Goal: Transaction & Acquisition: Purchase product/service

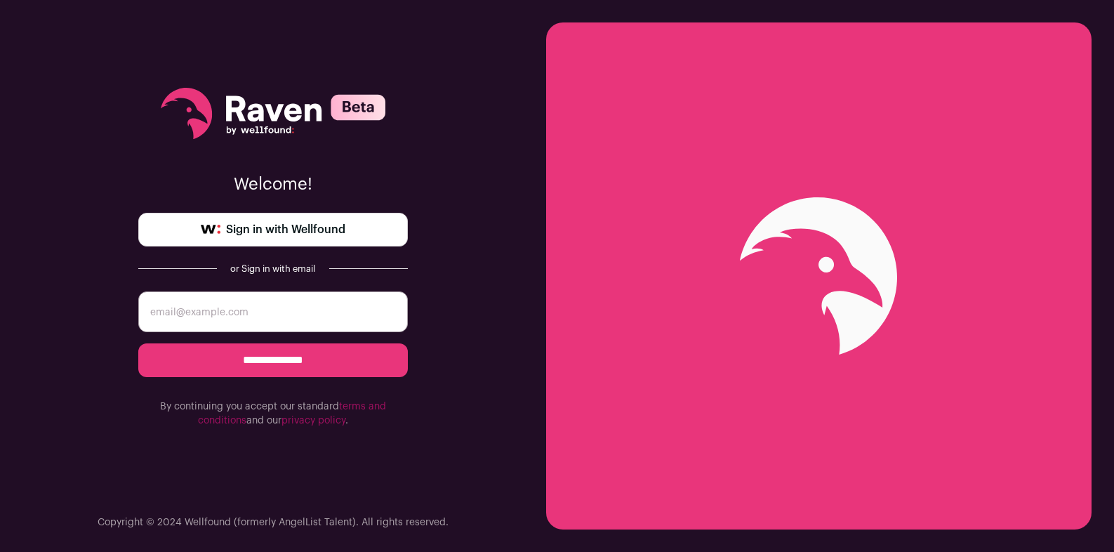
click at [291, 235] on span "Sign in with Wellfound" at bounding box center [285, 229] width 119 height 17
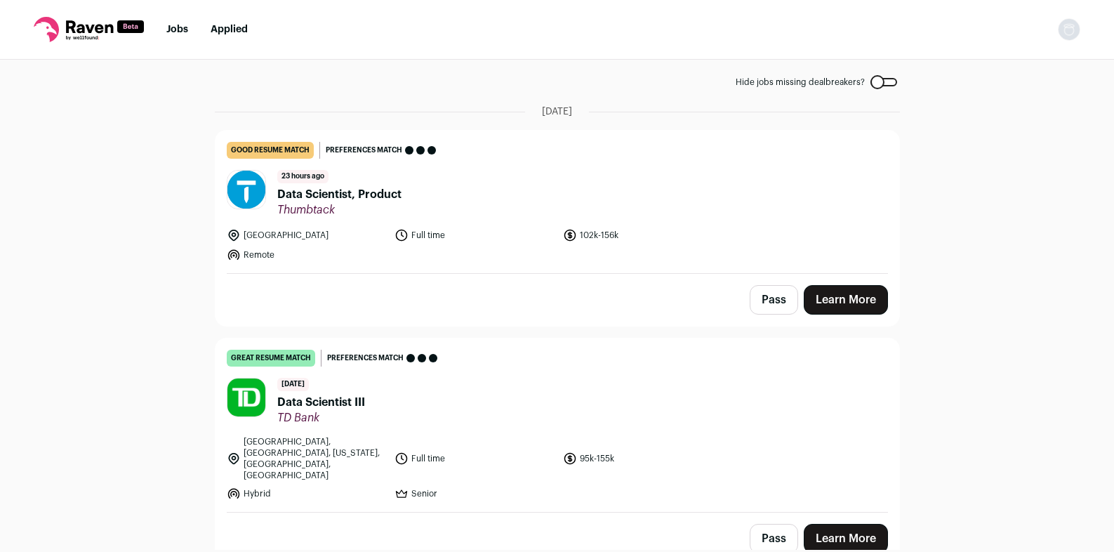
scroll to position [72, 0]
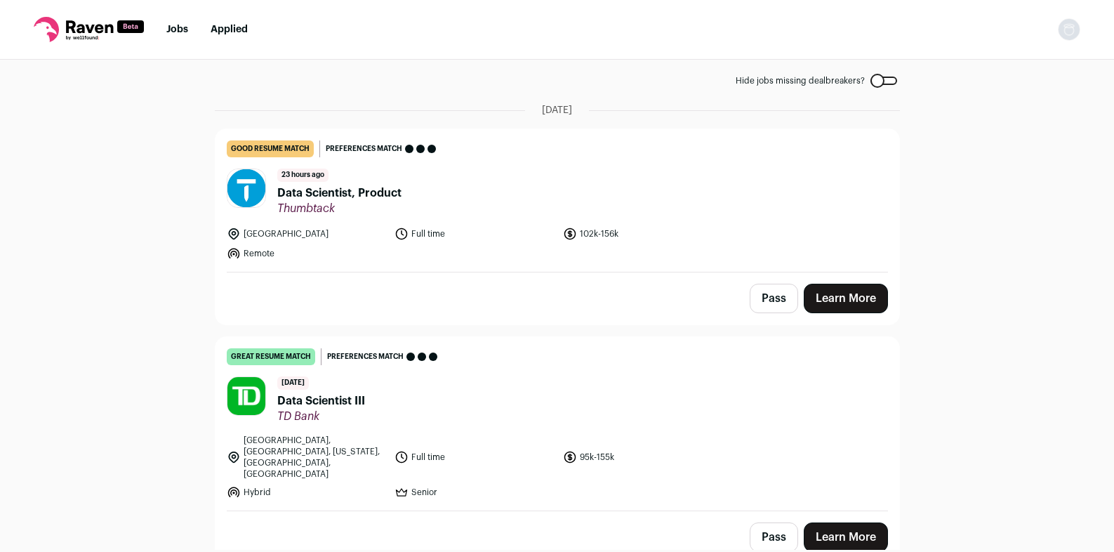
click at [369, 195] on span "Data Scientist, Product" at bounding box center [339, 193] width 124 height 17
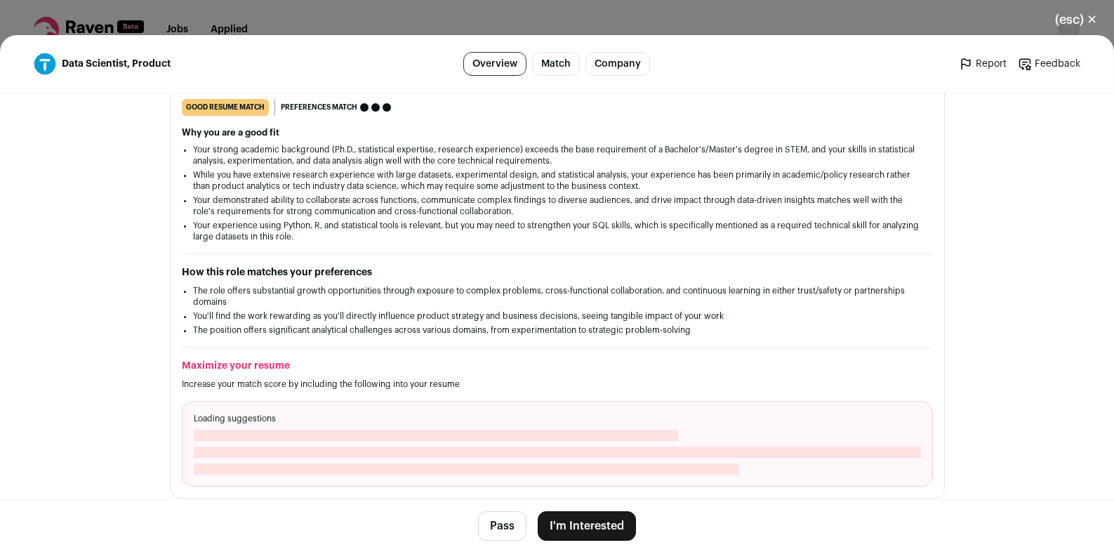
scroll to position [251, 0]
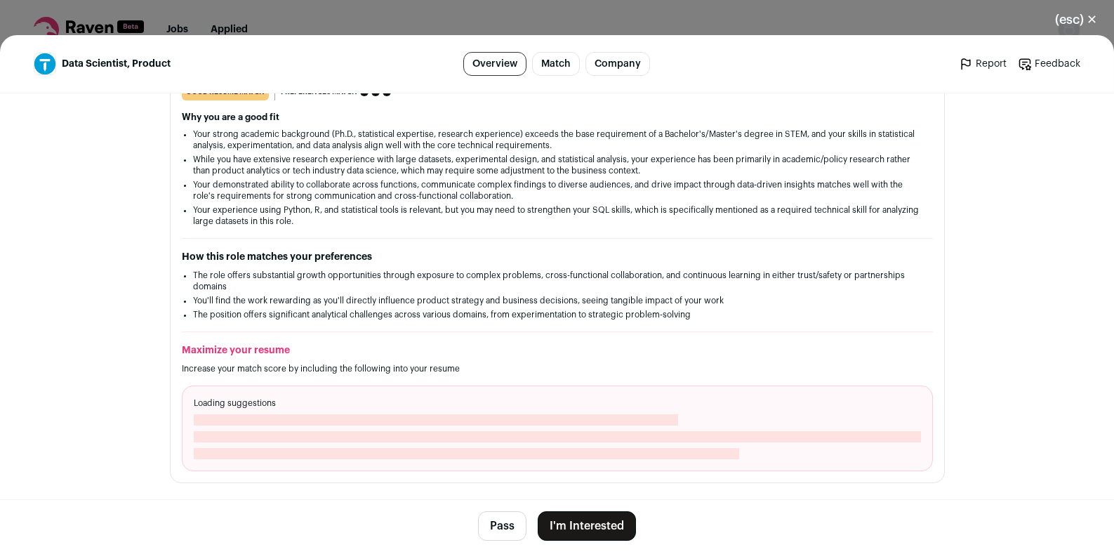
drag, startPoint x: 359, startPoint y: 279, endPoint x: 520, endPoint y: 369, distance: 184.2
click at [520, 370] on div "good resume match You meet the must-have requirements but are missing some nice…" at bounding box center [558, 278] width 774 height 388
click at [520, 369] on p "Increase your match score by including the following into your resume" at bounding box center [557, 368] width 751 height 11
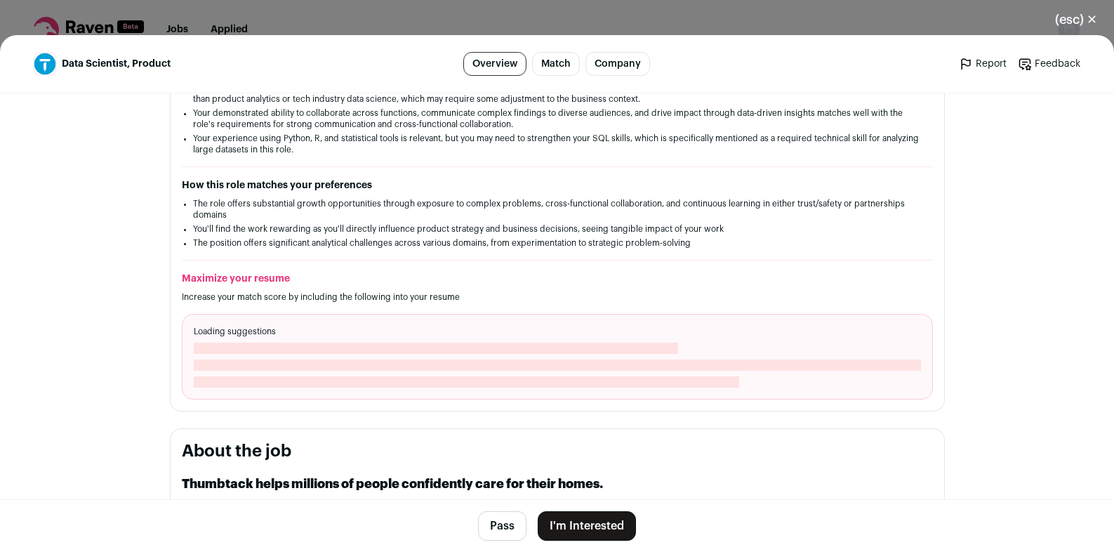
drag, startPoint x: 471, startPoint y: 228, endPoint x: 485, endPoint y: 303, distance: 76.4
click at [485, 303] on div "good resume match You meet the must-have requirements but are missing some nice…" at bounding box center [558, 206] width 774 height 388
click at [485, 303] on p "Increase your match score by including the following into your resume" at bounding box center [557, 296] width 751 height 11
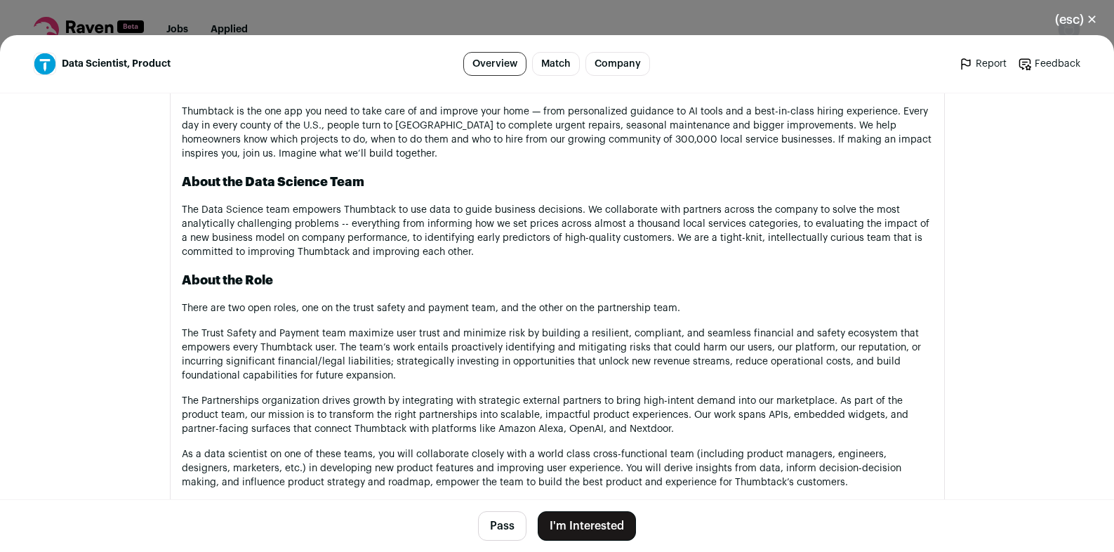
scroll to position [680, 0]
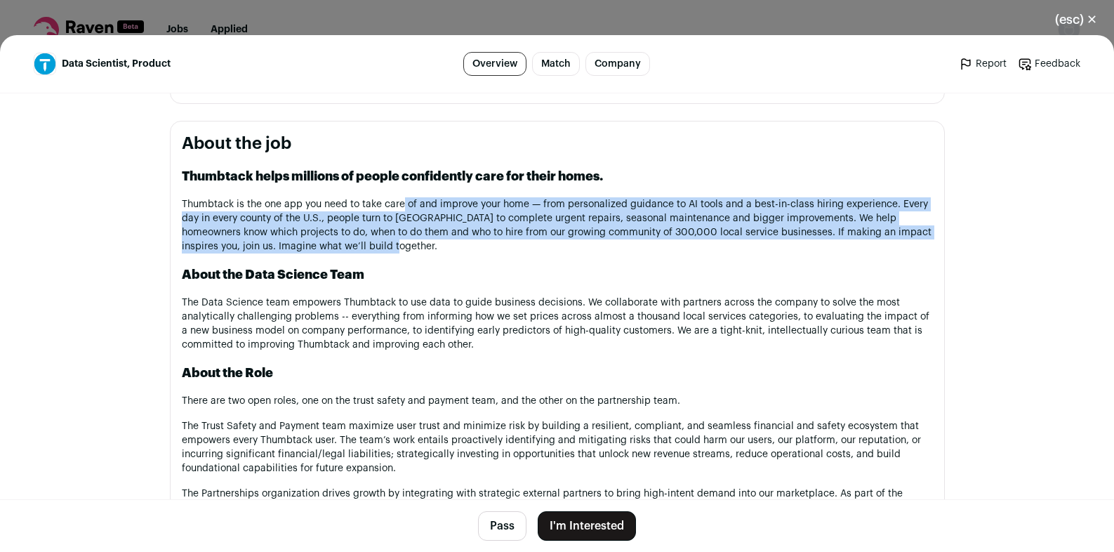
drag, startPoint x: 397, startPoint y: 207, endPoint x: 422, endPoint y: 245, distance: 45.6
click at [422, 245] on p "Thumbtack is the one app you need to take care of and improve your home — from …" at bounding box center [557, 225] width 751 height 56
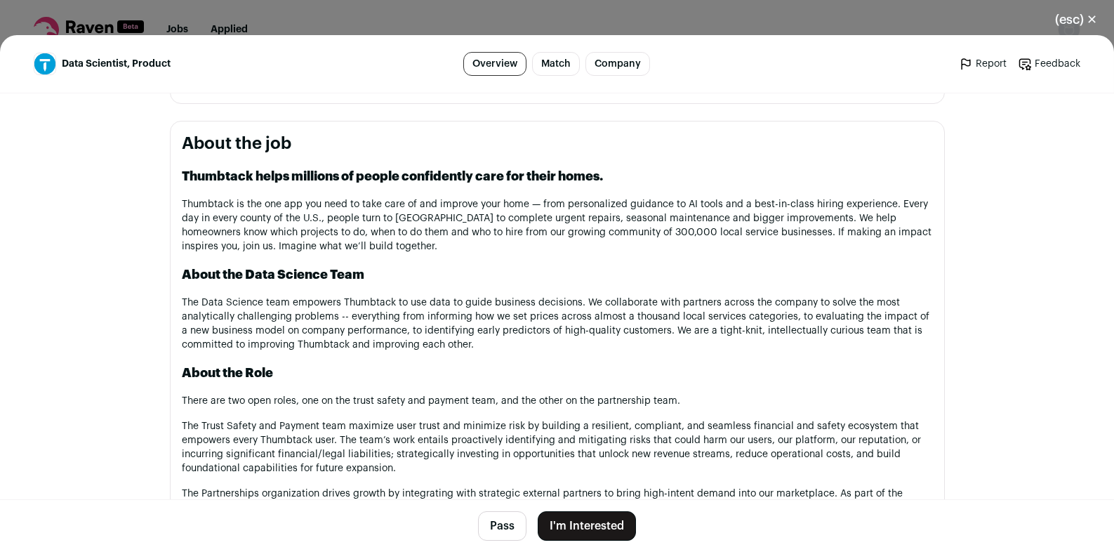
click at [422, 245] on p "Thumbtack is the one app you need to take care of and improve your home — from …" at bounding box center [557, 225] width 751 height 56
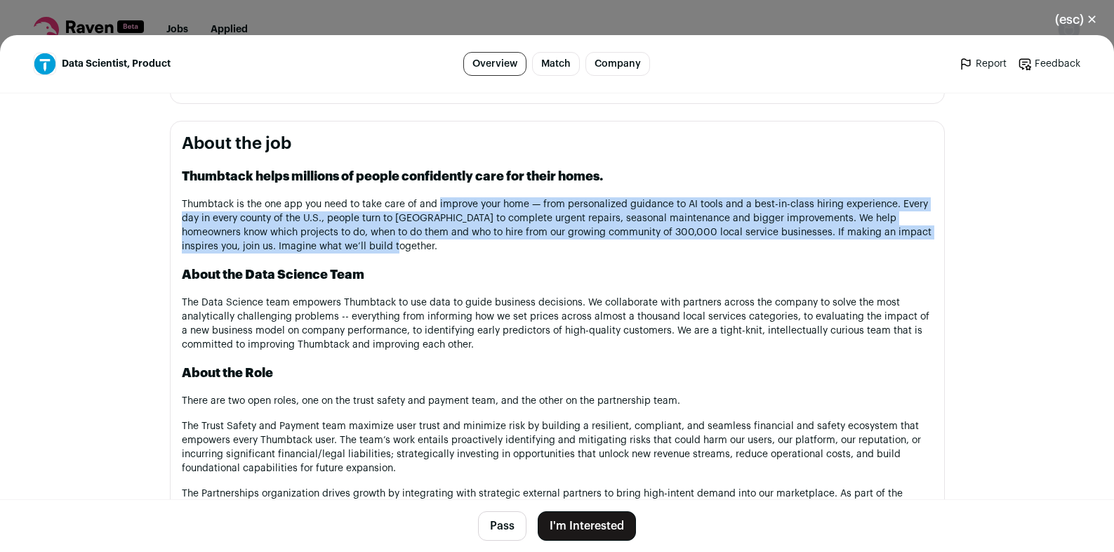
drag, startPoint x: 433, startPoint y: 215, endPoint x: 450, endPoint y: 256, distance: 44.4
click at [450, 254] on p "Thumbtack is the one app you need to take care of and improve your home — from …" at bounding box center [557, 225] width 751 height 56
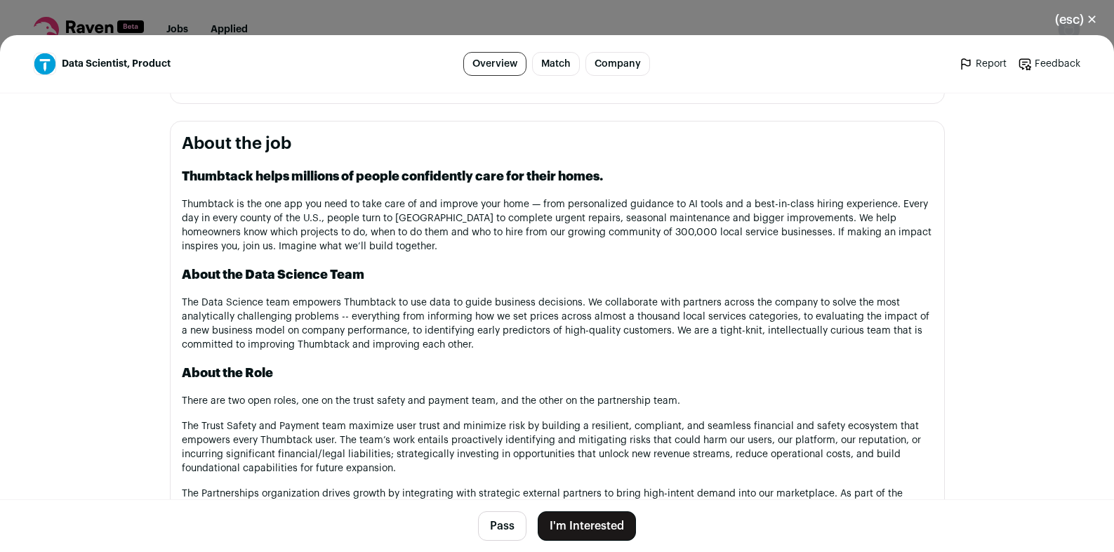
click at [450, 254] on p "Thumbtack is the one app you need to take care of and improve your home — from …" at bounding box center [557, 225] width 751 height 56
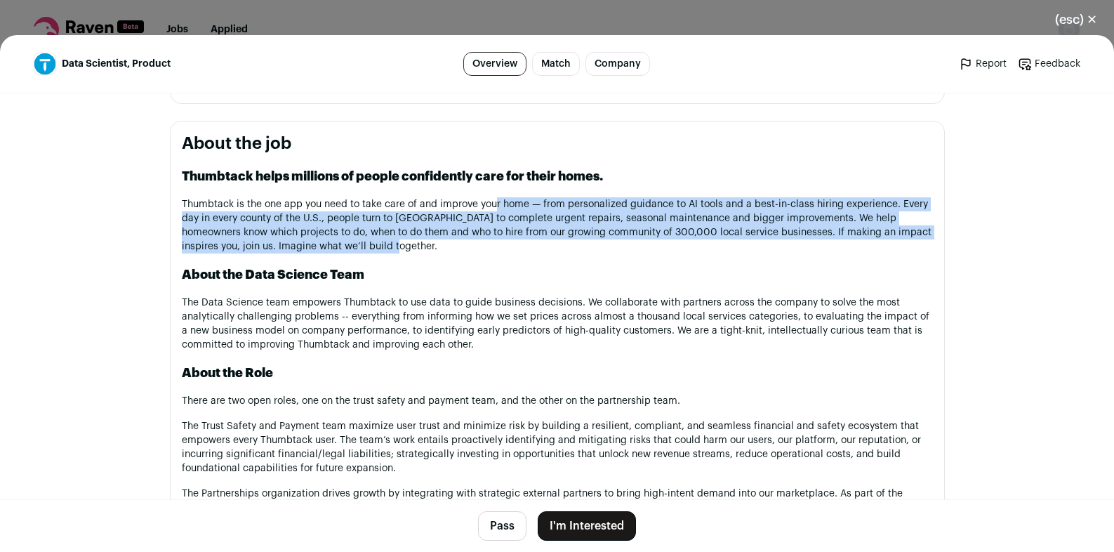
drag, startPoint x: 487, startPoint y: 216, endPoint x: 504, endPoint y: 250, distance: 38.3
click at [504, 250] on p "Thumbtack is the one app you need to take care of and improve your home — from …" at bounding box center [557, 225] width 751 height 56
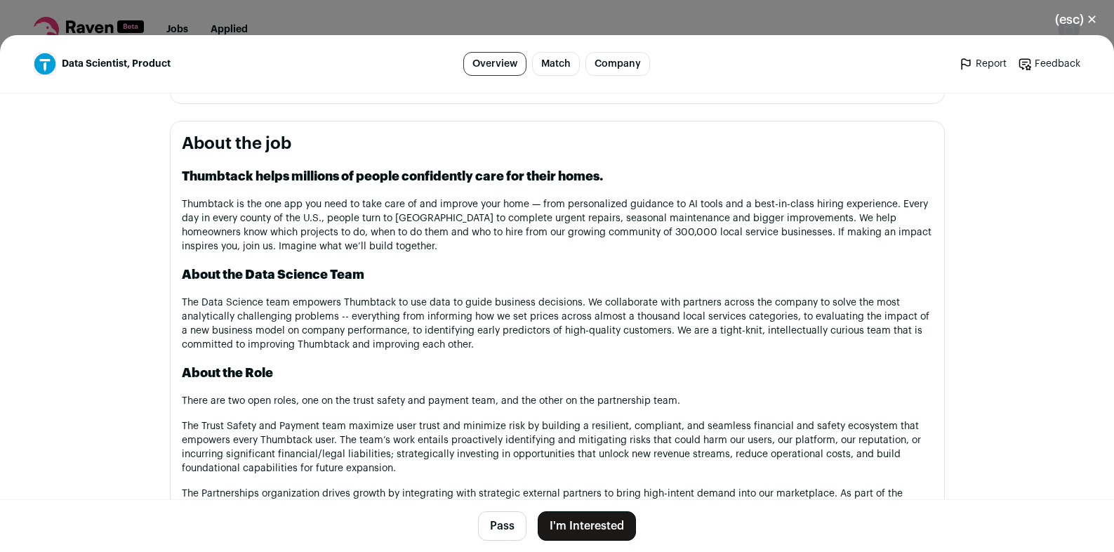
click at [504, 250] on p "Thumbtack is the one app you need to take care of and improve your home — from …" at bounding box center [557, 225] width 751 height 56
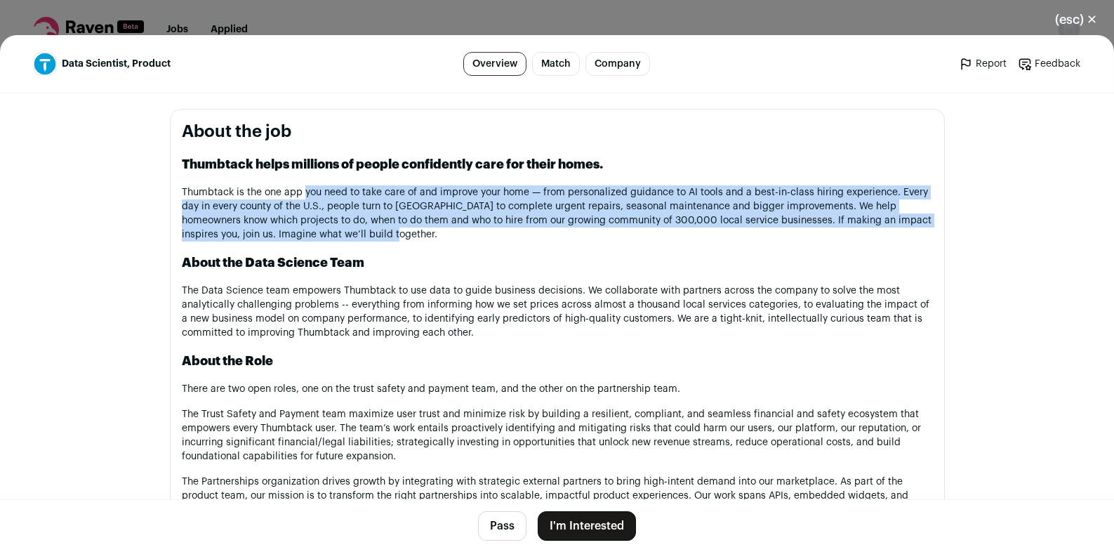
drag, startPoint x: 298, startPoint y: 201, endPoint x: 372, endPoint y: 244, distance: 85.9
click at [372, 242] on p "Thumbtack is the one app you need to take care of and improve your home — from …" at bounding box center [557, 213] width 751 height 56
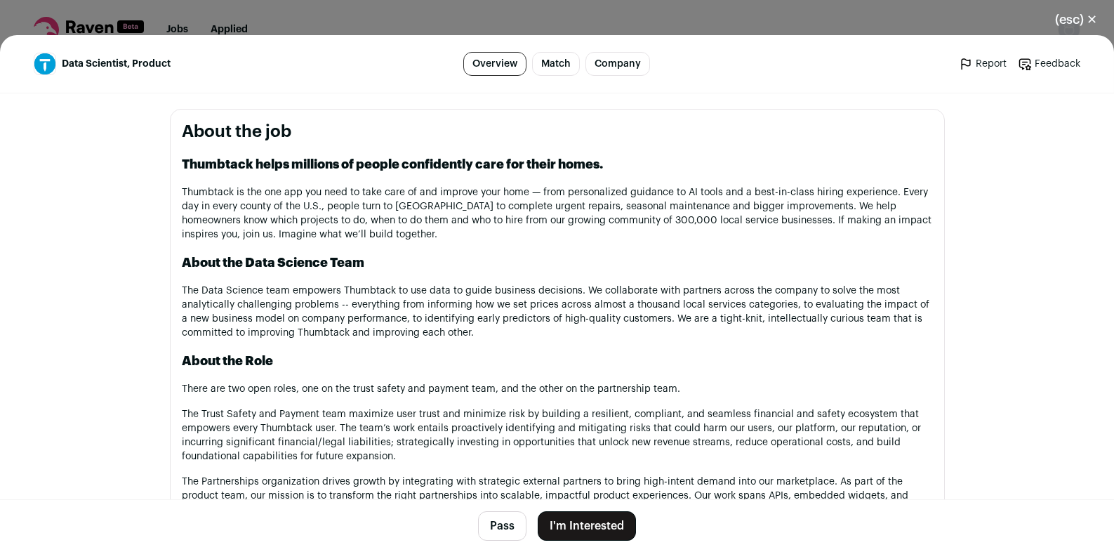
click at [372, 242] on p "Thumbtack is the one app you need to take care of and improve your home — from …" at bounding box center [557, 213] width 751 height 56
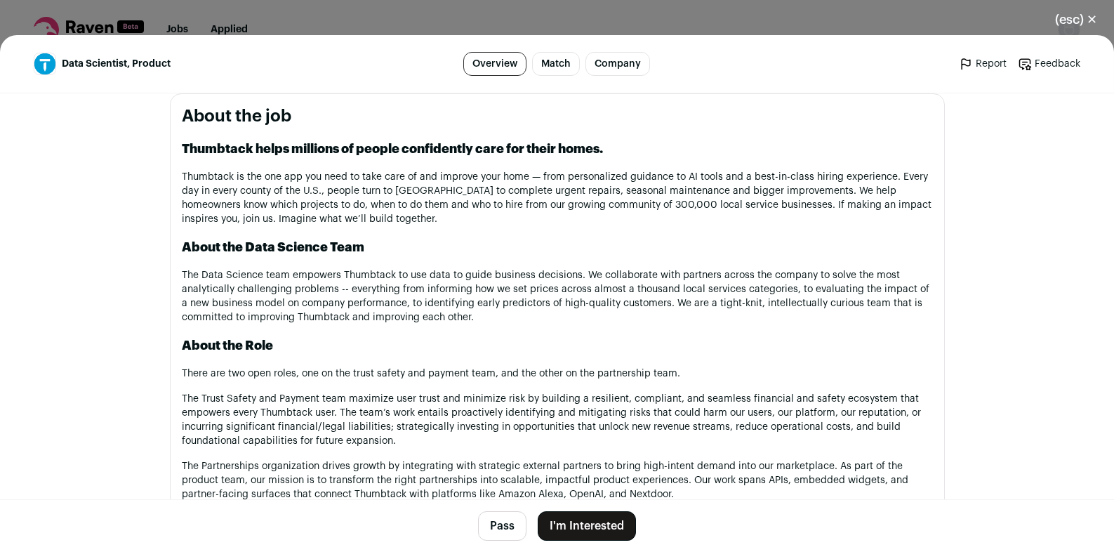
scroll to position [716, 0]
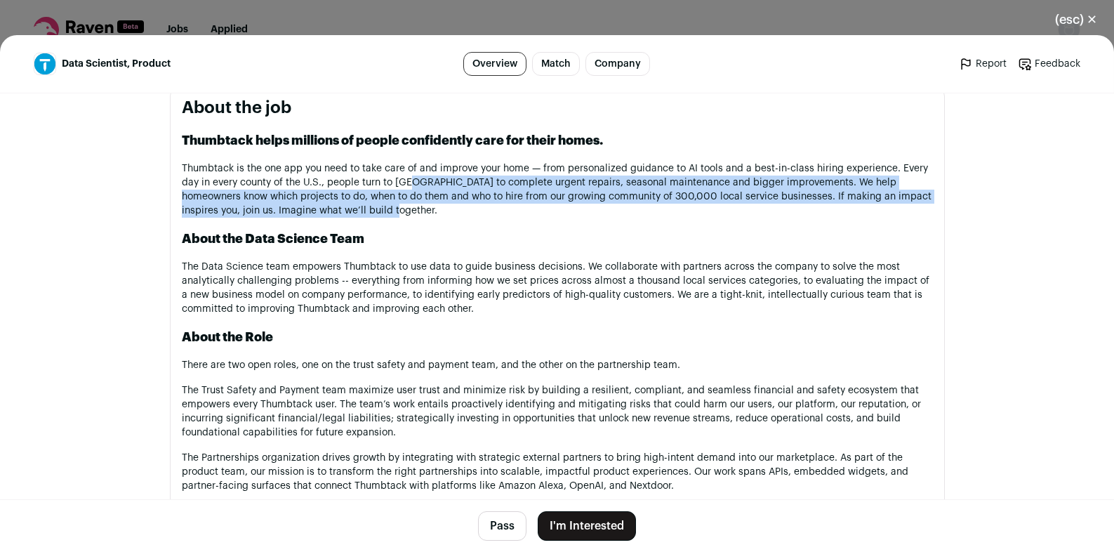
drag, startPoint x: 411, startPoint y: 191, endPoint x: 423, endPoint y: 221, distance: 32.5
click at [423, 218] on p "Thumbtack is the one app you need to take care of and improve your home — from …" at bounding box center [557, 190] width 751 height 56
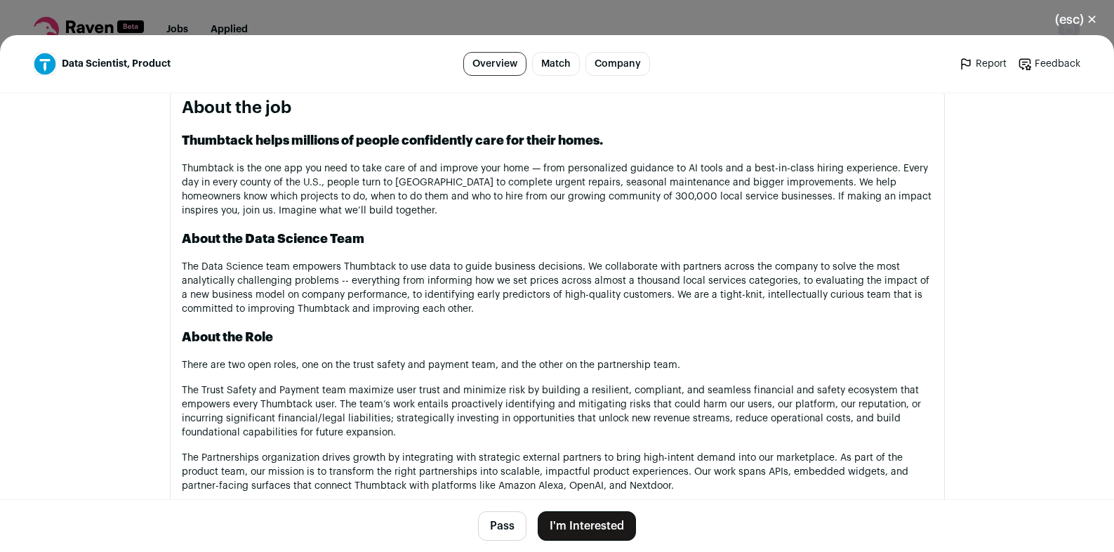
click at [423, 218] on p "Thumbtack is the one app you need to take care of and improve your home — from …" at bounding box center [557, 190] width 751 height 56
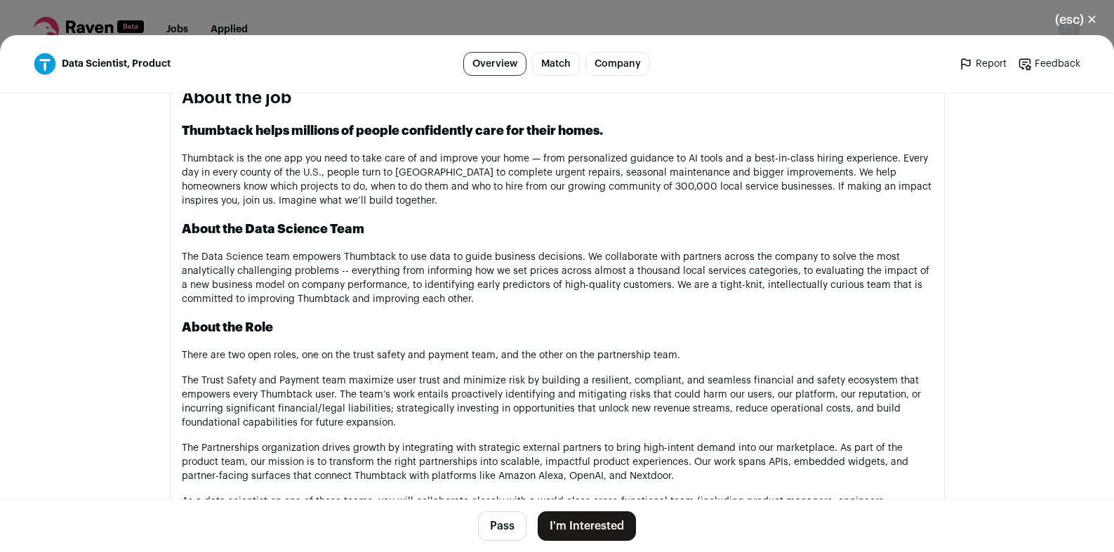
scroll to position [740, 0]
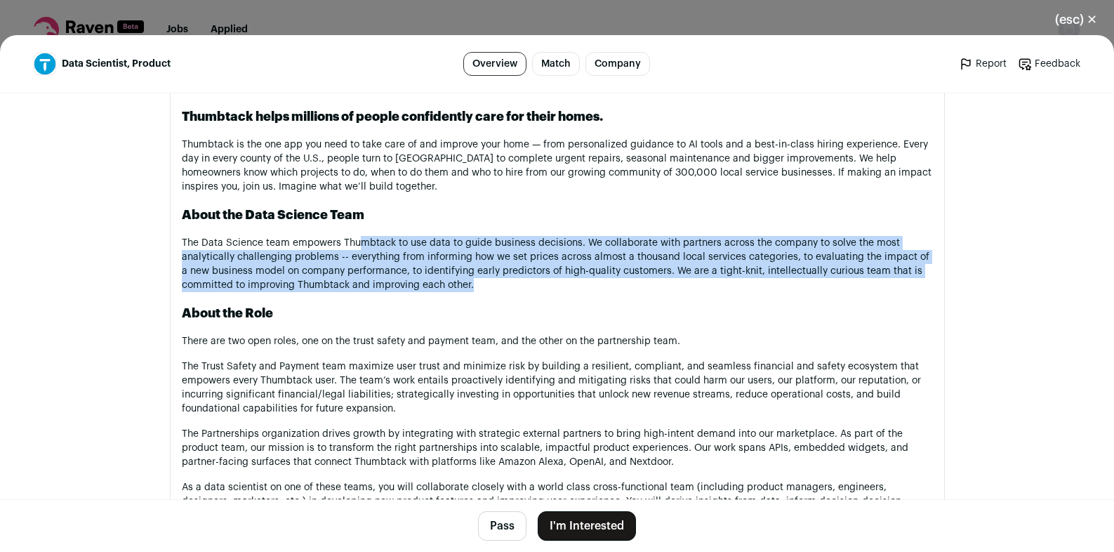
drag, startPoint x: 352, startPoint y: 246, endPoint x: 482, endPoint y: 291, distance: 137.5
click at [482, 291] on p "The Data Science team empowers Thumbtack to use data to guide business decision…" at bounding box center [557, 264] width 751 height 56
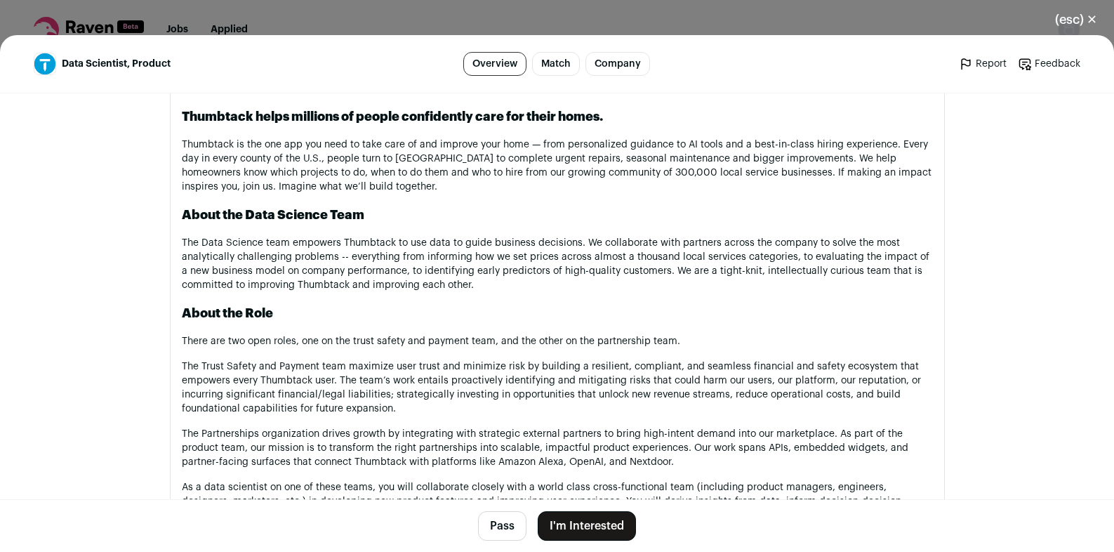
click at [482, 291] on p "The Data Science team empowers Thumbtack to use data to guide business decision…" at bounding box center [557, 264] width 751 height 56
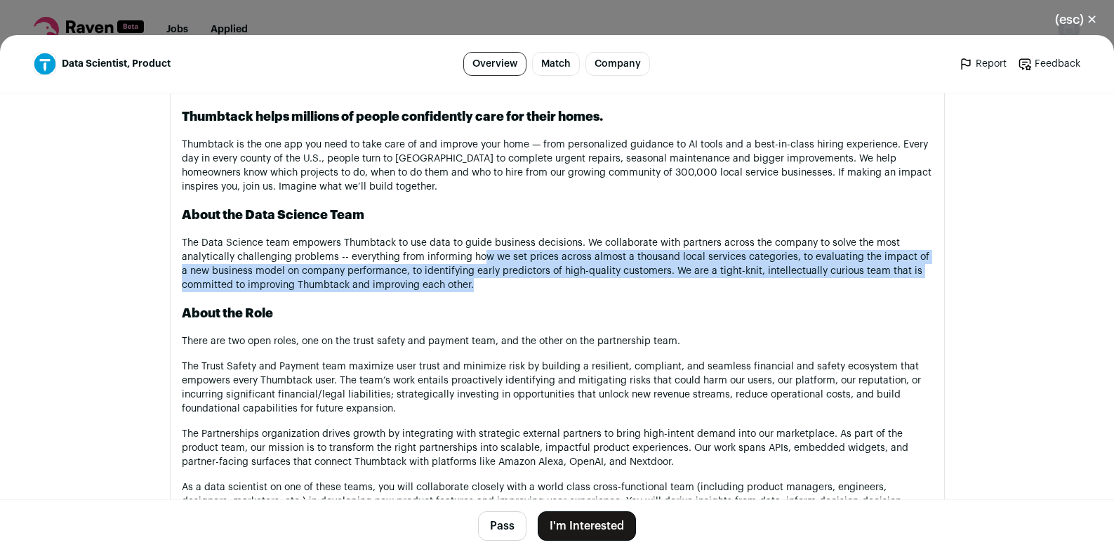
drag, startPoint x: 478, startPoint y: 256, endPoint x: 493, endPoint y: 294, distance: 40.3
click at [493, 292] on p "The Data Science team empowers Thumbtack to use data to guide business decision…" at bounding box center [557, 264] width 751 height 56
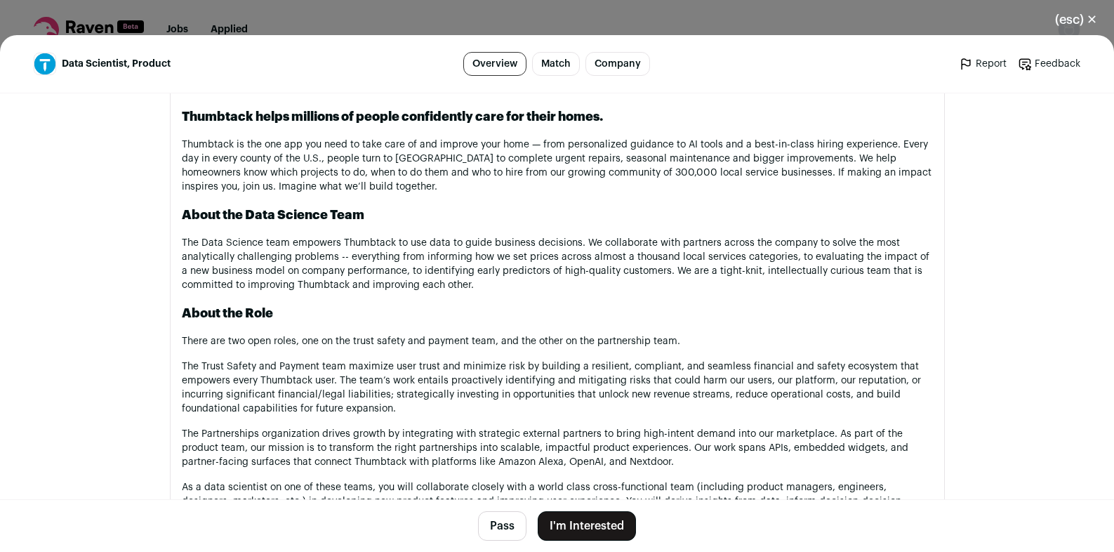
click at [493, 292] on p "The Data Science team empowers Thumbtack to use data to guide business decision…" at bounding box center [557, 264] width 751 height 56
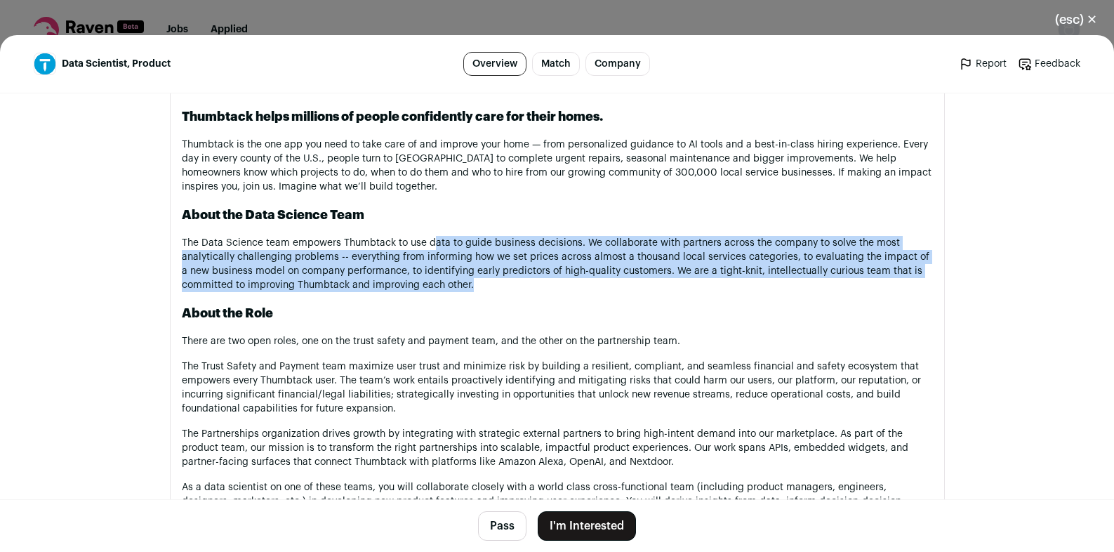
drag, startPoint x: 430, startPoint y: 252, endPoint x: 495, endPoint y: 289, distance: 75.2
click at [495, 289] on p "The Data Science team empowers Thumbtack to use data to guide business decision…" at bounding box center [557, 264] width 751 height 56
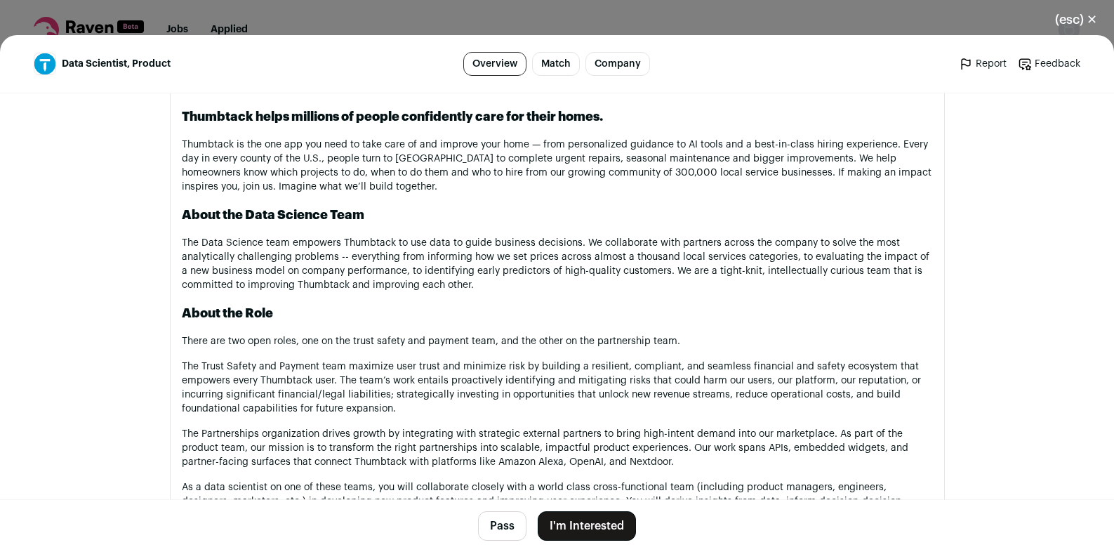
click at [495, 289] on p "The Data Science team empowers Thumbtack to use data to guide business decision…" at bounding box center [557, 264] width 751 height 56
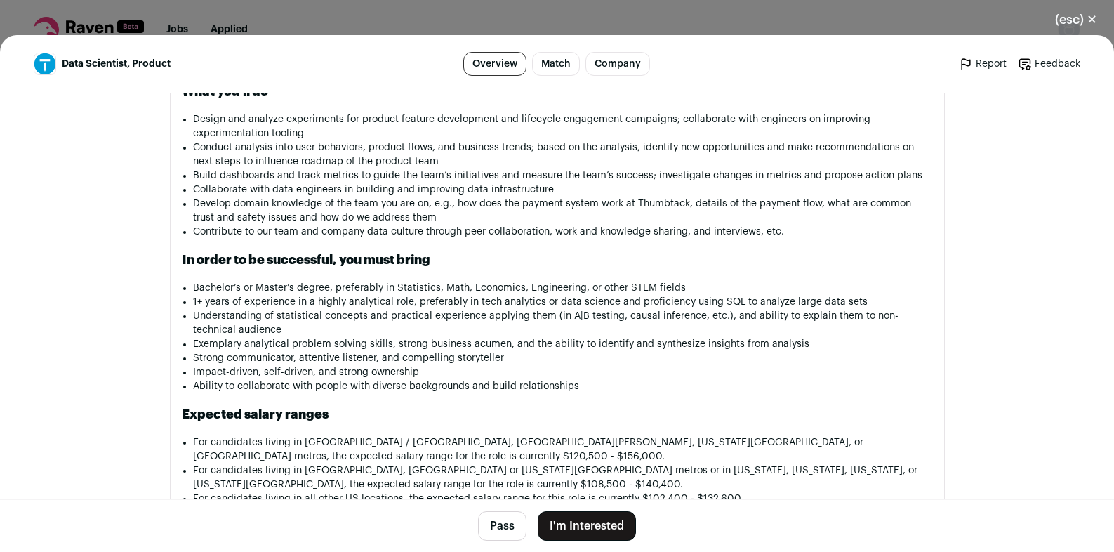
scroll to position [1254, 0]
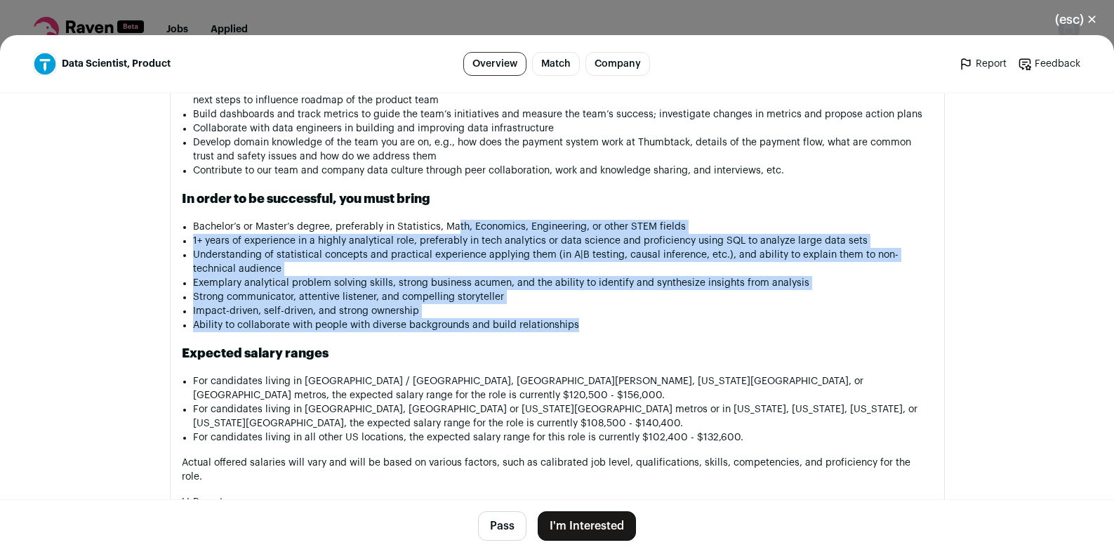
drag, startPoint x: 447, startPoint y: 234, endPoint x: 496, endPoint y: 348, distance: 123.9
click at [496, 348] on div "Thumbtack helps millions of people confidently care for their homes. Thumbtack …" at bounding box center [557, 136] width 751 height 1087
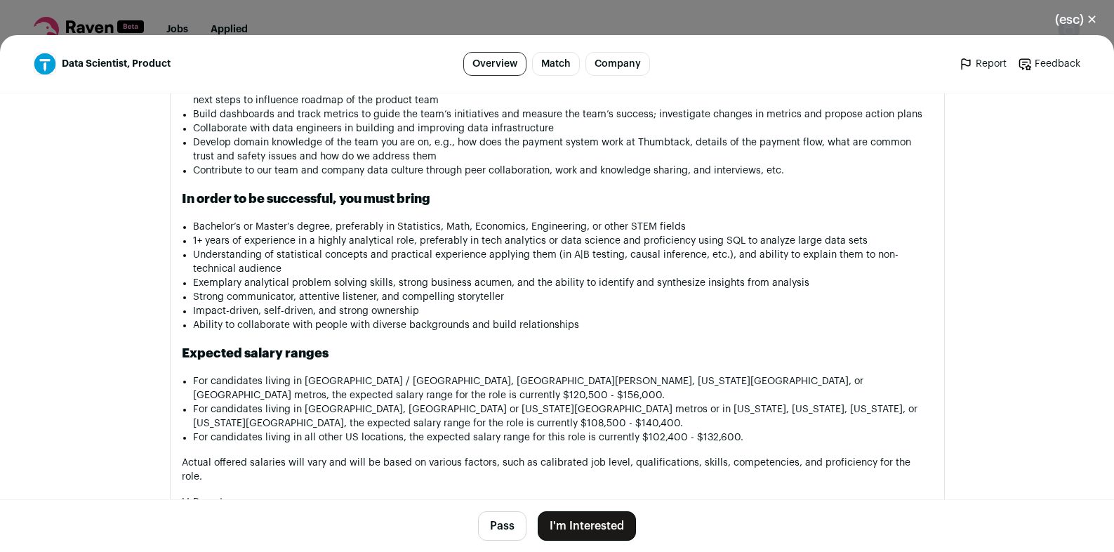
click at [497, 348] on div "Thumbtack helps millions of people confidently care for their homes. Thumbtack …" at bounding box center [557, 136] width 751 height 1087
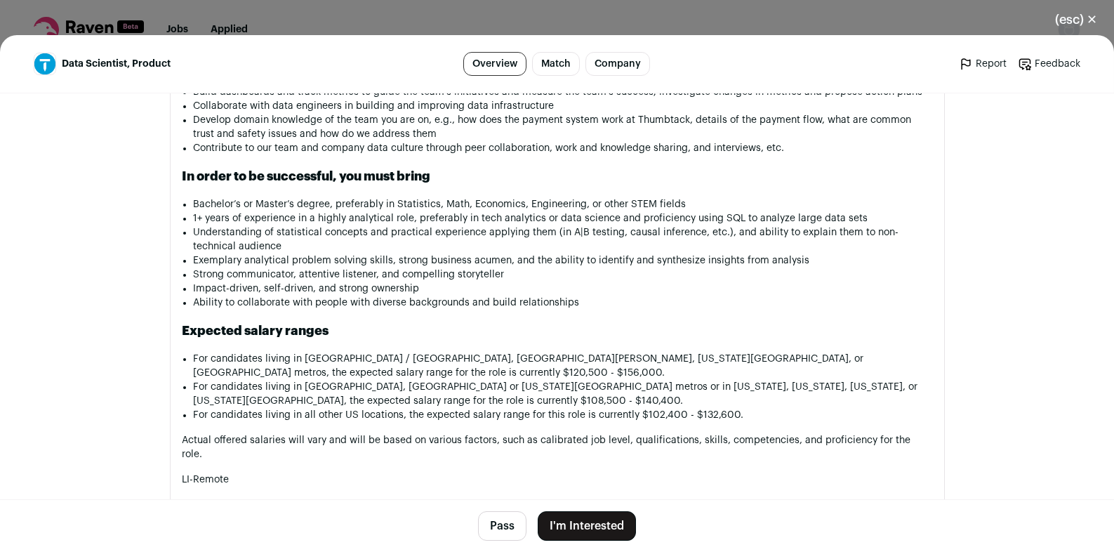
scroll to position [1277, 0]
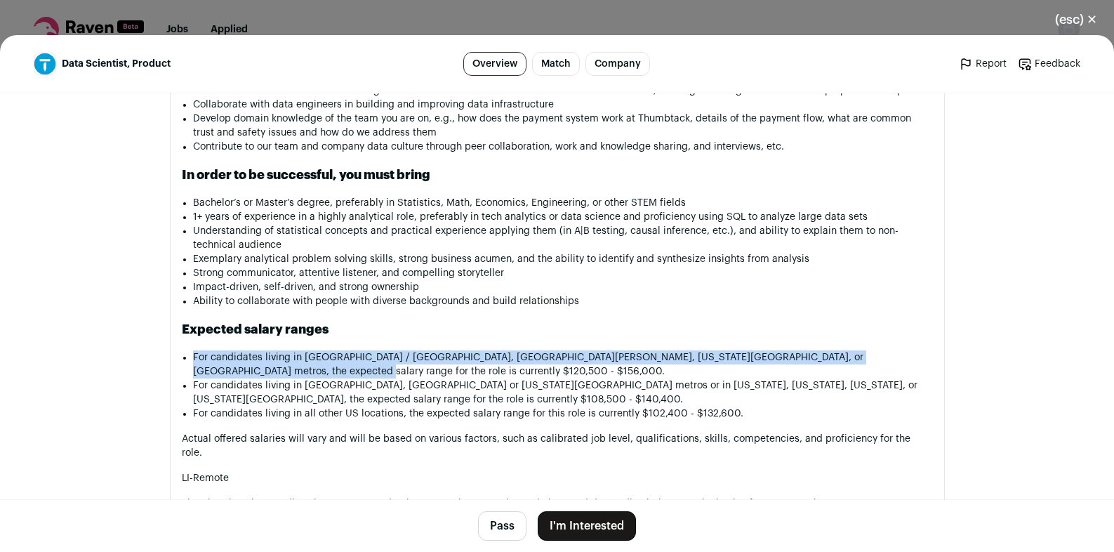
drag, startPoint x: 360, startPoint y: 336, endPoint x: 502, endPoint y: 391, distance: 152.7
click at [502, 391] on div "Thumbtack helps millions of people confidently care for their homes. Thumbtack …" at bounding box center [557, 113] width 751 height 1087
click at [502, 379] on li "For candidates living in San Francisco / Bay Area, San Jose, New York City, or …" at bounding box center [563, 364] width 740 height 28
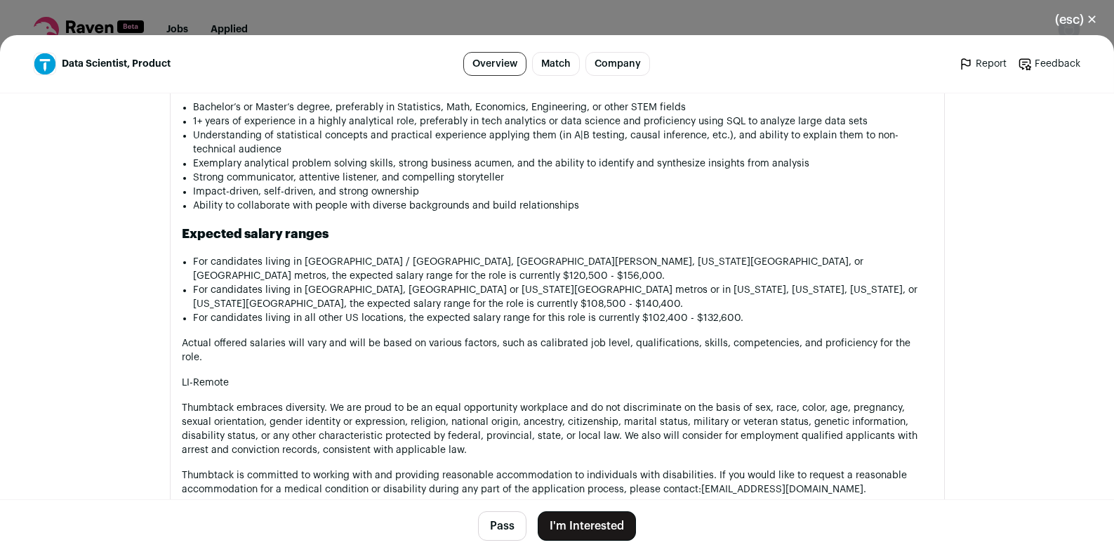
scroll to position [1385, 0]
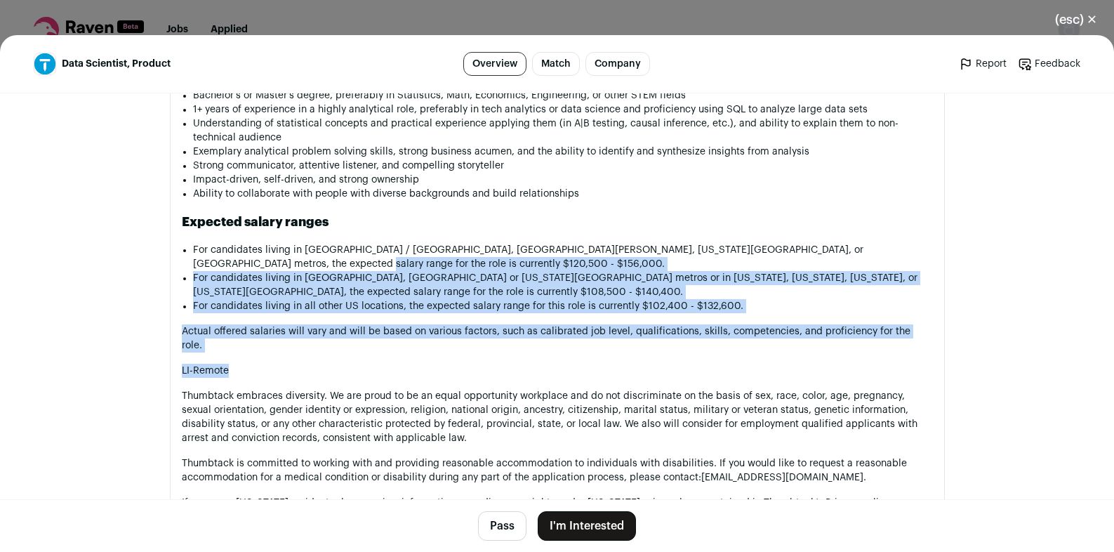
drag, startPoint x: 384, startPoint y: 278, endPoint x: 463, endPoint y: 378, distance: 127.0
click at [463, 378] on div "Thumbtack helps millions of people confidently care for their homes. Thumbtack …" at bounding box center [557, 5] width 751 height 1087
drag, startPoint x: 463, startPoint y: 378, endPoint x: 453, endPoint y: 353, distance: 26.5
click at [463, 377] on h1 "LI-Remote" at bounding box center [557, 371] width 751 height 14
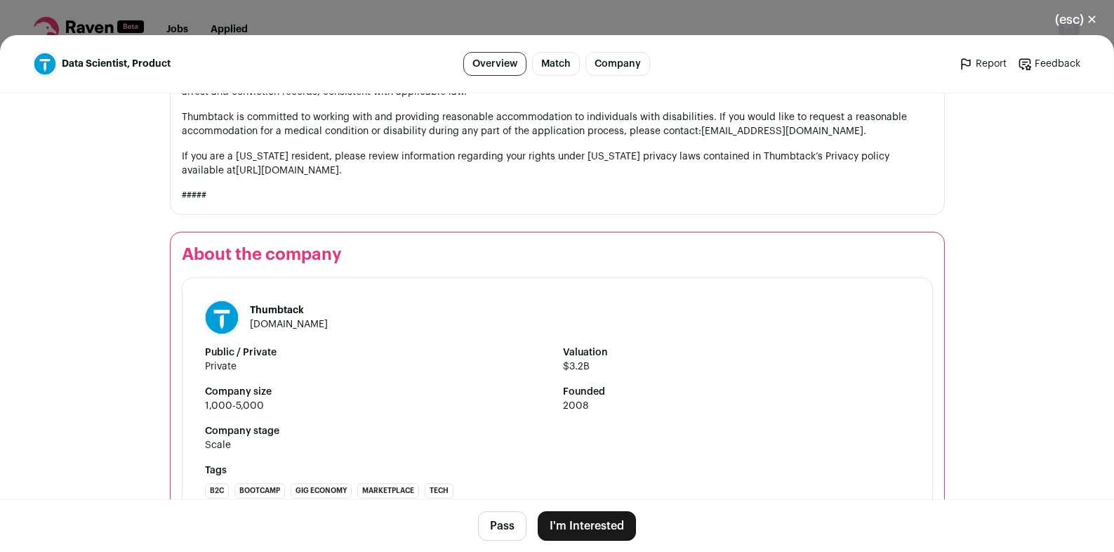
scroll to position [1858, 0]
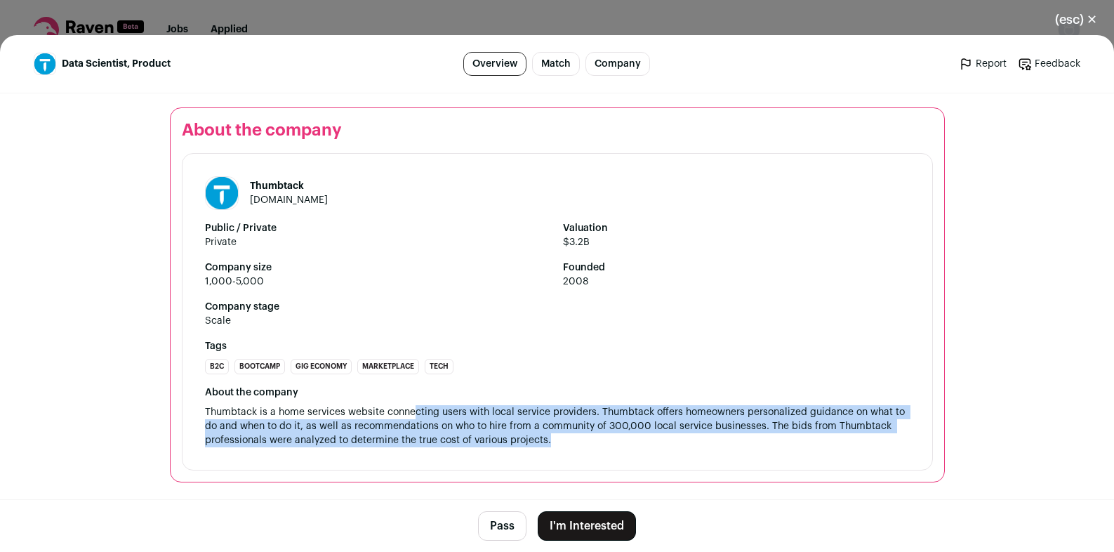
drag, startPoint x: 410, startPoint y: 412, endPoint x: 649, endPoint y: 462, distance: 244.1
click at [668, 471] on div "Thumbtack thumbtack.com Public / Private Private Valuation $3.2B Company size 1…" at bounding box center [557, 311] width 751 height 317
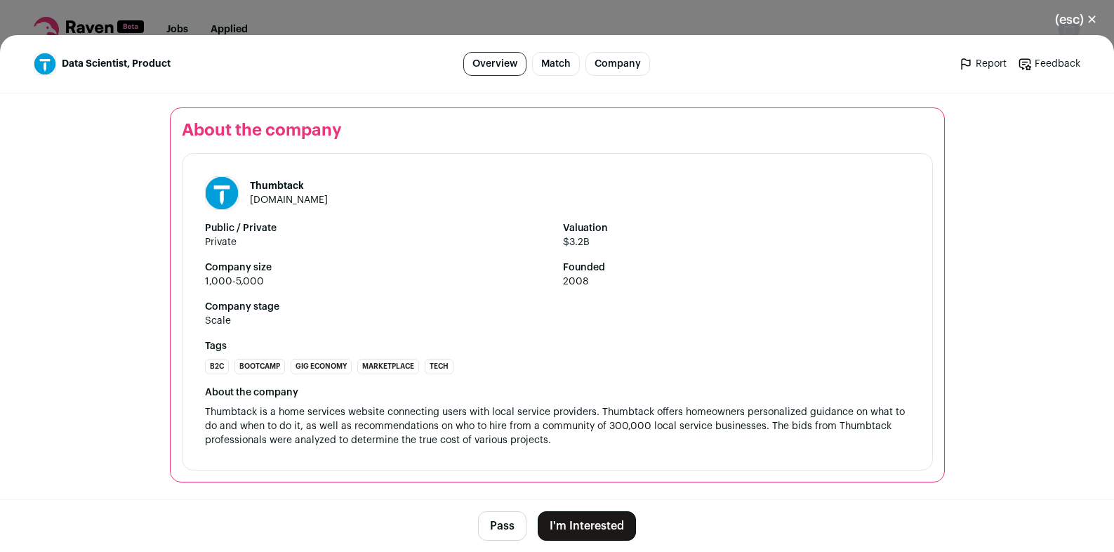
click at [611, 439] on div "About the company Thumbtack is a home services website connecting users with lo…" at bounding box center [557, 417] width 705 height 62
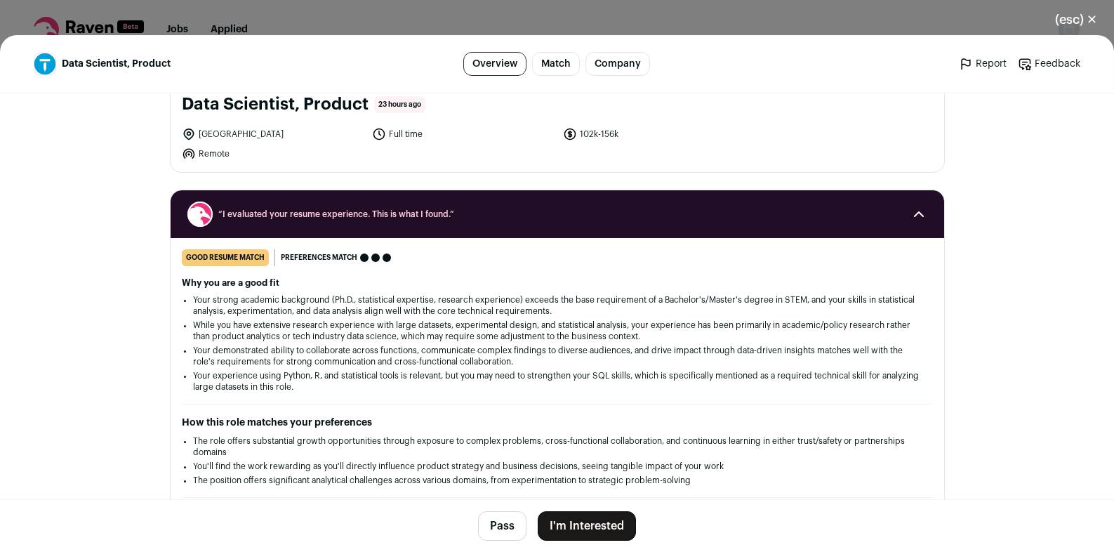
scroll to position [0, 0]
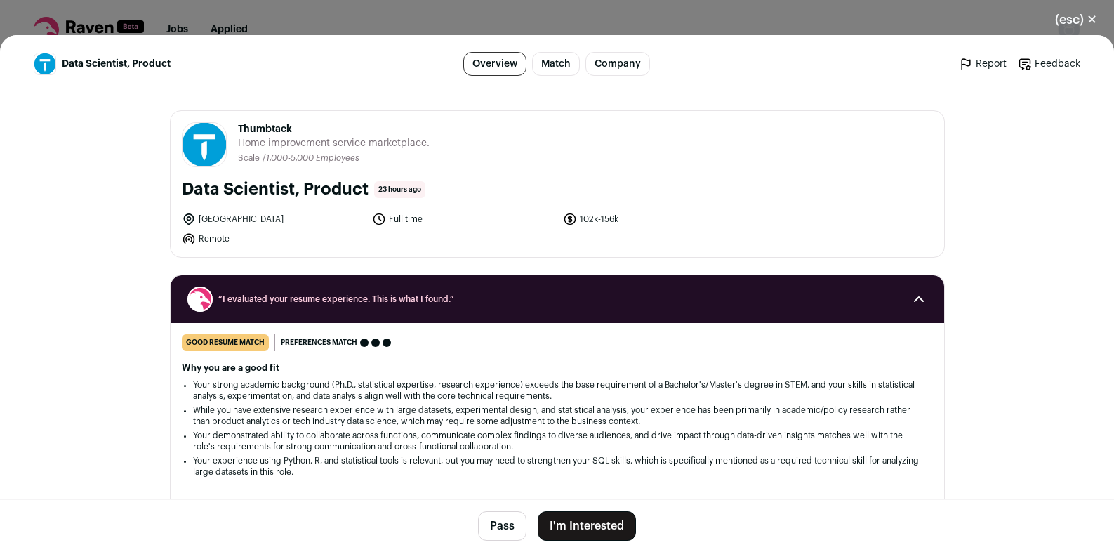
click at [588, 525] on button "I'm Interested" at bounding box center [587, 525] width 98 height 29
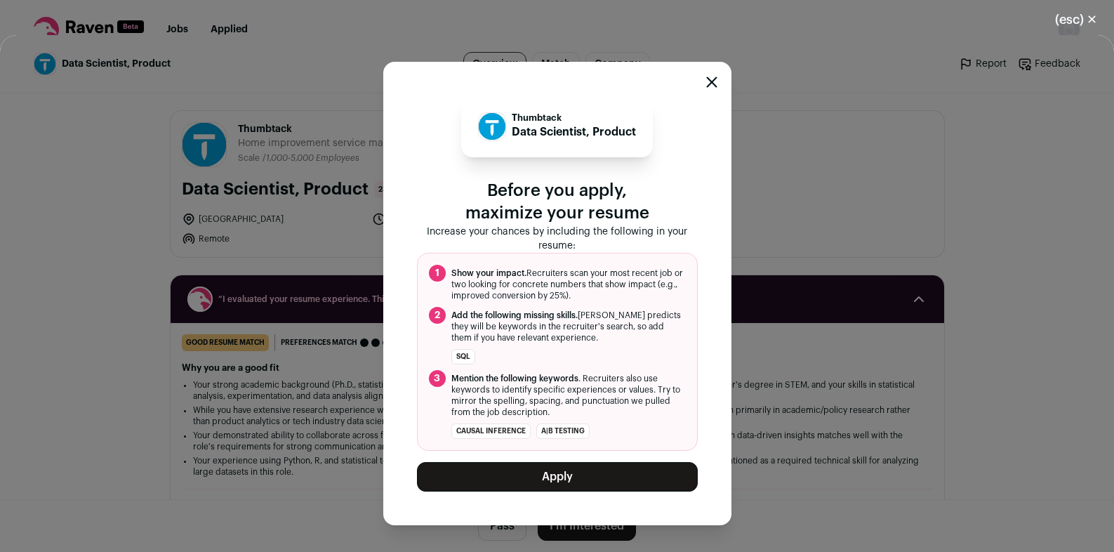
click at [549, 476] on button "Apply" at bounding box center [557, 476] width 281 height 29
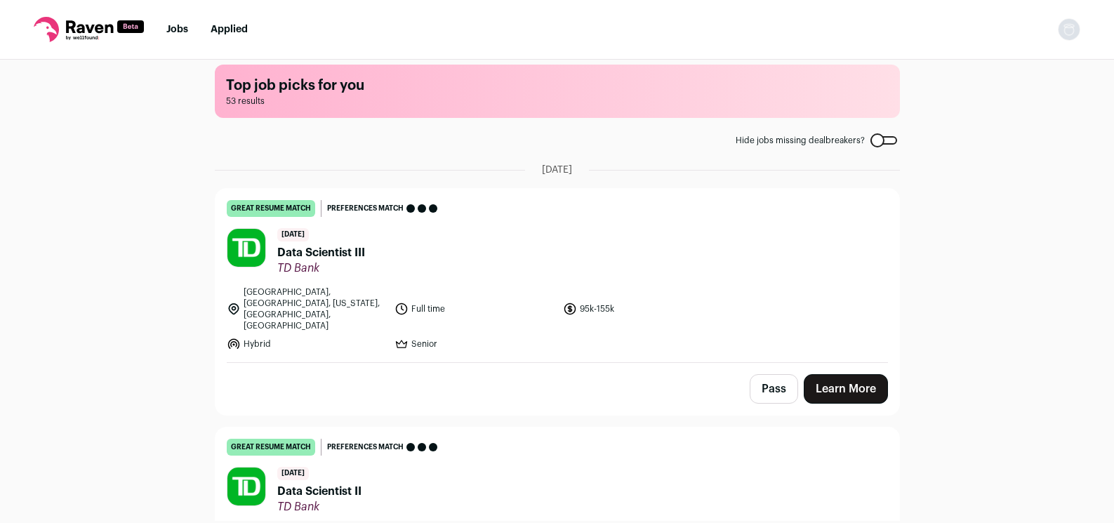
scroll to position [3664, 0]
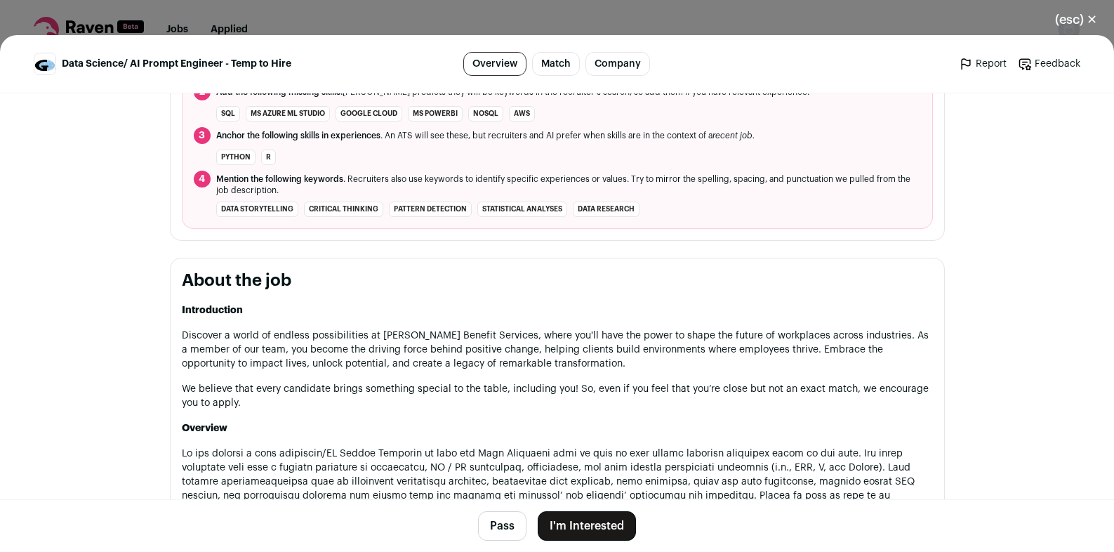
scroll to position [645, 0]
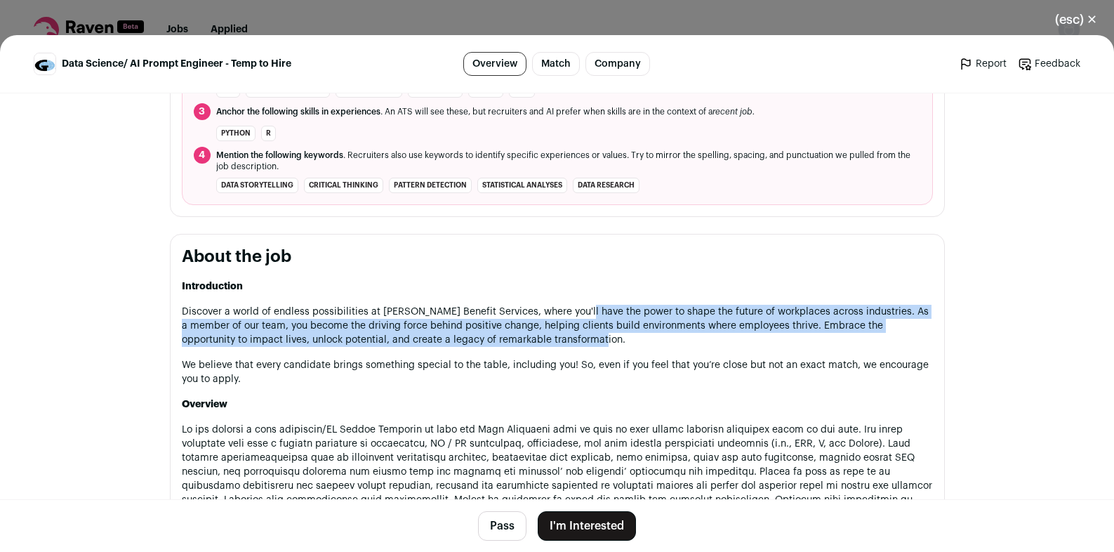
drag, startPoint x: 571, startPoint y: 313, endPoint x: 619, endPoint y: 349, distance: 59.7
click at [619, 347] on p "Discover a world of endless possibilities at Gallagher Benefit Services, where …" at bounding box center [557, 326] width 751 height 42
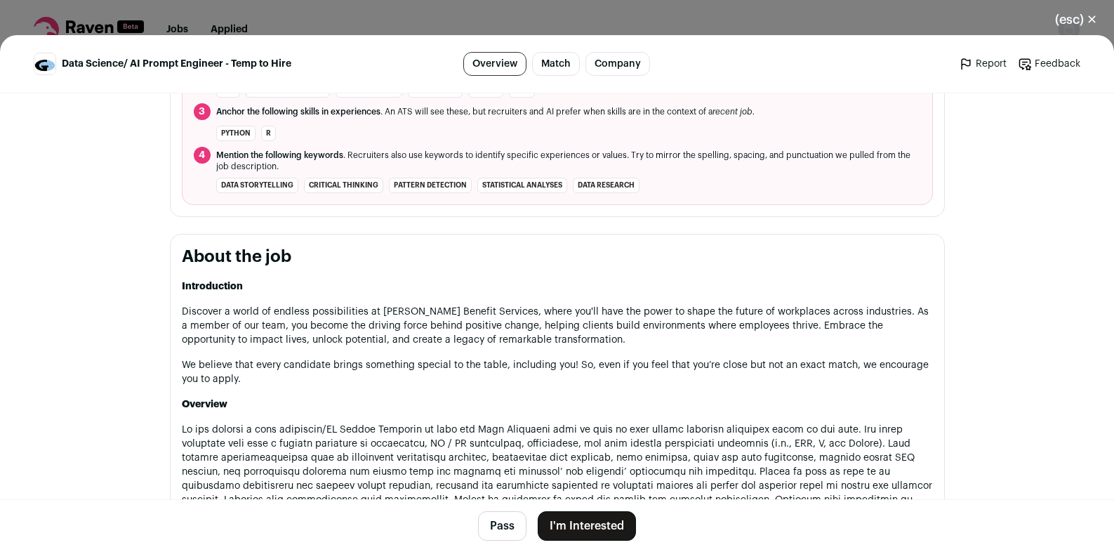
click at [619, 347] on p "Discover a world of endless possibilities at Gallagher Benefit Services, where …" at bounding box center [557, 326] width 751 height 42
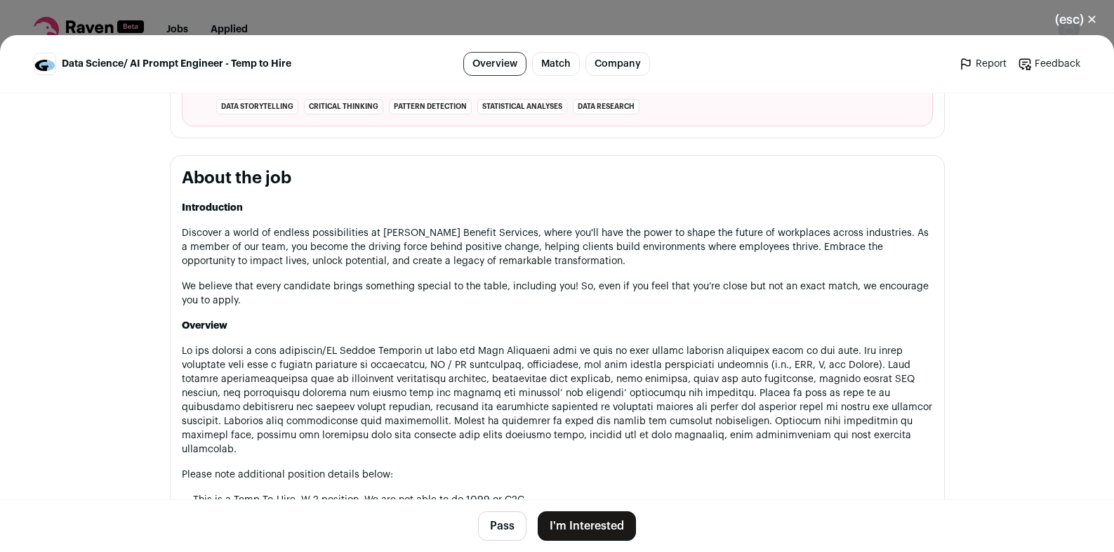
scroll to position [752, 0]
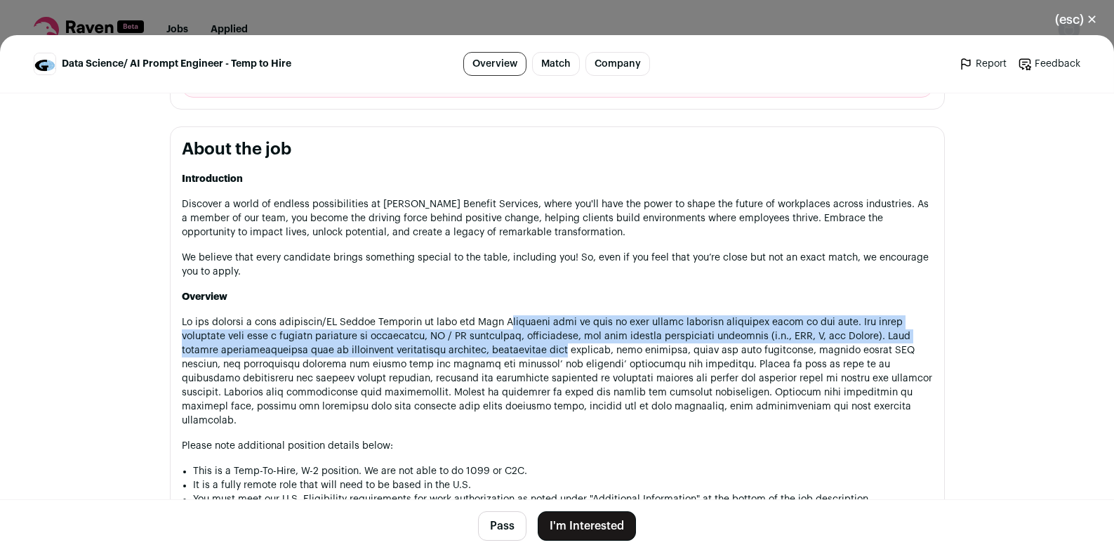
drag, startPoint x: 492, startPoint y: 322, endPoint x: 540, endPoint y: 355, distance: 57.7
click at [540, 355] on p "Close modal via background" at bounding box center [557, 371] width 751 height 112
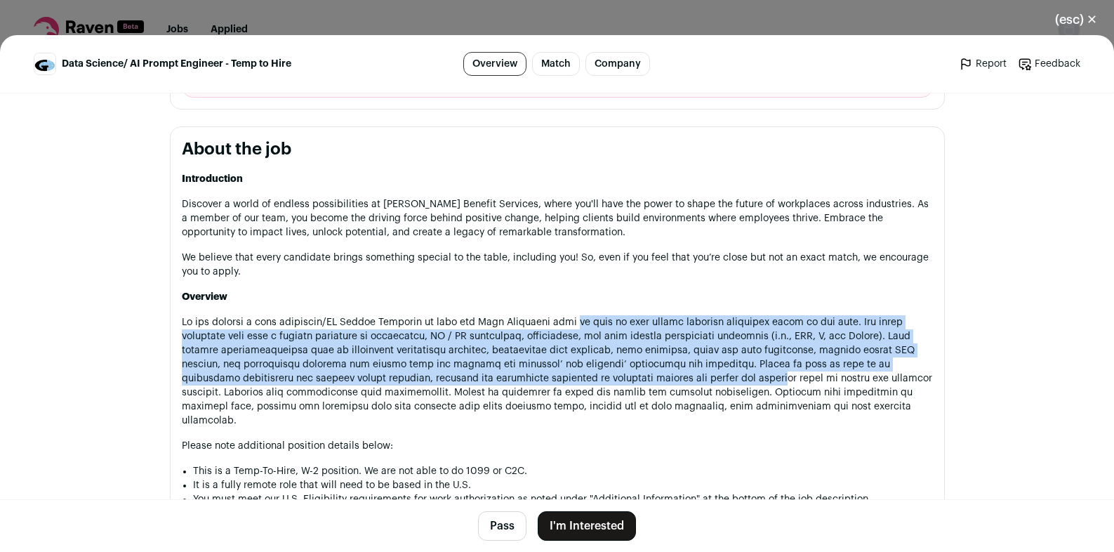
drag, startPoint x: 555, startPoint y: 330, endPoint x: 628, endPoint y: 382, distance: 89.1
click at [628, 382] on p "Close modal via background" at bounding box center [557, 371] width 751 height 112
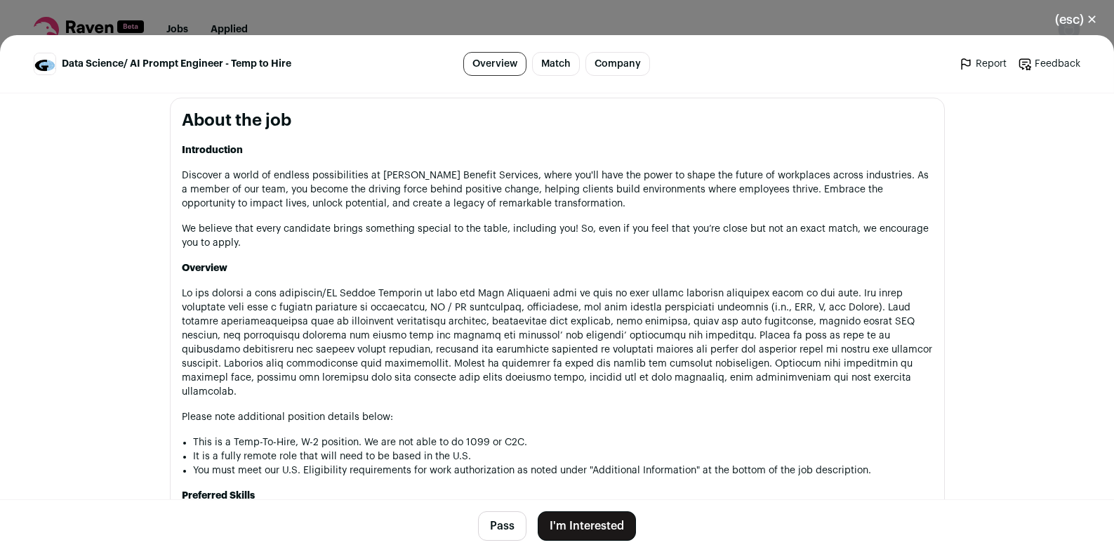
scroll to position [812, 0]
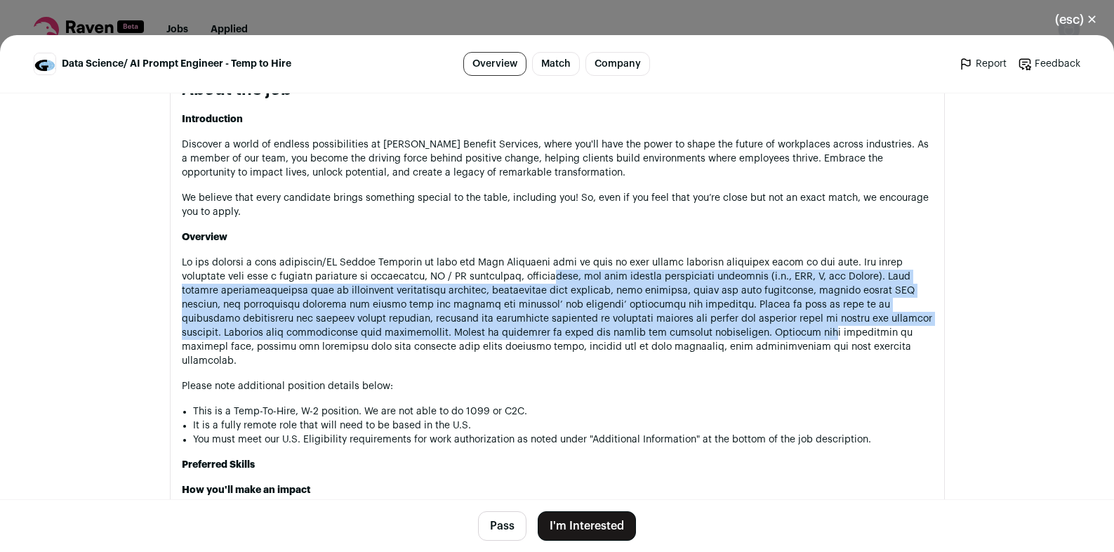
drag, startPoint x: 560, startPoint y: 277, endPoint x: 672, endPoint y: 343, distance: 129.7
click at [672, 343] on p "Close modal via background" at bounding box center [557, 312] width 751 height 112
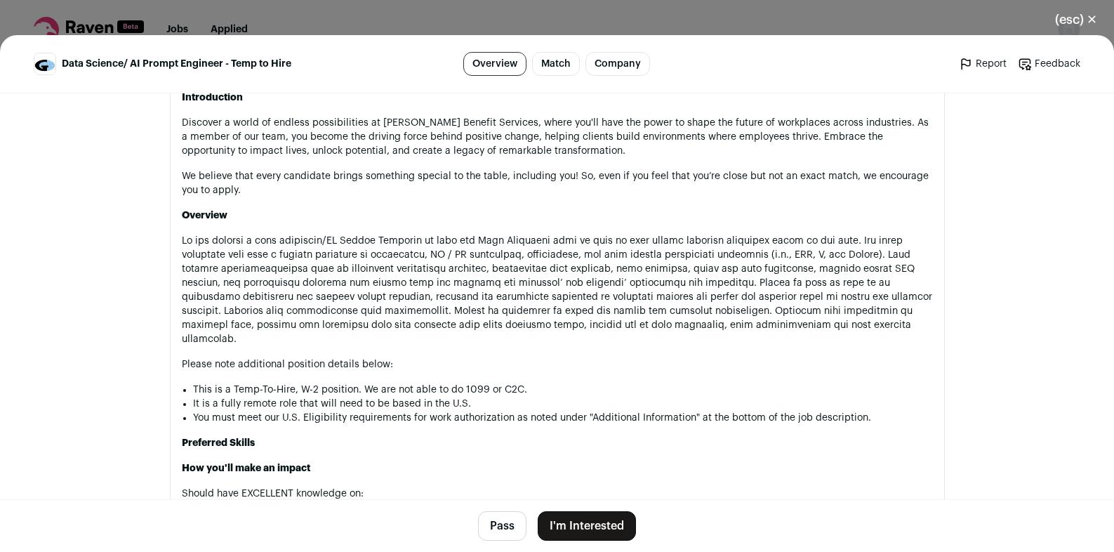
scroll to position [848, 0]
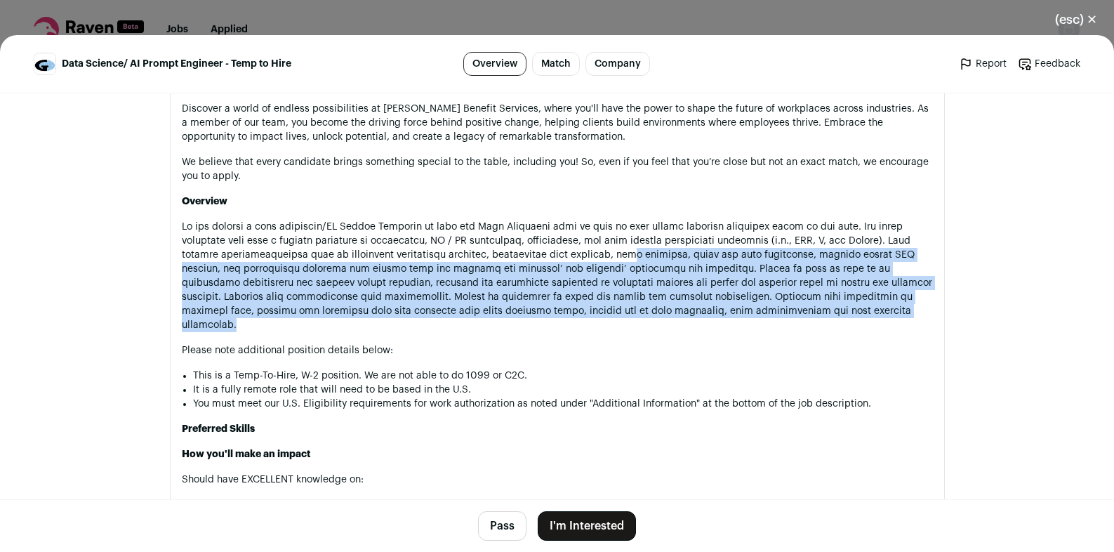
drag, startPoint x: 601, startPoint y: 267, endPoint x: 764, endPoint y: 328, distance: 174.0
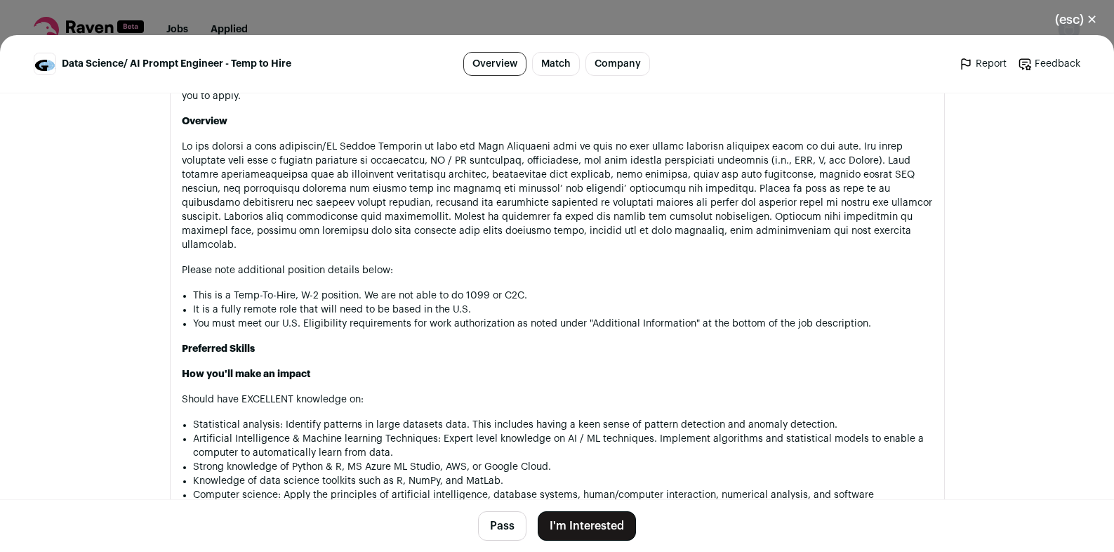
scroll to position [955, 0]
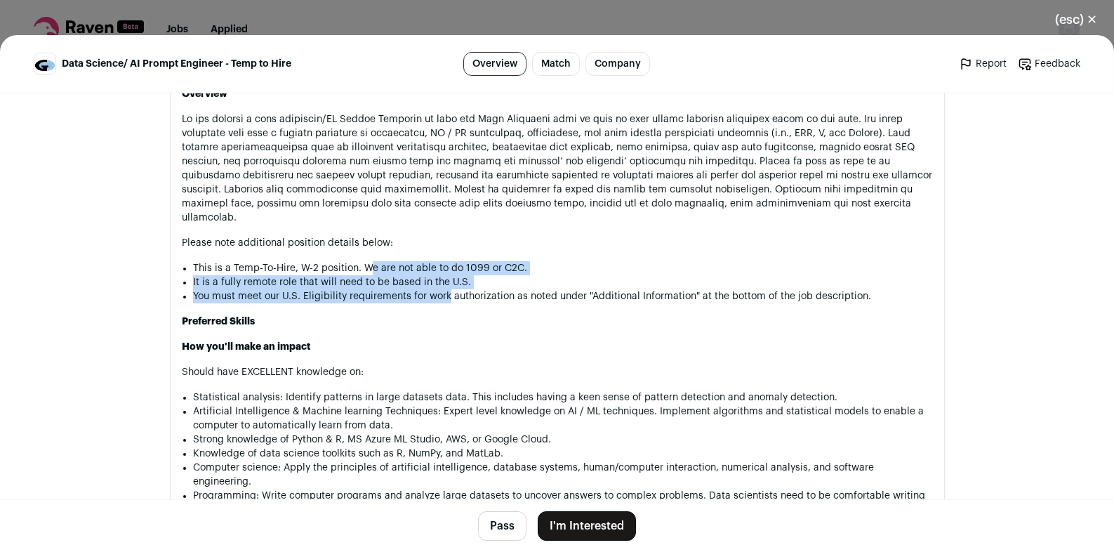
drag, startPoint x: 362, startPoint y: 257, endPoint x: 443, endPoint y: 292, distance: 88.7
click at [443, 292] on ul "This is a Temp-To-Hire, W-2 position. We are not able to do 1099 or C2C. It is …" at bounding box center [563, 282] width 740 height 42
click at [443, 292] on li "You must meet our U.S. Eligibility requirements for work authorization as noted…" at bounding box center [563, 296] width 740 height 14
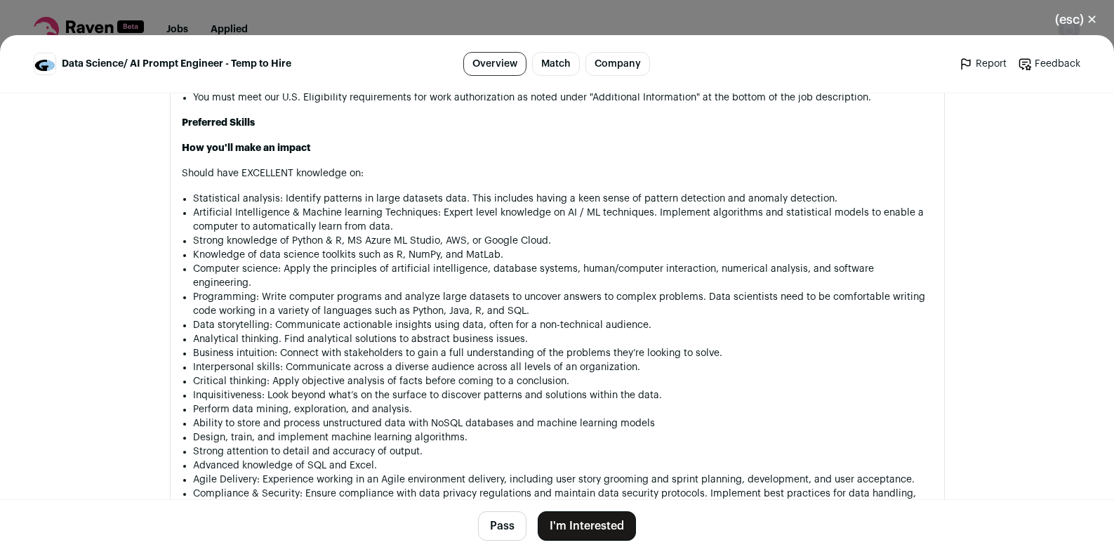
scroll to position [1158, 0]
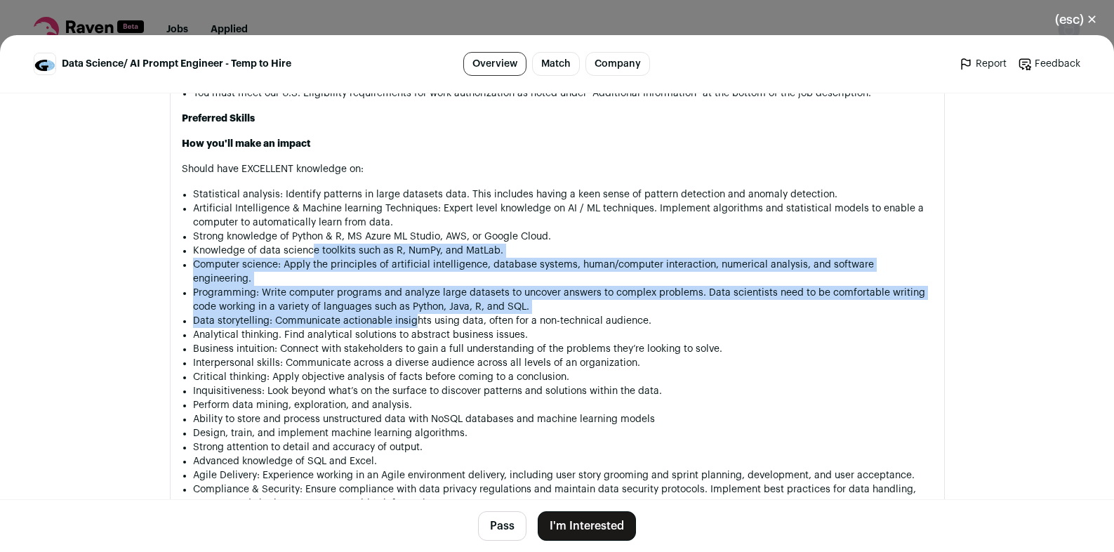
drag, startPoint x: 310, startPoint y: 249, endPoint x: 408, endPoint y: 303, distance: 112.2
click at [408, 303] on ul "Statistical analysis: Identify patterns in large datasets data. This includes h…" at bounding box center [563, 383] width 740 height 393
click at [408, 314] on li "Data storytelling: Communicate actionable insights using data, often for a non-…" at bounding box center [563, 321] width 740 height 14
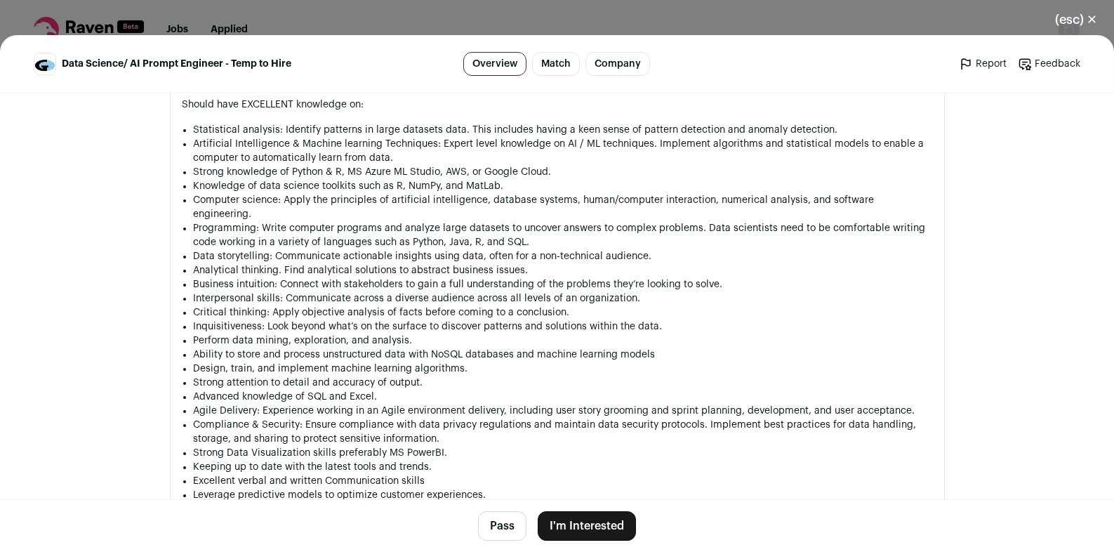
scroll to position [1230, 0]
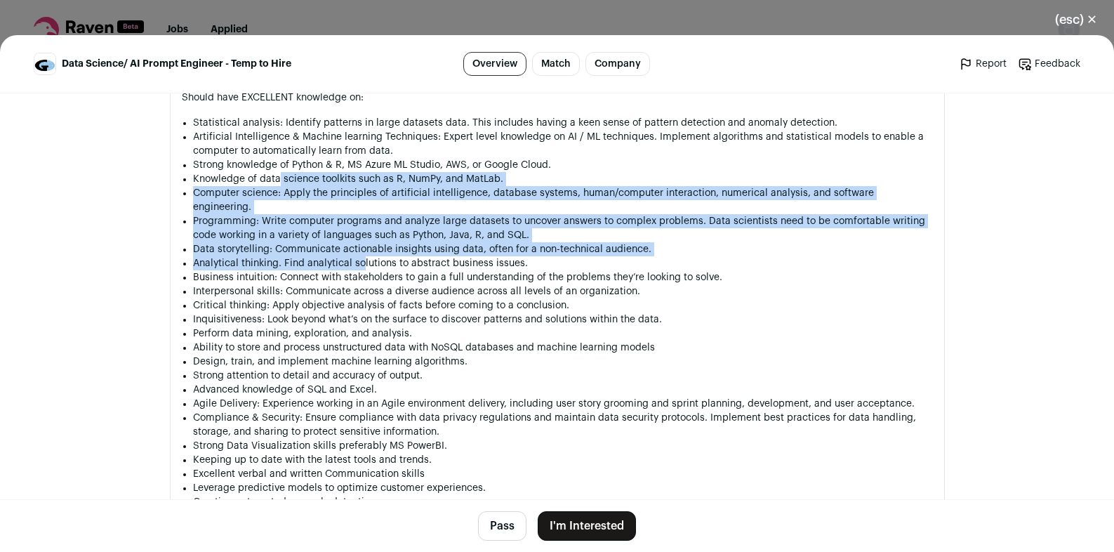
drag, startPoint x: 272, startPoint y: 174, endPoint x: 358, endPoint y: 251, distance: 114.9
click at [358, 251] on ul "Statistical analysis: Identify patterns in large datasets data. This includes h…" at bounding box center [563, 312] width 740 height 393
click at [358, 256] on li "Analytical thinking. Find analytical solutions to abstract business issues." at bounding box center [563, 263] width 740 height 14
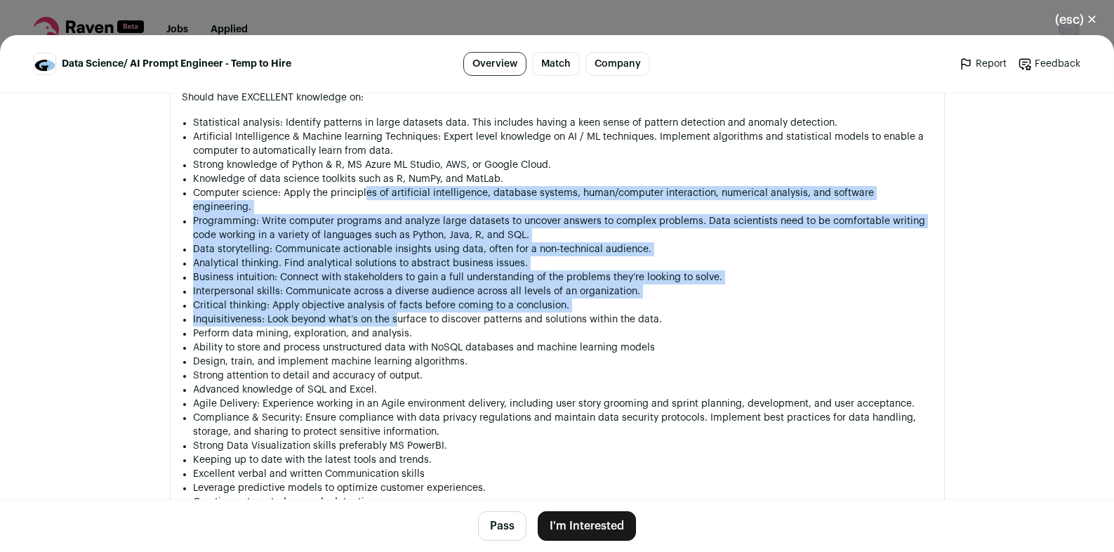
drag, startPoint x: 360, startPoint y: 192, endPoint x: 390, endPoint y: 310, distance: 121.6
click at [390, 310] on ul "Statistical analysis: Identify patterns in large datasets data. This includes h…" at bounding box center [563, 312] width 740 height 393
click at [390, 312] on li "Inquisitiveness: Look beyond what’s on the surface to discover patterns and sol…" at bounding box center [563, 319] width 740 height 14
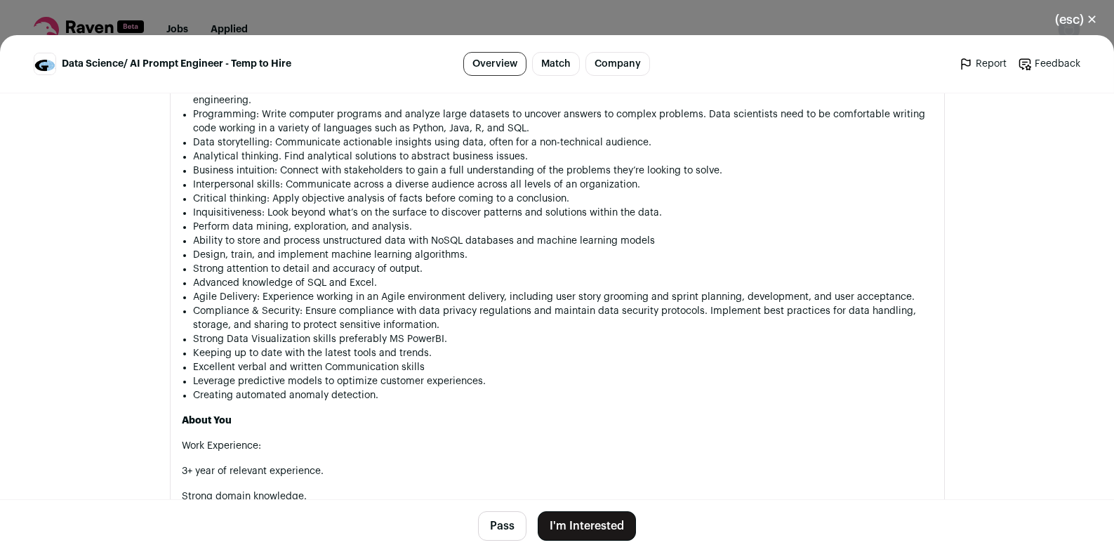
scroll to position [1337, 0]
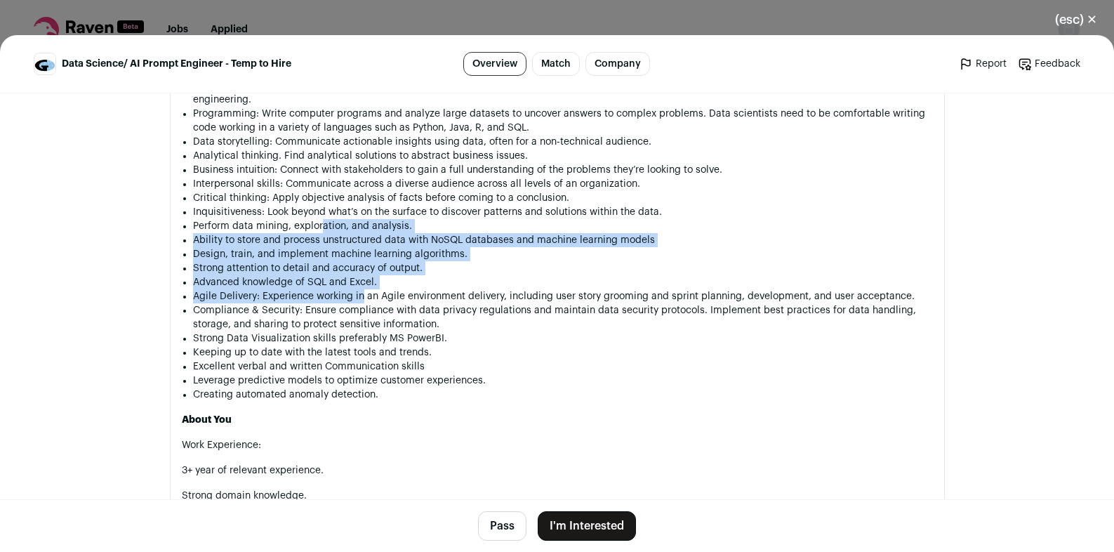
drag, startPoint x: 317, startPoint y: 215, endPoint x: 359, endPoint y: 295, distance: 90.5
click at [359, 295] on ul "Statistical analysis: Identify patterns in large datasets data. This includes h…" at bounding box center [563, 204] width 740 height 393
click at [359, 295] on li "Agile Delivery: Experience working in an Agile environment delivery, including …" at bounding box center [563, 296] width 740 height 14
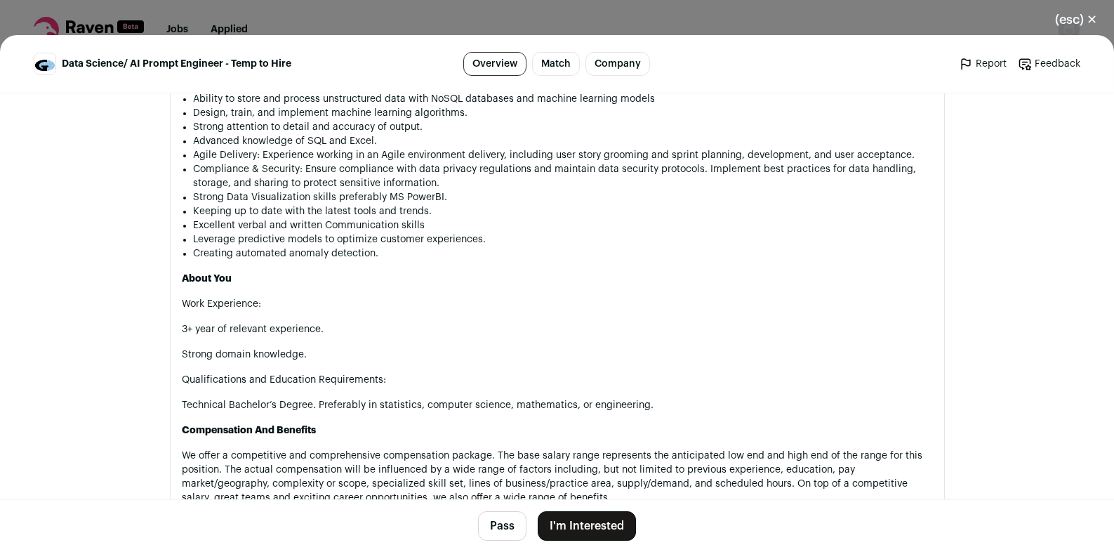
scroll to position [1564, 0]
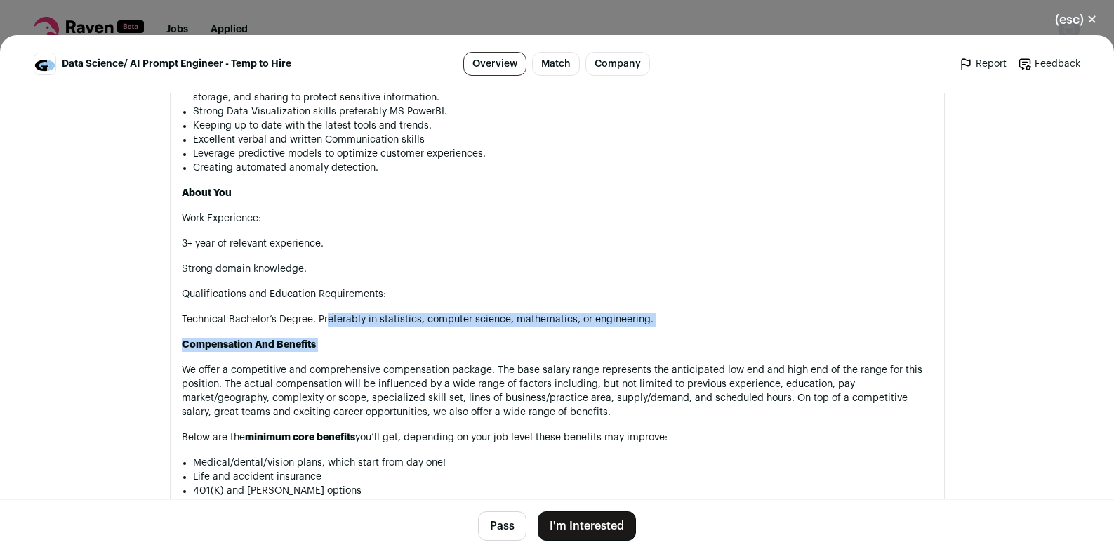
drag, startPoint x: 320, startPoint y: 314, endPoint x: 427, endPoint y: 355, distance: 114.5
click at [427, 355] on div "Introduction Discover a world of endless possibilities at Gallagher Benefit Ser…" at bounding box center [557, 149] width 751 height 1579
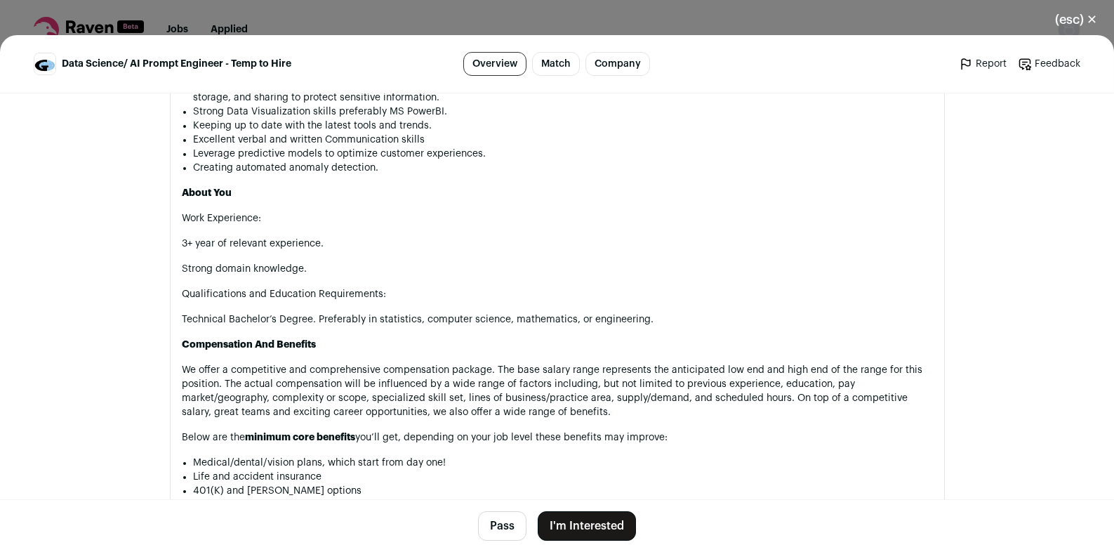
click at [427, 355] on div "Introduction Discover a world of endless possibilities at Gallagher Benefit Ser…" at bounding box center [557, 149] width 751 height 1579
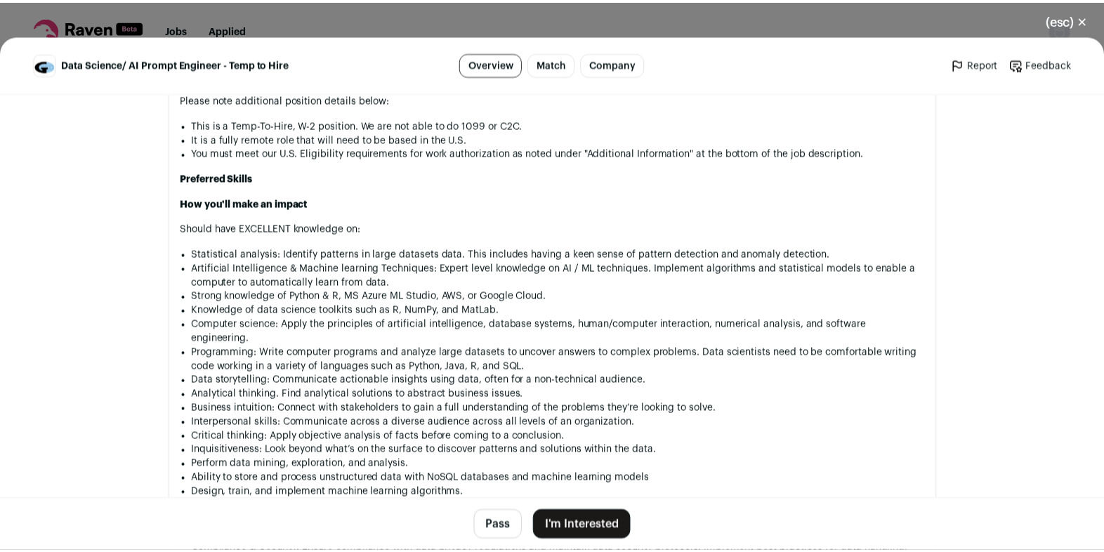
scroll to position [1301, 0]
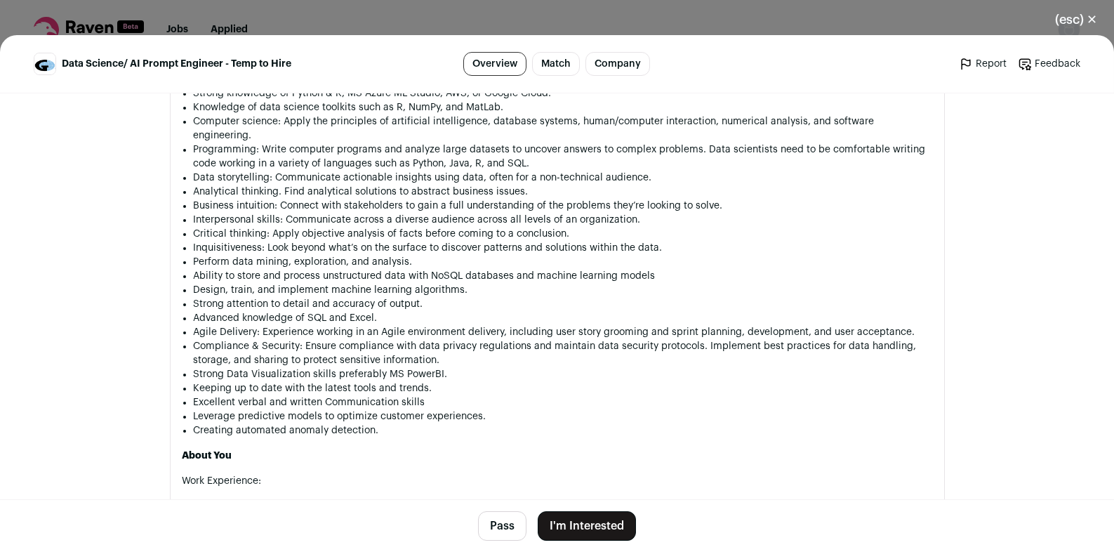
click at [593, 520] on button "I'm Interested" at bounding box center [587, 525] width 98 height 29
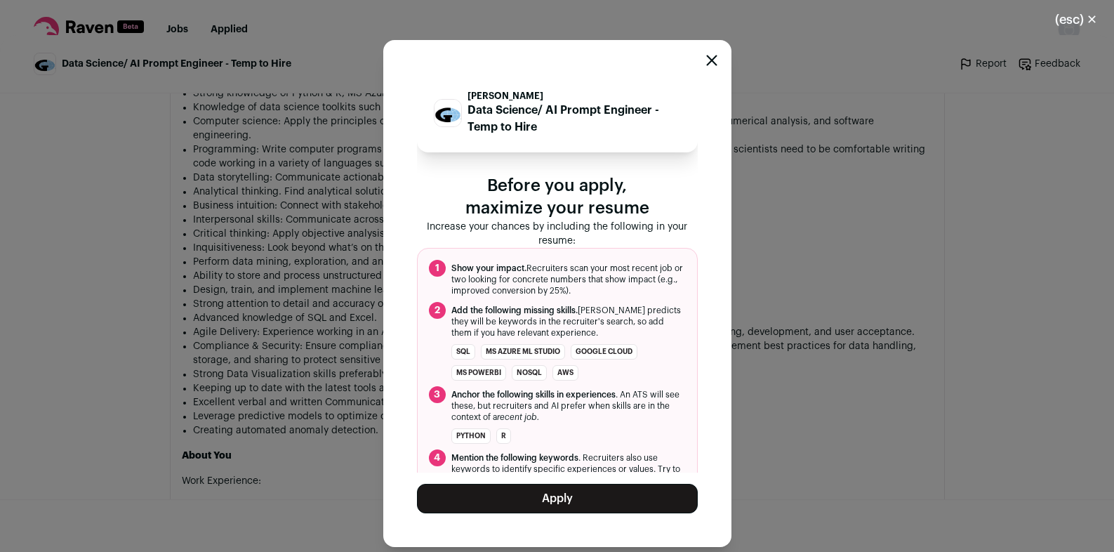
click at [607, 503] on button "Apply" at bounding box center [557, 498] width 281 height 29
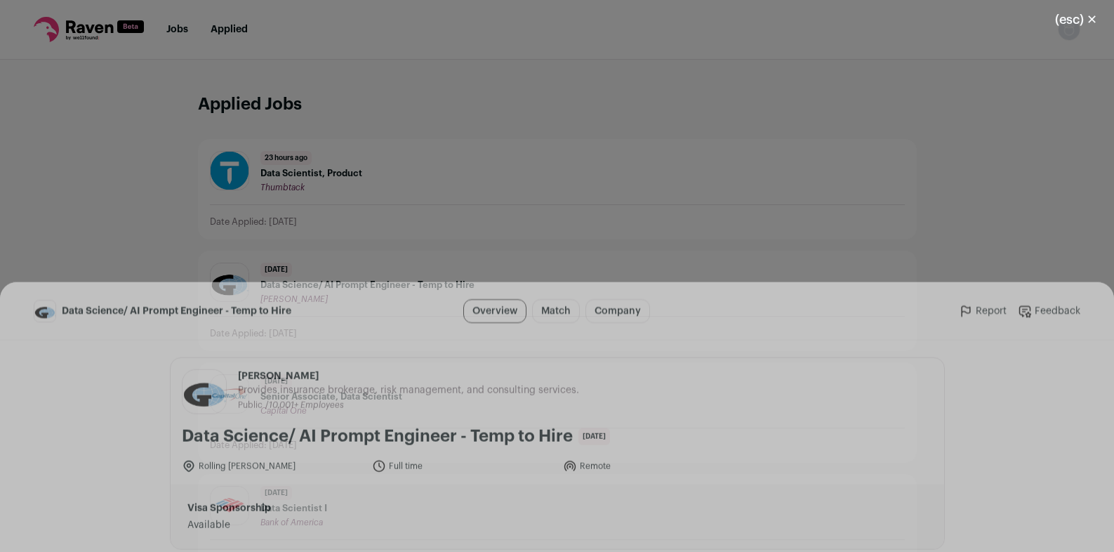
click at [1087, 24] on button "(esc) ✕" at bounding box center [1077, 19] width 76 height 31
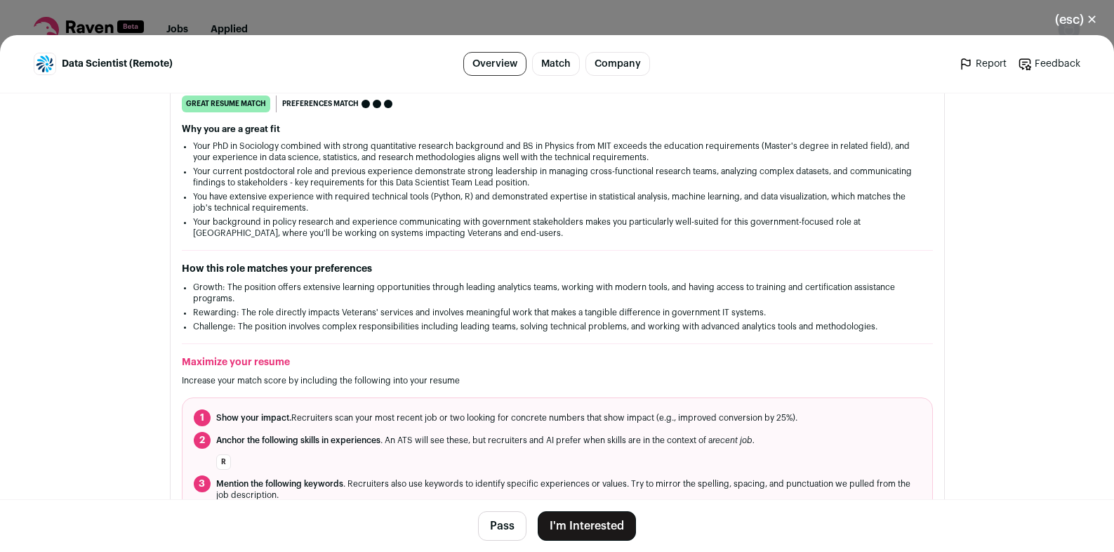
scroll to position [358, 0]
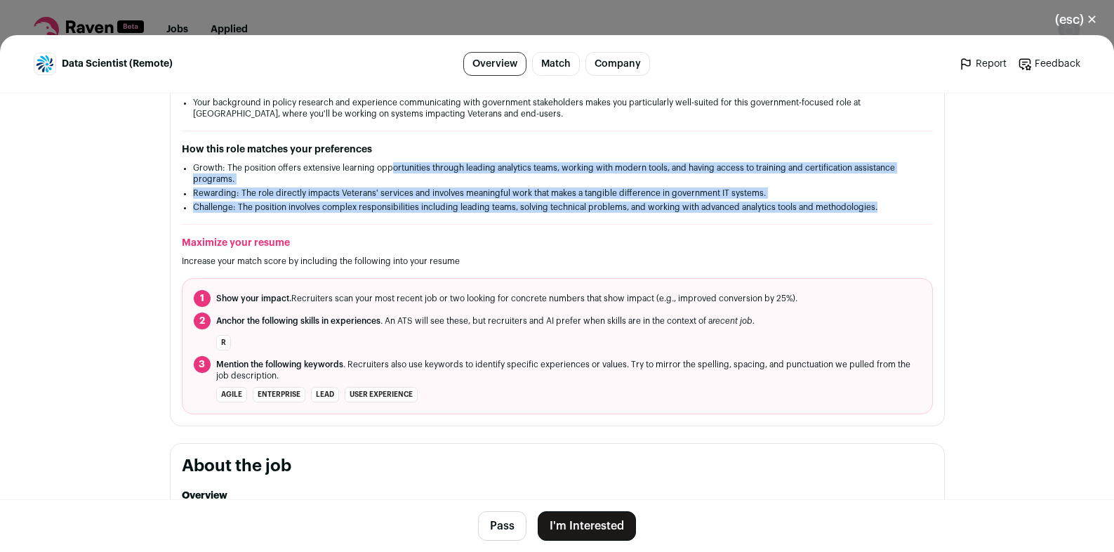
drag, startPoint x: 388, startPoint y: 171, endPoint x: 517, endPoint y: 218, distance: 136.6
click at [517, 218] on div "great resume match You meet the must-have requirements, the nice-to-have requir…" at bounding box center [558, 195] width 774 height 438
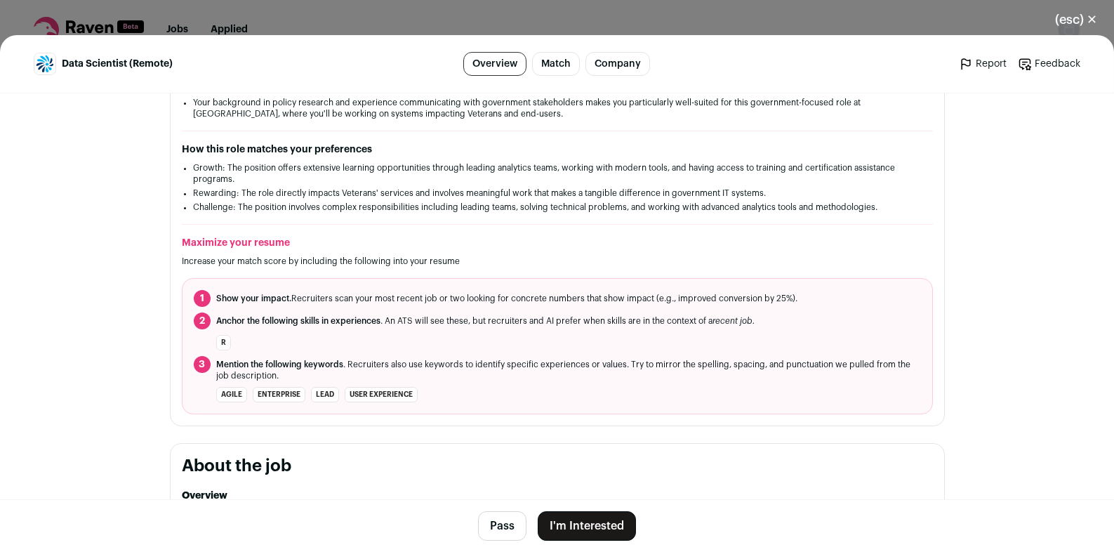
click at [517, 218] on div "great resume match You meet the must-have requirements, the nice-to-have requir…" at bounding box center [558, 195] width 774 height 438
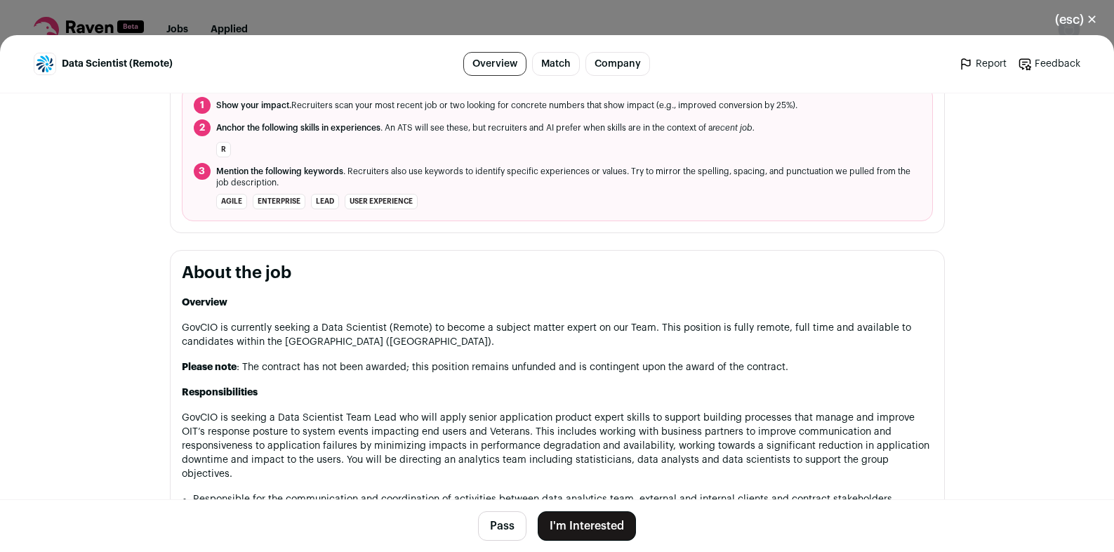
scroll to position [561, 0]
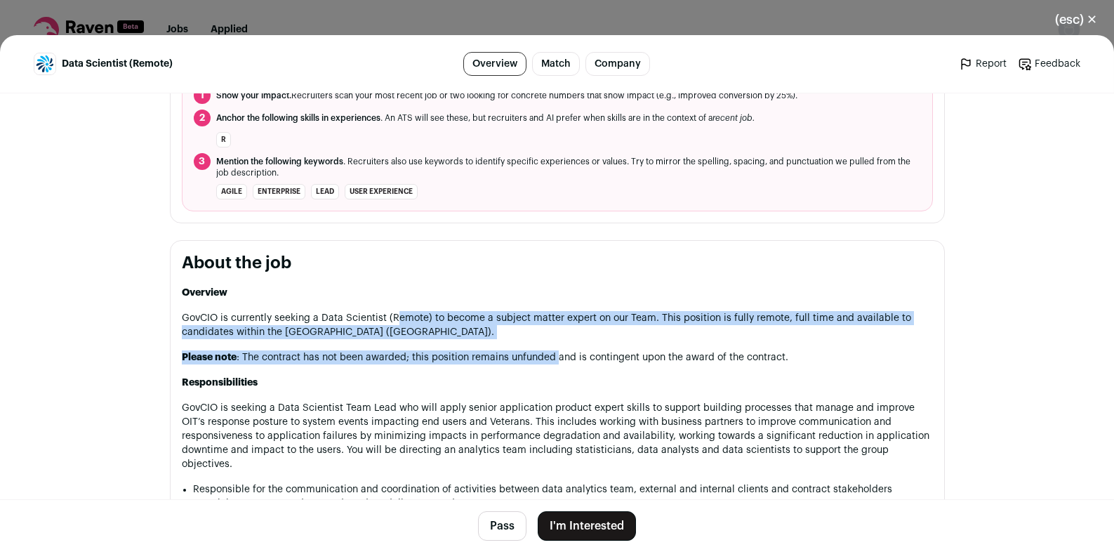
drag, startPoint x: 393, startPoint y: 319, endPoint x: 551, endPoint y: 360, distance: 163.2
click at [551, 360] on p "Please note : The contract has not been awarded; this position remains unfunded…" at bounding box center [557, 357] width 751 height 14
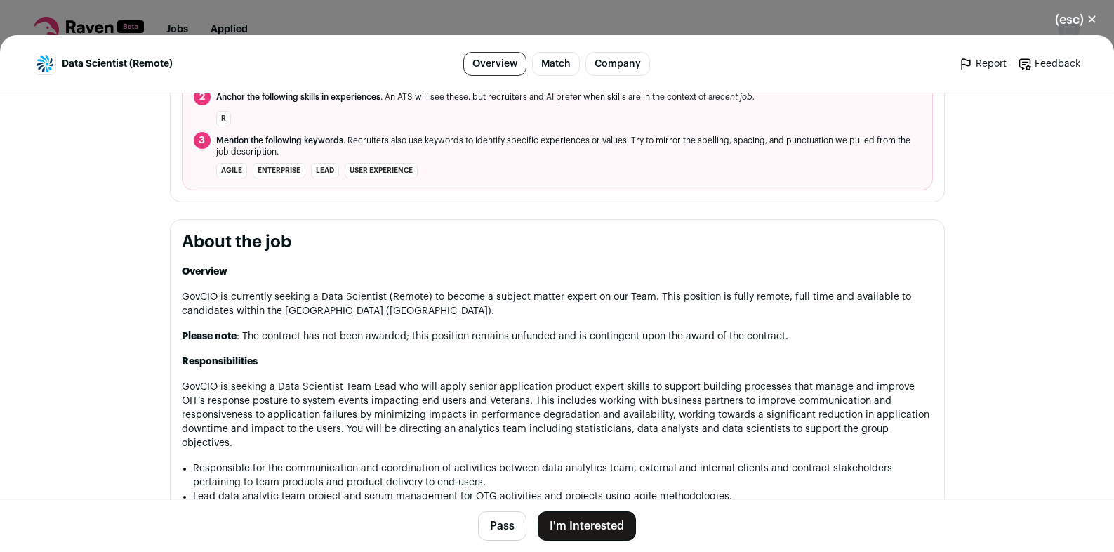
scroll to position [621, 0]
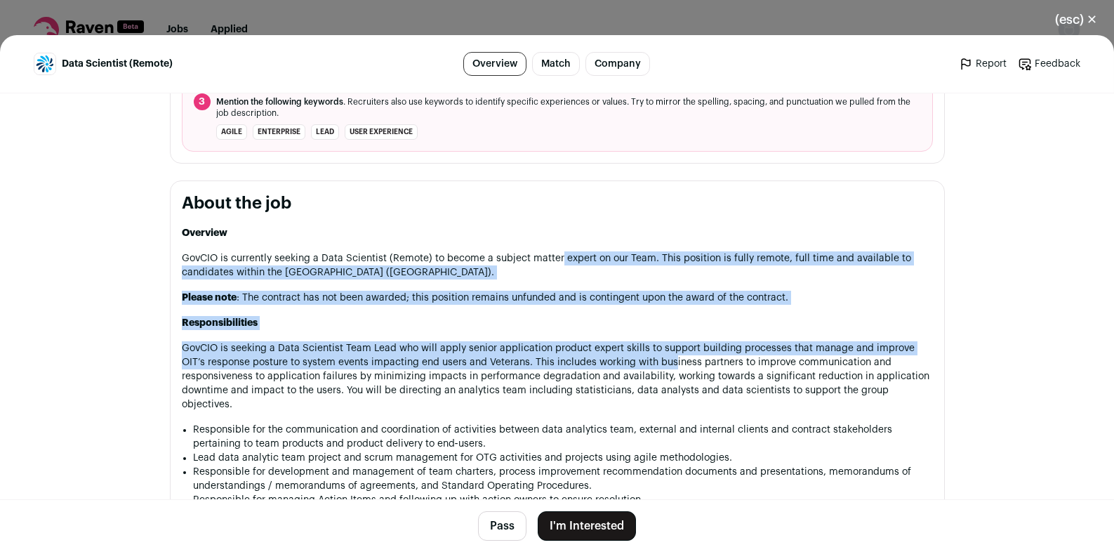
drag, startPoint x: 553, startPoint y: 261, endPoint x: 641, endPoint y: 374, distance: 143.1
click at [641, 374] on p "GovCIO is seeking a Data Scientist Team Lead who will apply senior application …" at bounding box center [557, 376] width 751 height 70
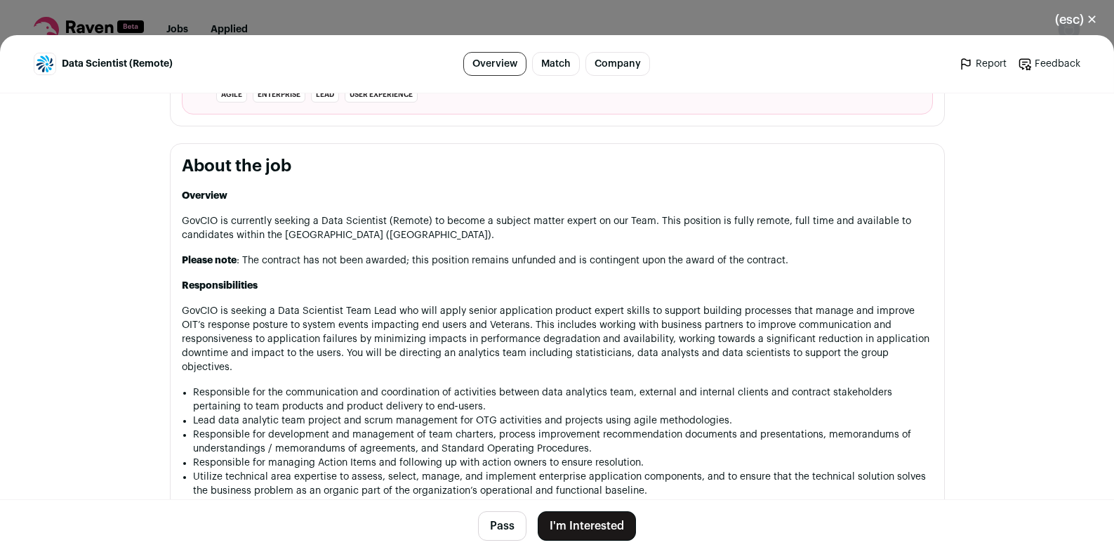
scroll to position [669, 0]
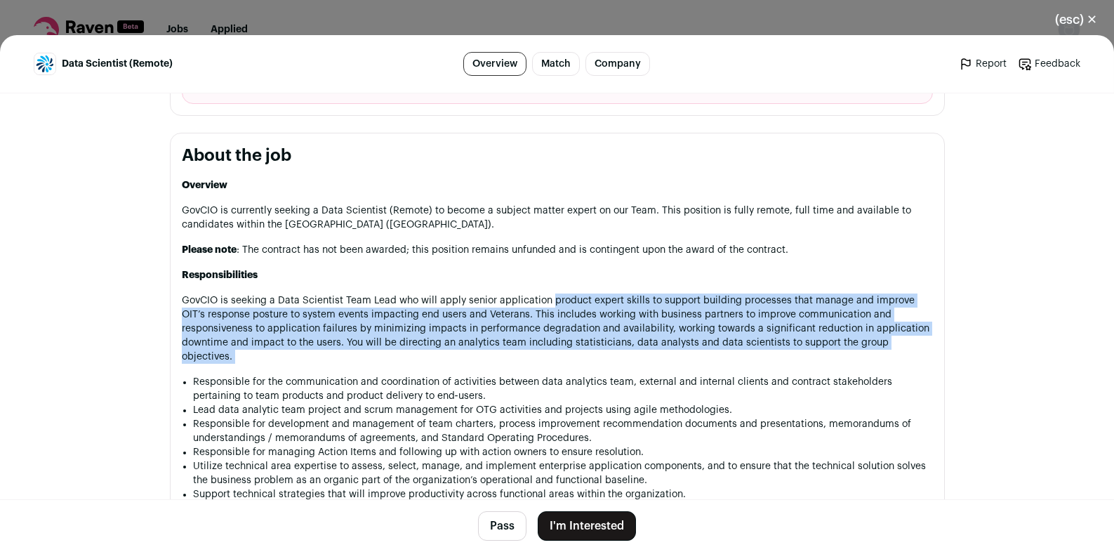
drag, startPoint x: 542, startPoint y: 307, endPoint x: 648, endPoint y: 362, distance: 119.7
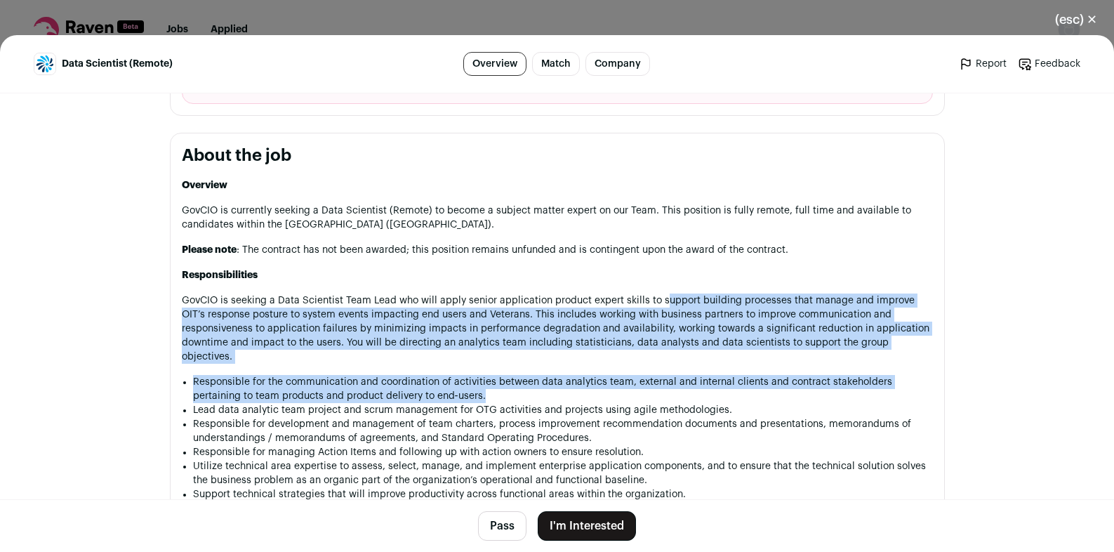
drag, startPoint x: 657, startPoint y: 312, endPoint x: 695, endPoint y: 382, distance: 79.2
drag, startPoint x: 695, startPoint y: 382, endPoint x: 669, endPoint y: 375, distance: 26.2
click at [695, 382] on li "Responsible for the communication and coordination of activities between data a…" at bounding box center [563, 389] width 740 height 28
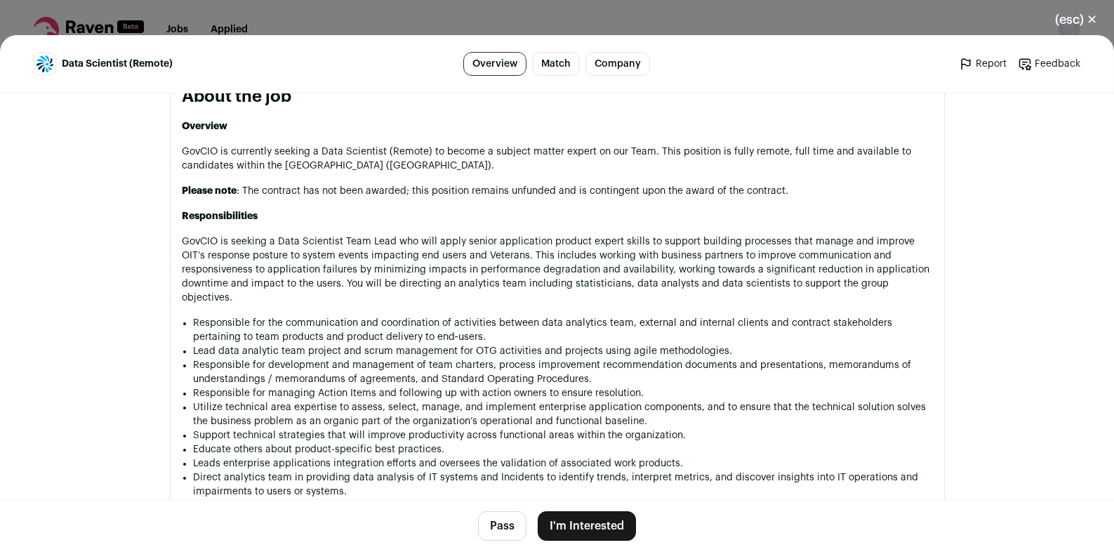
scroll to position [764, 0]
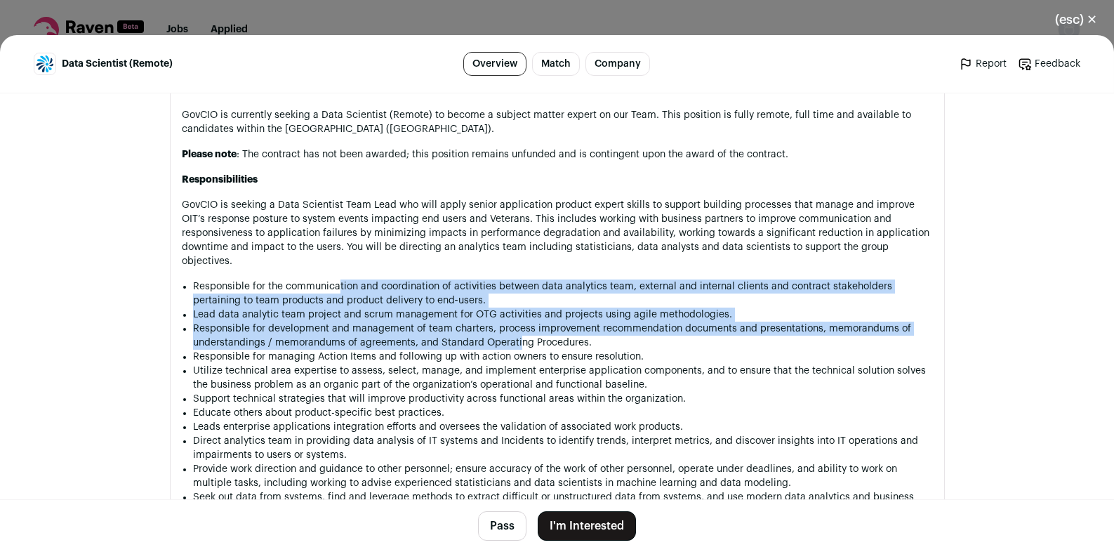
drag, startPoint x: 332, startPoint y: 284, endPoint x: 513, endPoint y: 340, distance: 189.5
click at [513, 340] on ul "Responsible for the communication and coordination of activities between data a…" at bounding box center [563, 447] width 740 height 337
click at [513, 340] on li "Responsible for development and management of team charters, process improvemen…" at bounding box center [563, 336] width 740 height 28
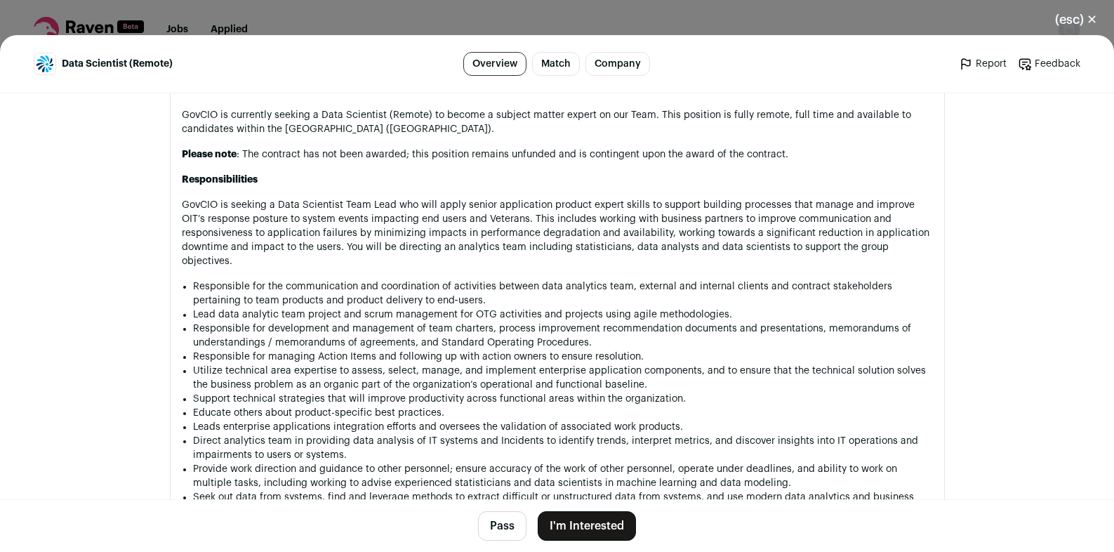
scroll to position [871, 0]
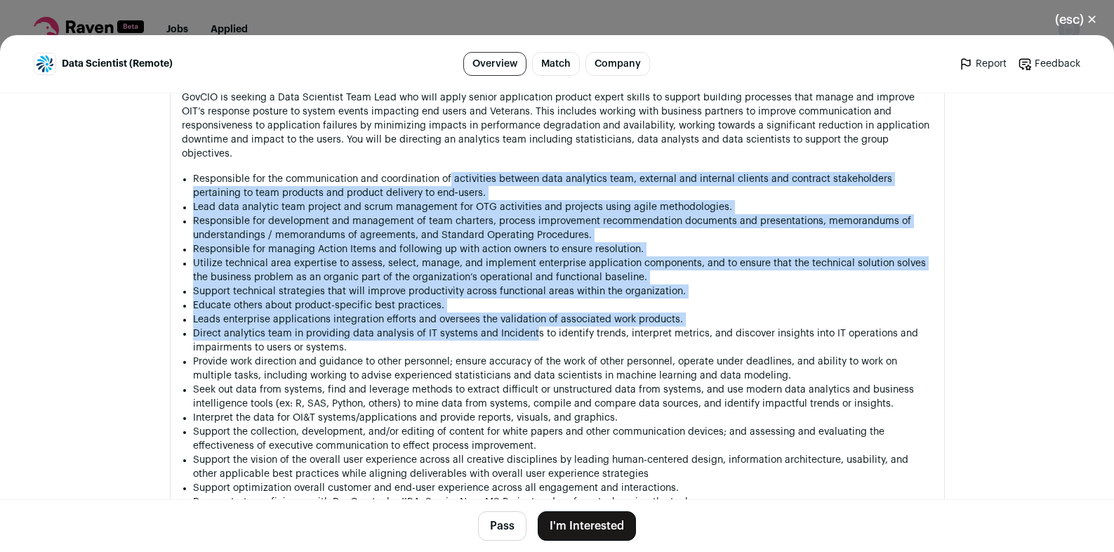
drag, startPoint x: 445, startPoint y: 168, endPoint x: 526, endPoint y: 334, distance: 184.4
click at [526, 334] on ul "Responsible for the communication and coordination of activities between data a…" at bounding box center [563, 340] width 740 height 337
click at [526, 334] on li "Direct analytics team in providing data analysis of IT systems and Incidents to…" at bounding box center [563, 341] width 740 height 28
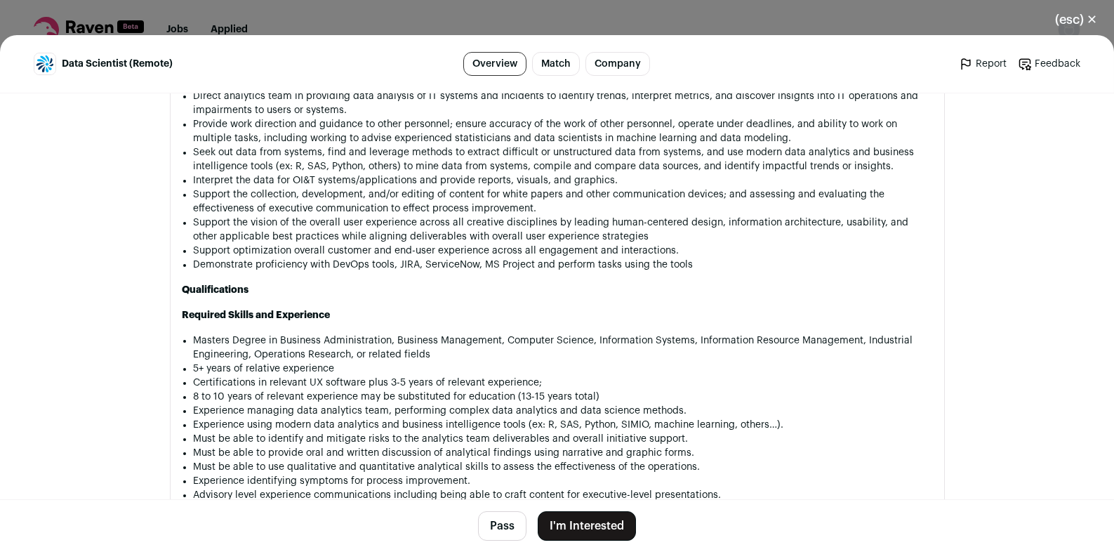
scroll to position [1134, 0]
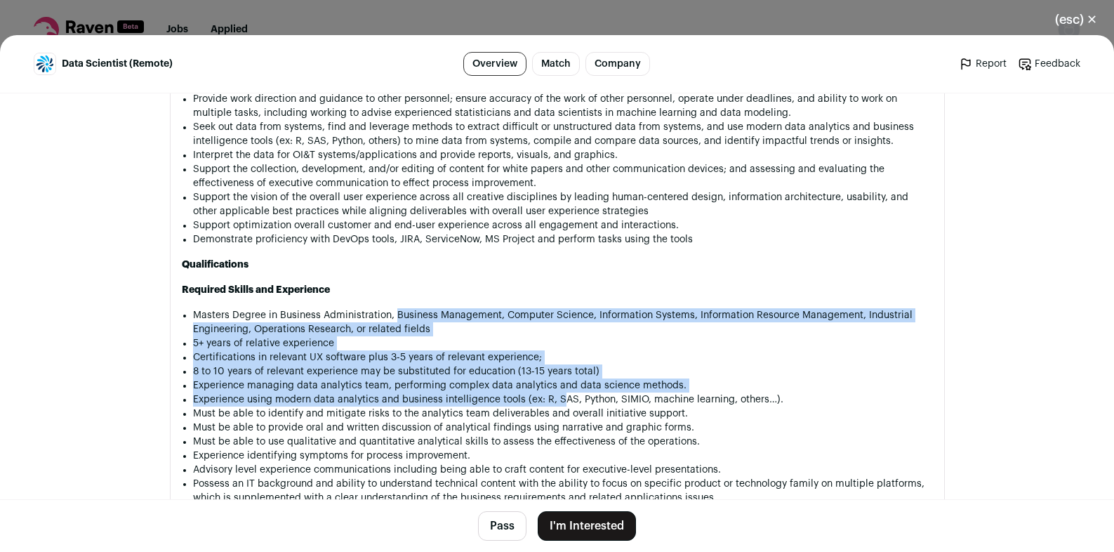
drag, startPoint x: 391, startPoint y: 325, endPoint x: 555, endPoint y: 409, distance: 184.4
click at [555, 409] on ul "Masters Degree in Business Administration, Business Management, Computer Scienc…" at bounding box center [563, 406] width 740 height 197
click at [555, 407] on li "Experience using modern data analytics and business intelligence tools (ex: R, …" at bounding box center [563, 400] width 740 height 14
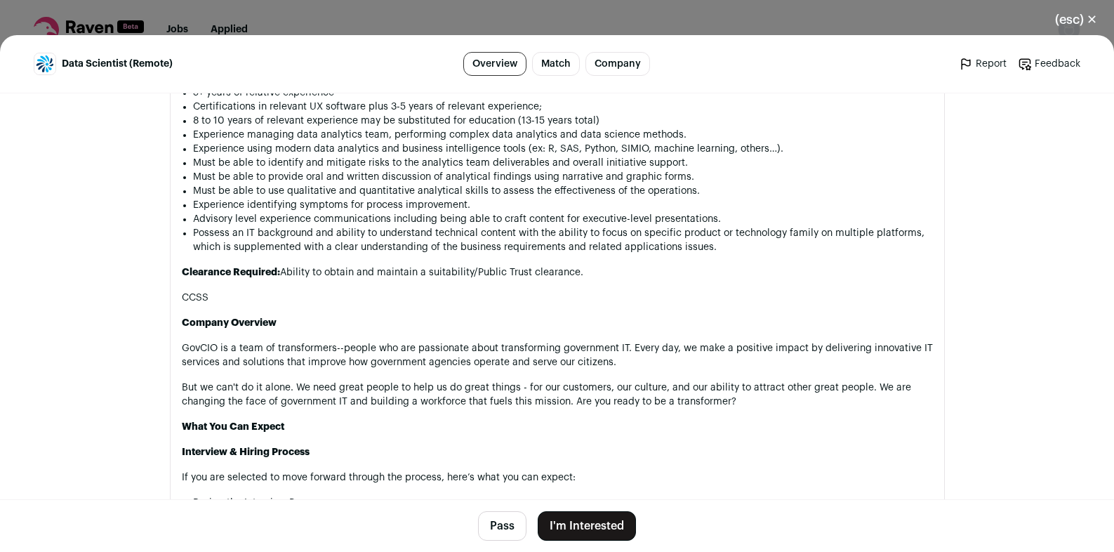
scroll to position [1492, 0]
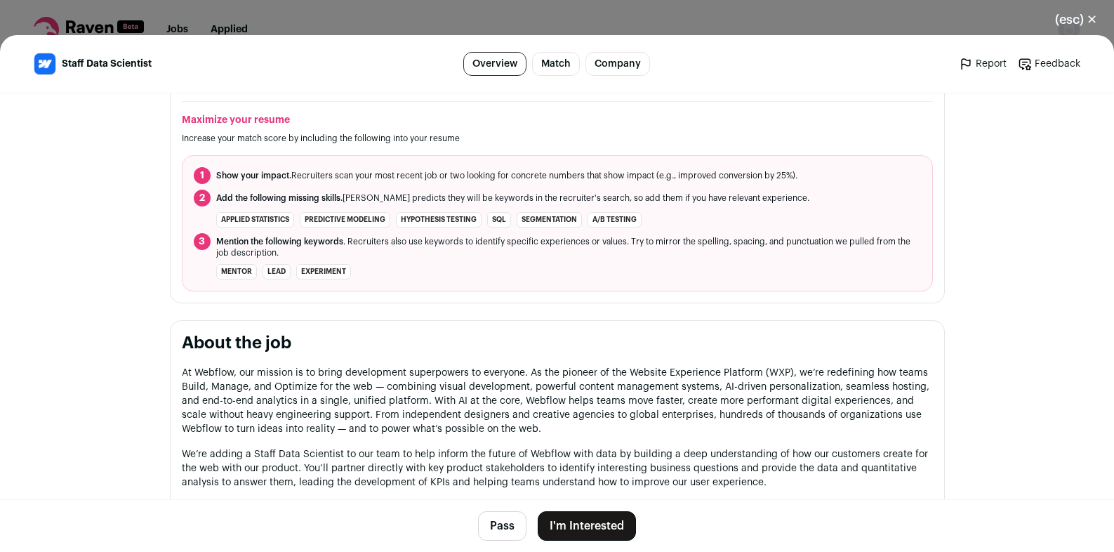
scroll to position [478, 0]
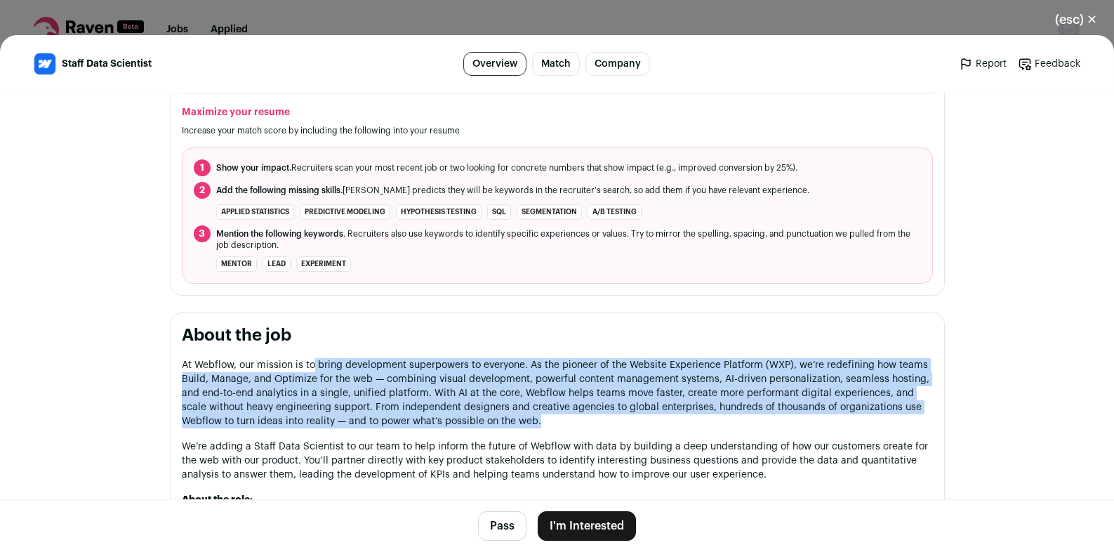
drag, startPoint x: 325, startPoint y: 373, endPoint x: 493, endPoint y: 439, distance: 180.4
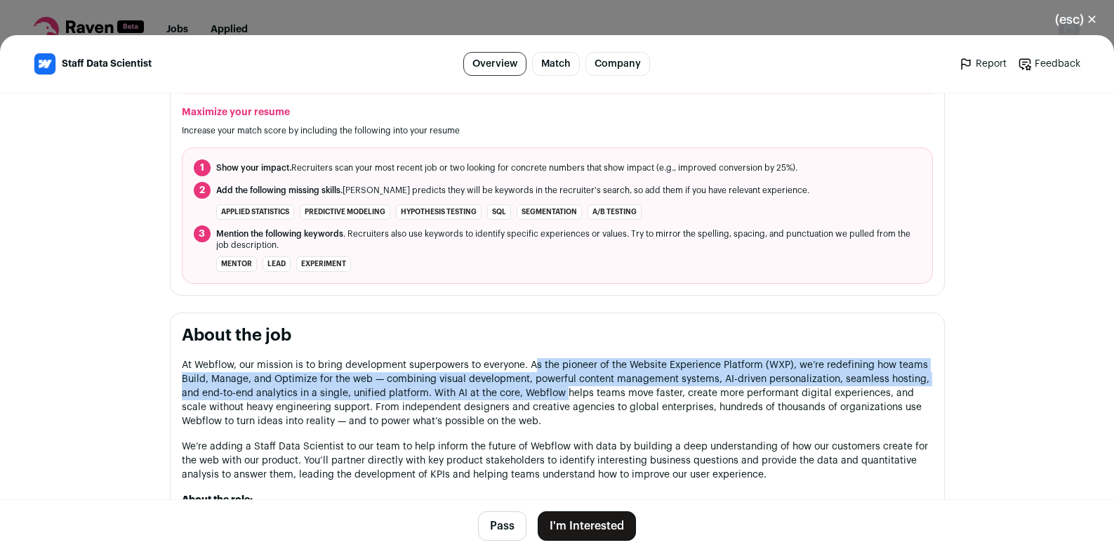
drag, startPoint x: 529, startPoint y: 369, endPoint x: 558, endPoint y: 402, distance: 43.8
click at [558, 402] on p "At Webflow, our mission is to bring development superpowers to everyone. As the…" at bounding box center [557, 393] width 751 height 70
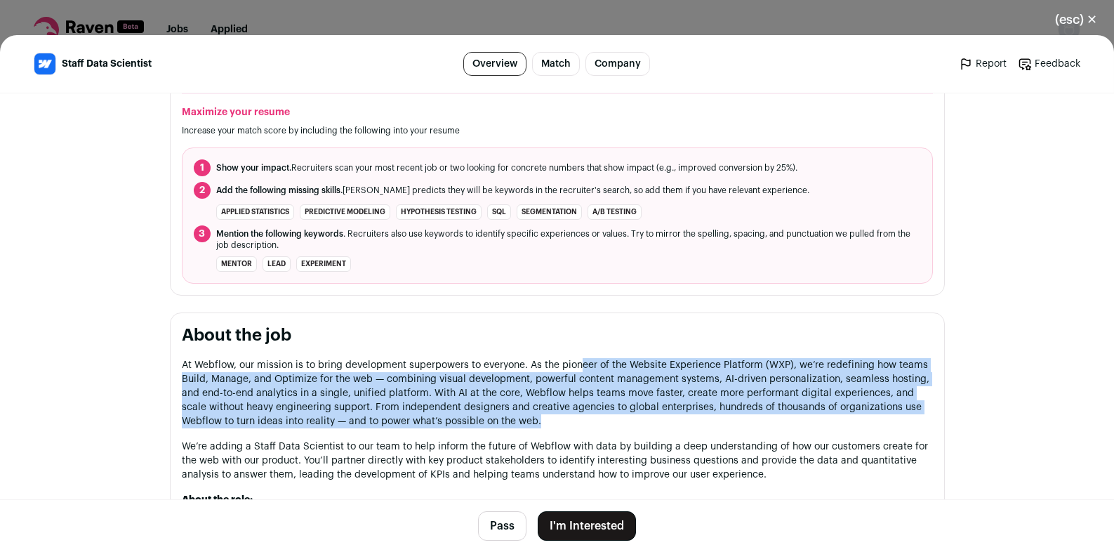
drag, startPoint x: 574, startPoint y: 373, endPoint x: 570, endPoint y: 430, distance: 57.0
click at [570, 428] on p "At Webflow, our mission is to bring development superpowers to everyone. As the…" at bounding box center [557, 393] width 751 height 70
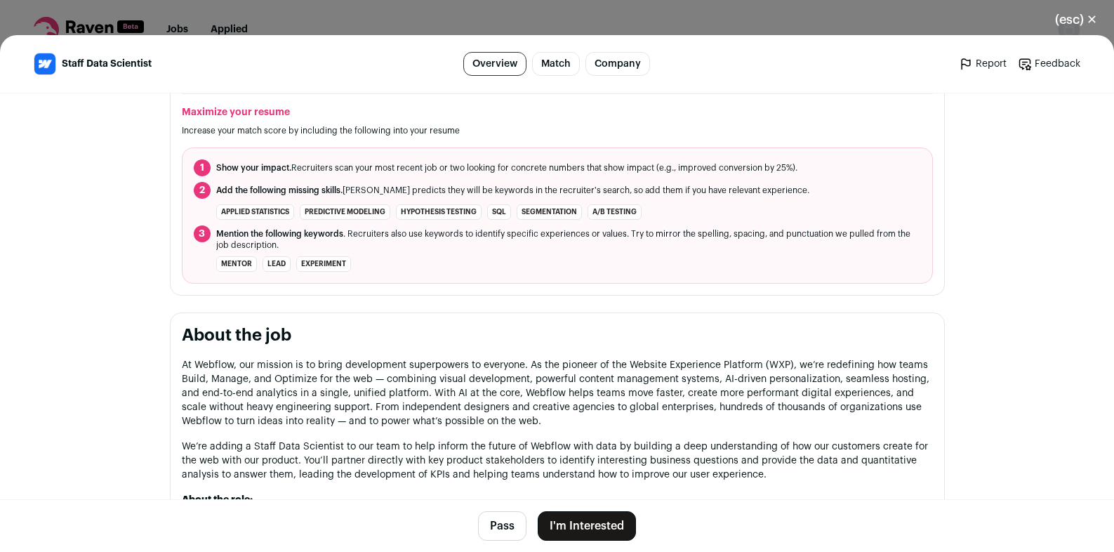
click at [570, 428] on p "At Webflow, our mission is to bring development superpowers to everyone. As the…" at bounding box center [557, 393] width 751 height 70
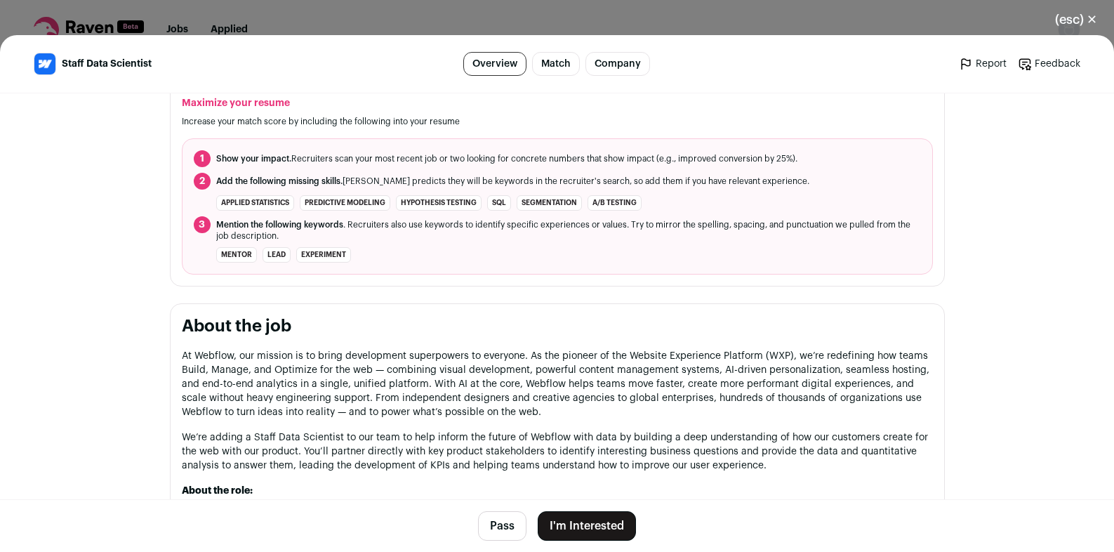
scroll to position [489, 0]
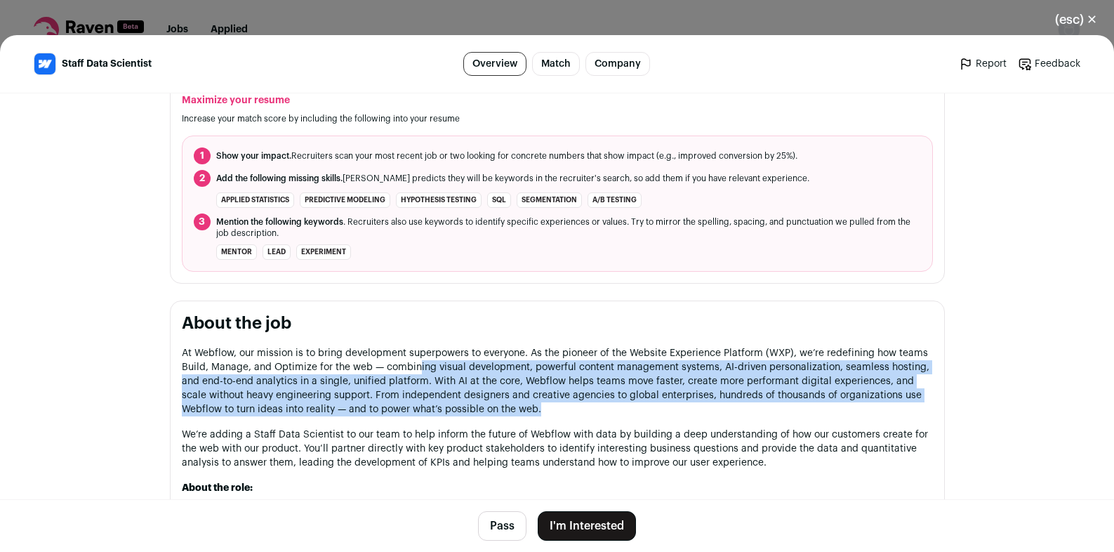
drag, startPoint x: 412, startPoint y: 378, endPoint x: 526, endPoint y: 419, distance: 121.7
click at [526, 416] on p "At Webflow, our mission is to bring development superpowers to everyone. As the…" at bounding box center [557, 381] width 751 height 70
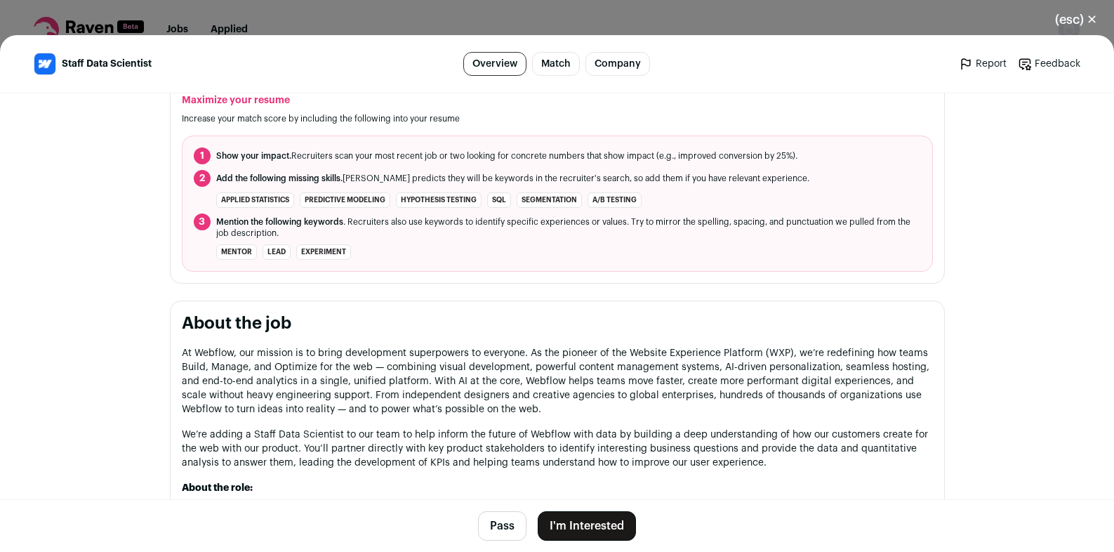
click at [526, 416] on p "At Webflow, our mission is to bring development superpowers to everyone. As the…" at bounding box center [557, 381] width 751 height 70
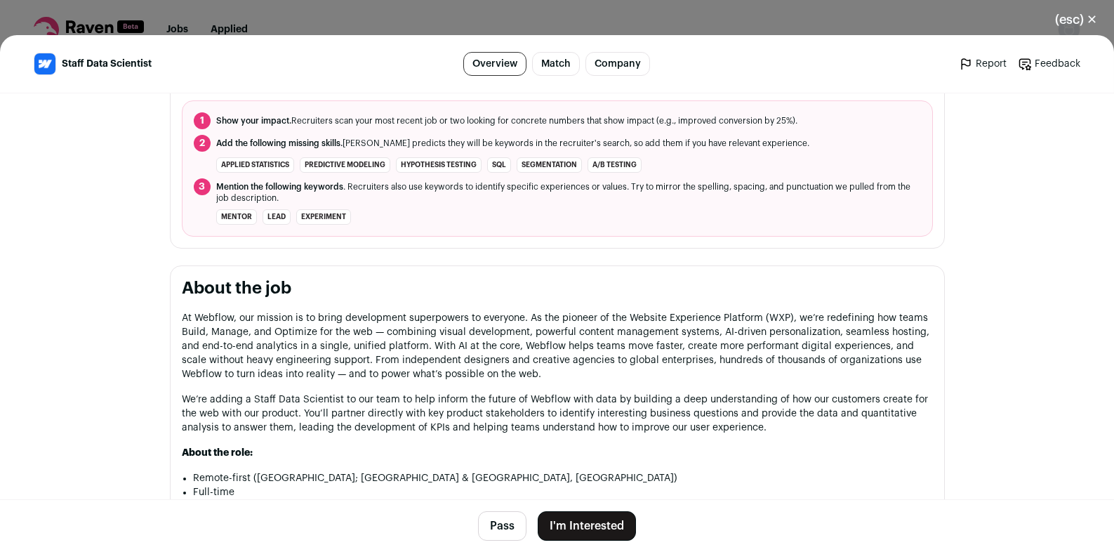
scroll to position [609, 0]
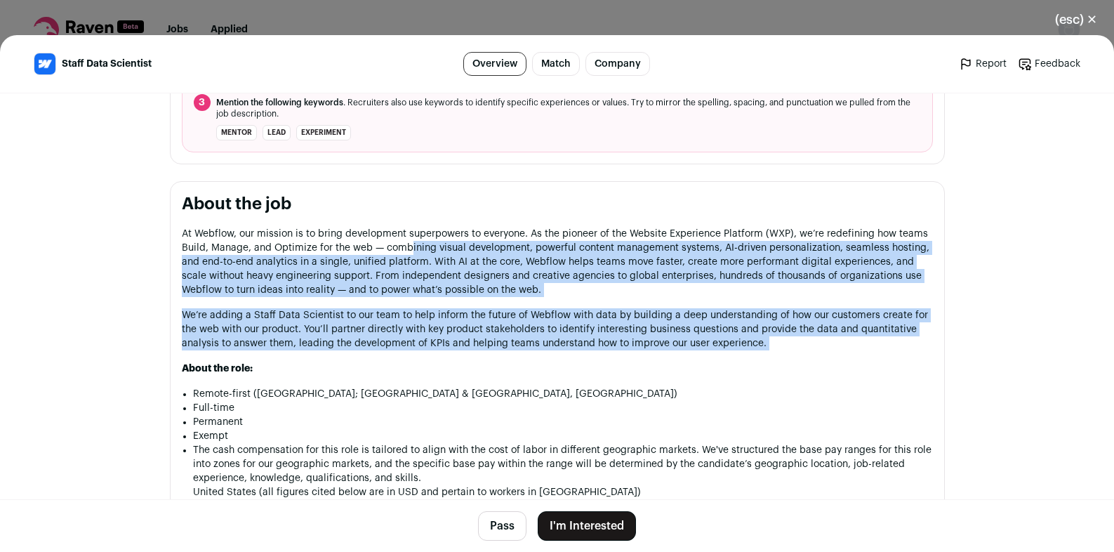
drag, startPoint x: 403, startPoint y: 249, endPoint x: 470, endPoint y: 362, distance: 131.3
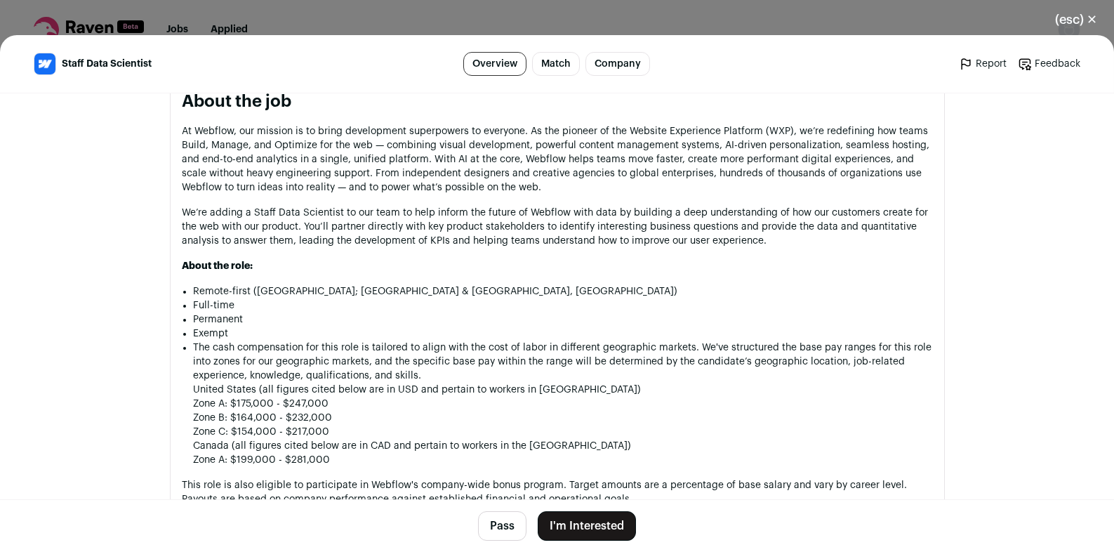
scroll to position [740, 0]
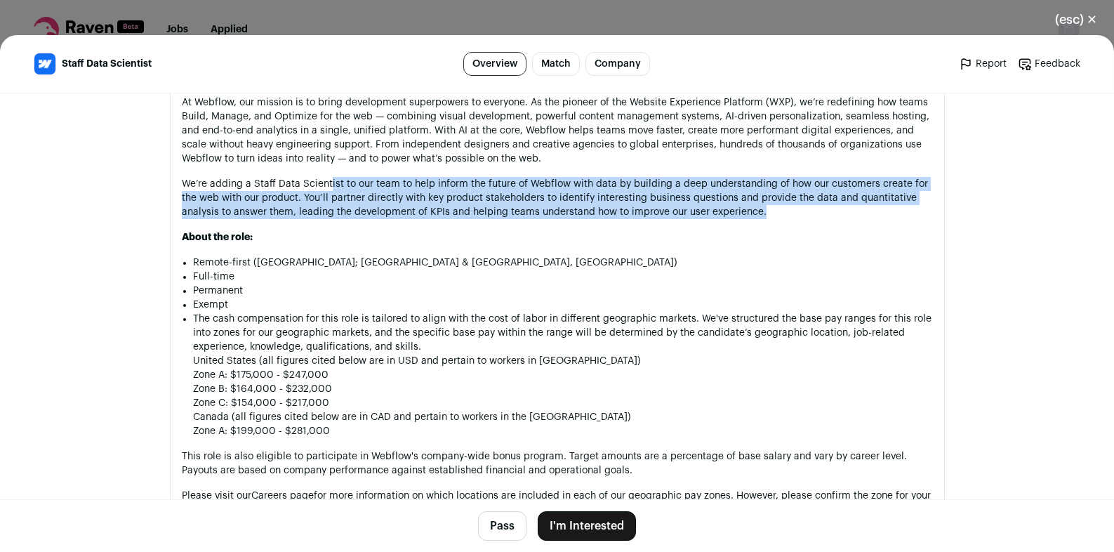
drag, startPoint x: 324, startPoint y: 196, endPoint x: 793, endPoint y: 225, distance: 469.3
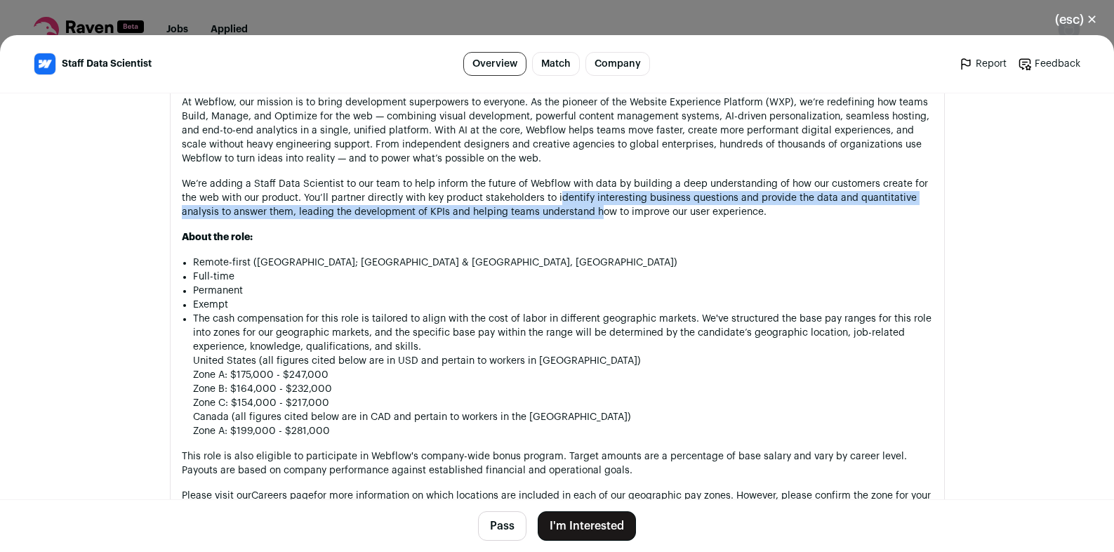
drag, startPoint x: 556, startPoint y: 200, endPoint x: 596, endPoint y: 222, distance: 44.9
click at [596, 219] on p "We’re adding a Staff Data Scientist to our team to help inform the future of We…" at bounding box center [557, 198] width 751 height 42
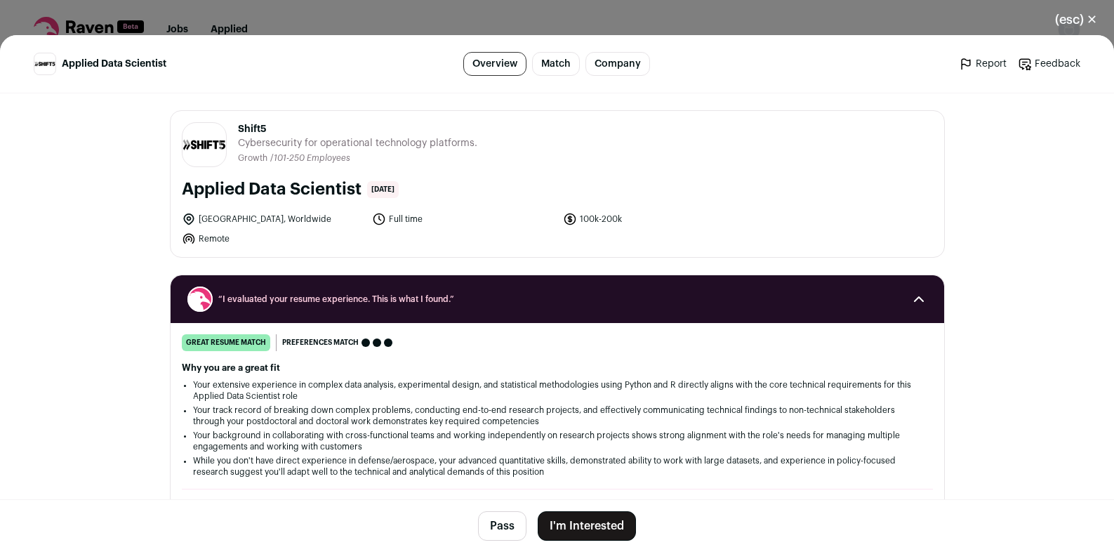
scroll to position [12, 0]
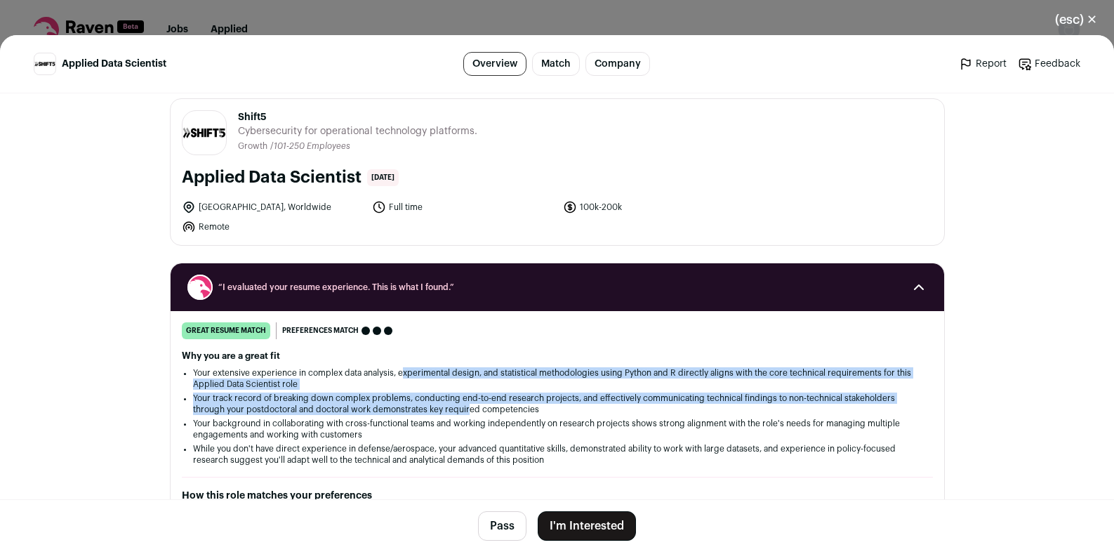
drag, startPoint x: 401, startPoint y: 371, endPoint x: 465, endPoint y: 409, distance: 74.0
click at [465, 409] on ul "Your extensive experience in complex data analysis, experimental design, and st…" at bounding box center [557, 416] width 729 height 98
click at [465, 409] on li "Your track record of breaking down complex problems, conducting end-to-end rese…" at bounding box center [557, 404] width 729 height 22
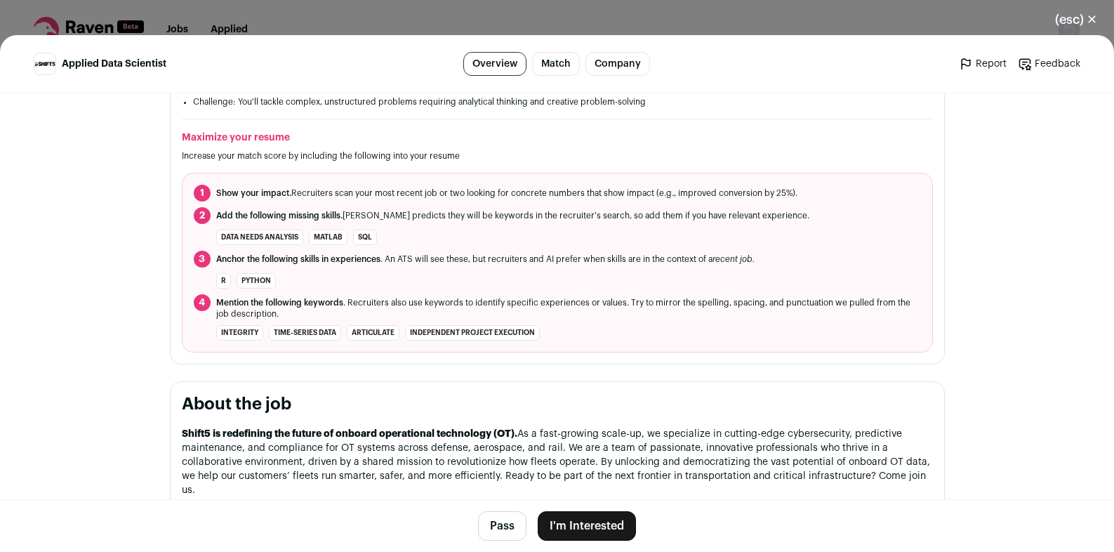
scroll to position [454, 0]
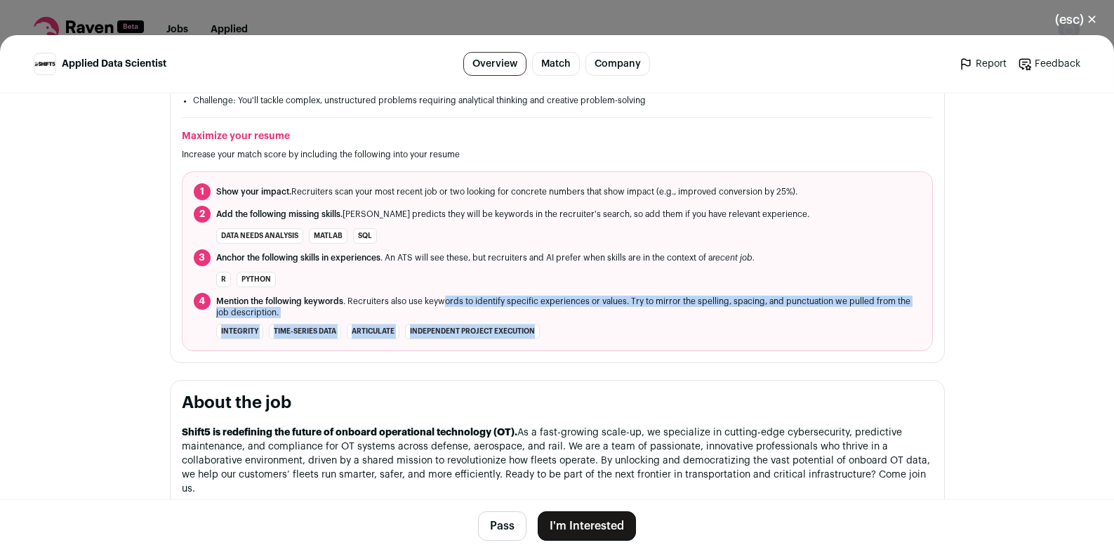
drag, startPoint x: 440, startPoint y: 302, endPoint x: 479, endPoint y: 347, distance: 59.3
click at [479, 347] on ol "1 Show your impact. Recruiters scan your most recent job or two looking for con…" at bounding box center [557, 261] width 751 height 180
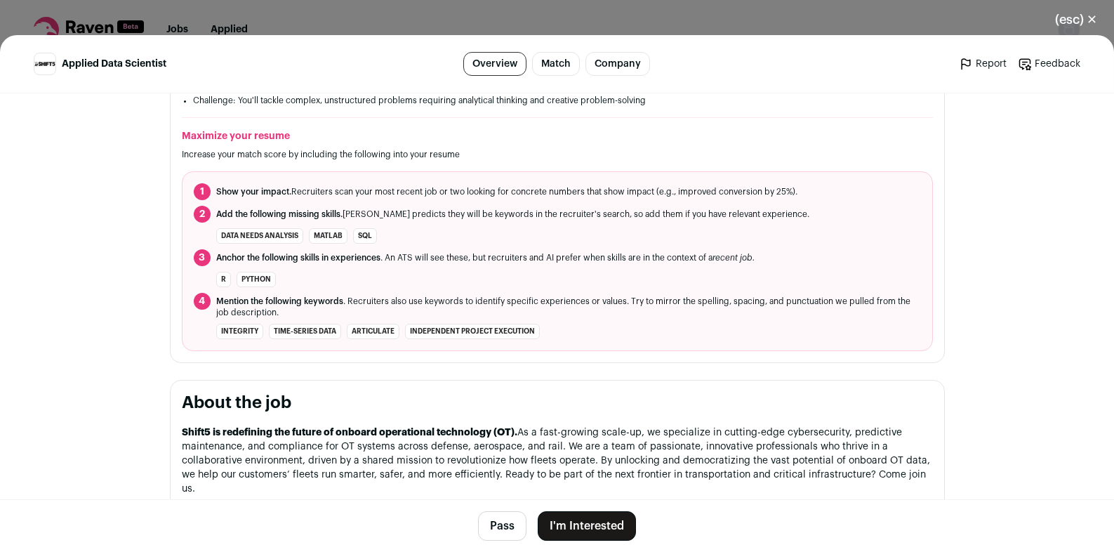
click at [570, 357] on section "“I evaluated your resume experience. This is what I found.” great resume match …" at bounding box center [557, 92] width 775 height 542
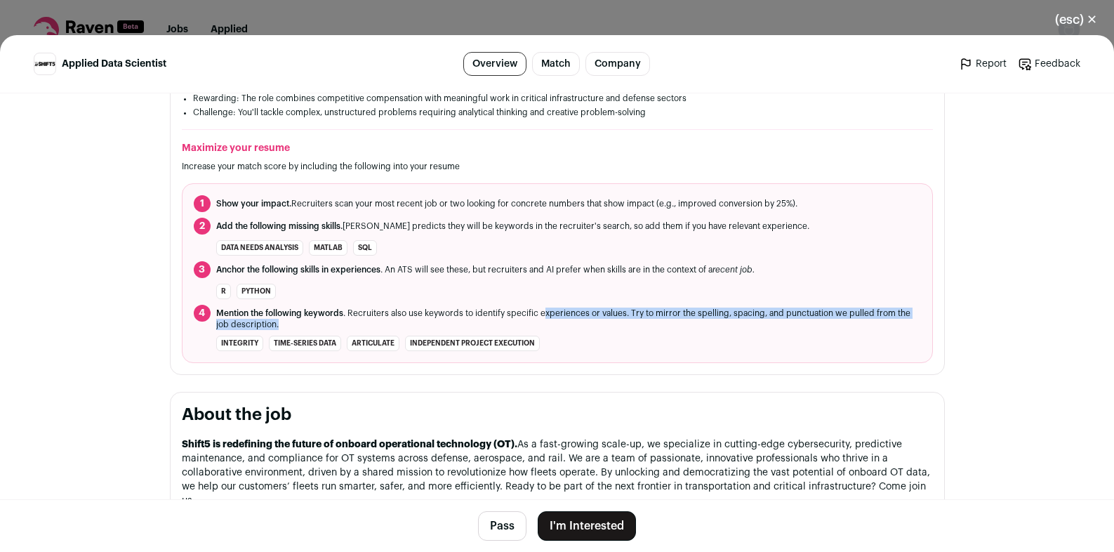
drag, startPoint x: 539, startPoint y: 318, endPoint x: 549, endPoint y: 327, distance: 12.9
click at [549, 327] on span "Mention the following keywords . Recruiters also use keywords to identify speci…" at bounding box center [568, 319] width 705 height 22
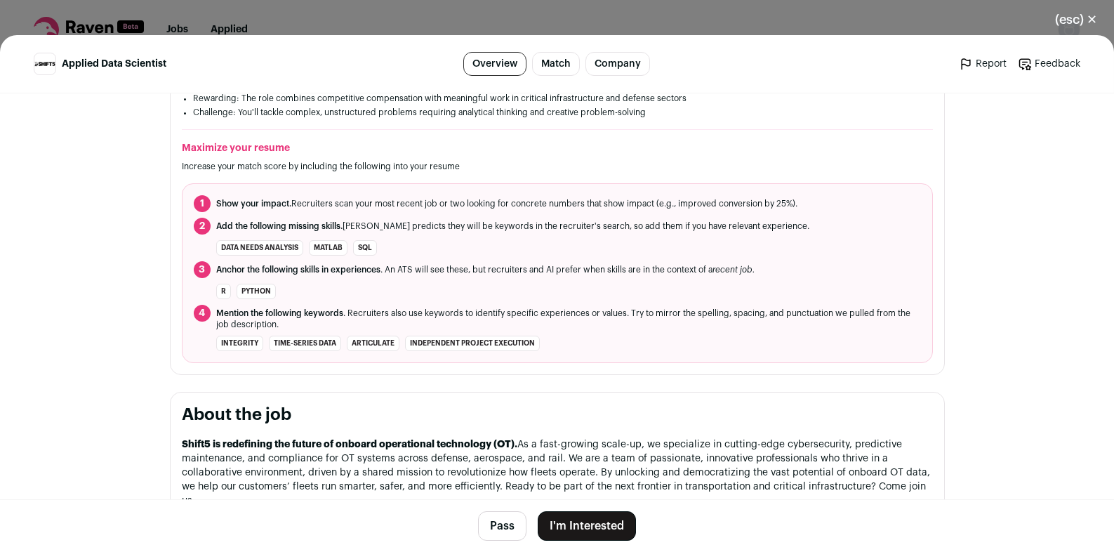
click at [549, 327] on span "Mention the following keywords . Recruiters also use keywords to identify speci…" at bounding box center [568, 319] width 705 height 22
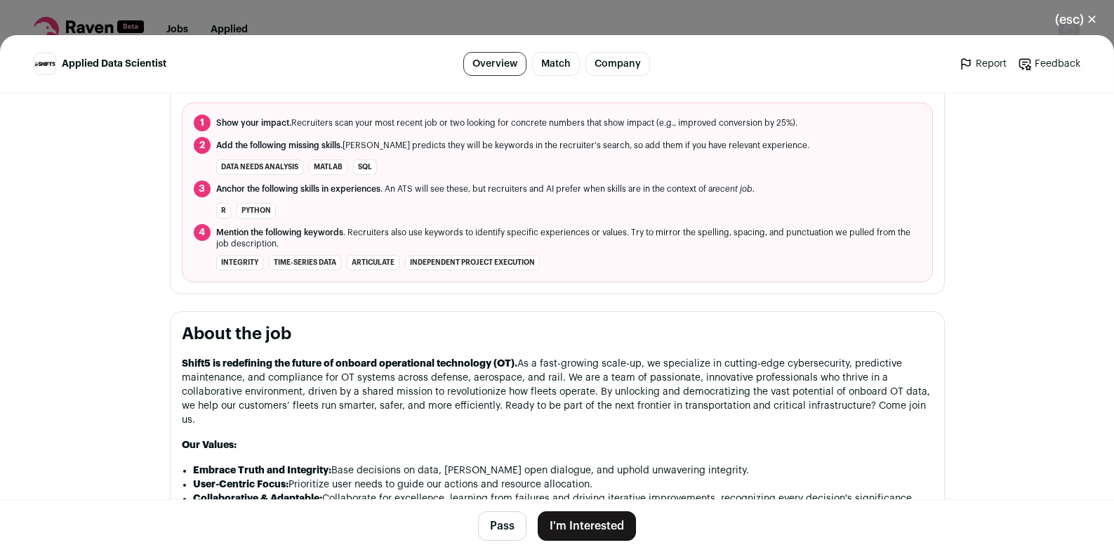
scroll to position [525, 0]
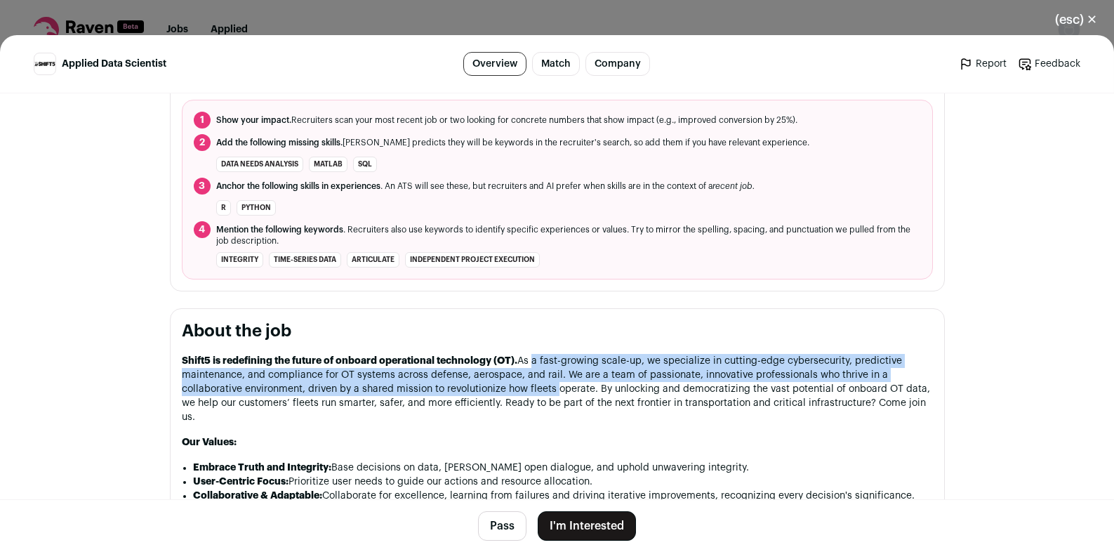
drag, startPoint x: 527, startPoint y: 367, endPoint x: 549, endPoint y: 390, distance: 32.3
click at [549, 390] on p "Shift5 is redefining the future of onboard operational technology (OT). As a fa…" at bounding box center [557, 389] width 751 height 70
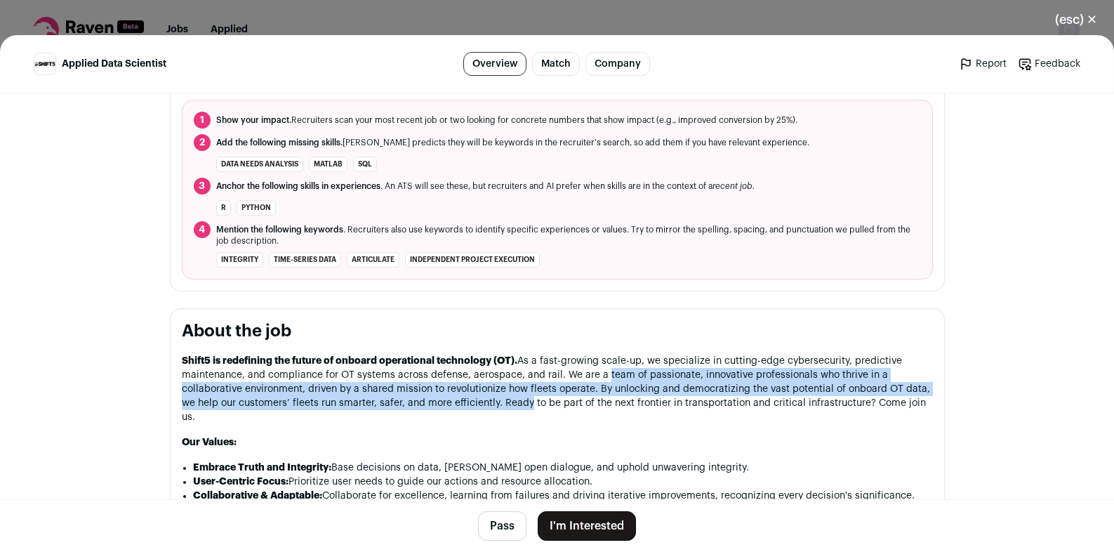
drag, startPoint x: 594, startPoint y: 374, endPoint x: 520, endPoint y: 406, distance: 80.2
click at [520, 406] on p "Shift5 is redefining the future of onboard operational technology (OT). As a fa…" at bounding box center [557, 389] width 751 height 70
drag, startPoint x: 407, startPoint y: 386, endPoint x: 456, endPoint y: 413, distance: 56.3
click at [456, 413] on p "Shift5 is redefining the future of onboard operational technology (OT). As a fa…" at bounding box center [557, 389] width 751 height 70
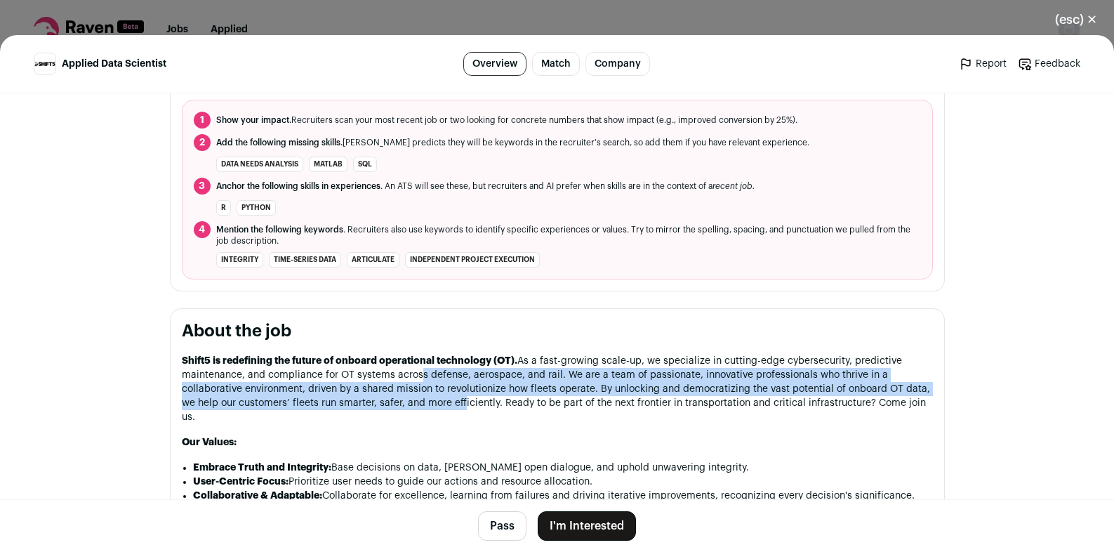
click at [456, 413] on p "Shift5 is redefining the future of onboard operational technology (OT). As a fa…" at bounding box center [557, 389] width 751 height 70
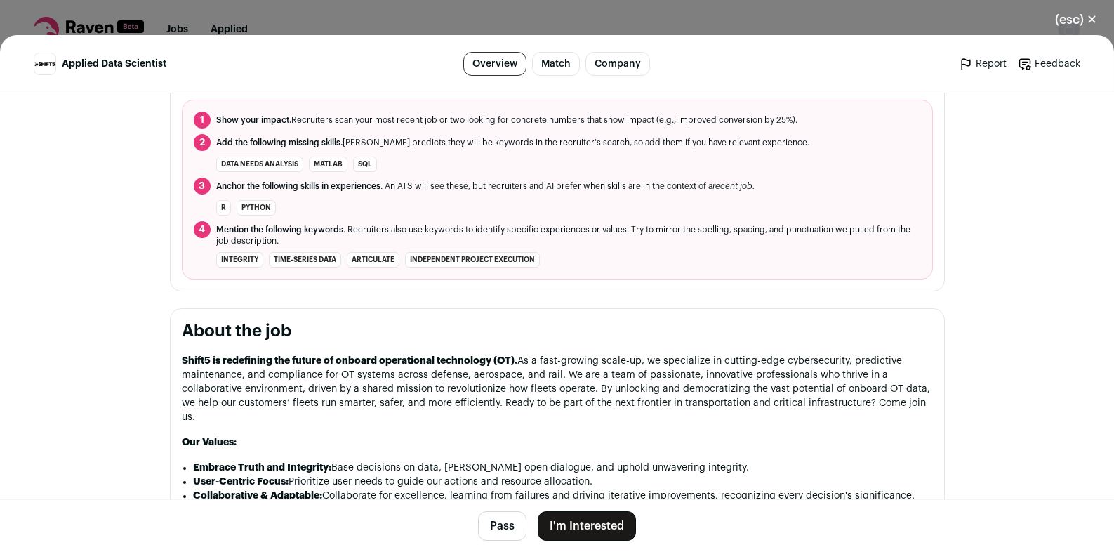
drag, startPoint x: 565, startPoint y: 383, endPoint x: 560, endPoint y: 424, distance: 41.0
click at [560, 424] on p "Shift5 is redefining the future of onboard operational technology (OT). As a fa…" at bounding box center [557, 389] width 751 height 70
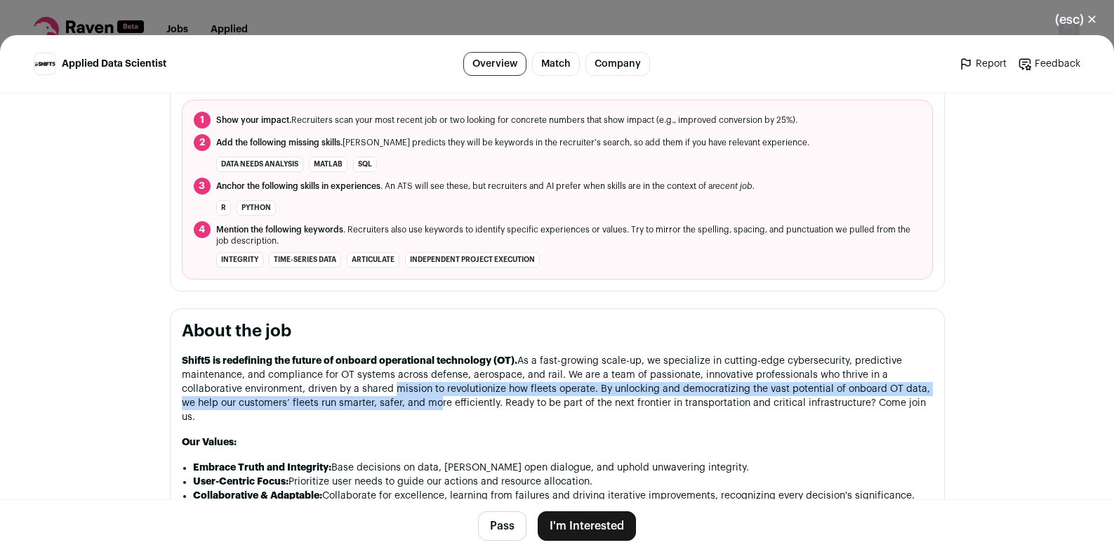
drag, startPoint x: 386, startPoint y: 390, endPoint x: 429, endPoint y: 415, distance: 50.0
click at [429, 415] on p "Shift5 is redefining the future of onboard operational technology (OT). As a fa…" at bounding box center [557, 389] width 751 height 70
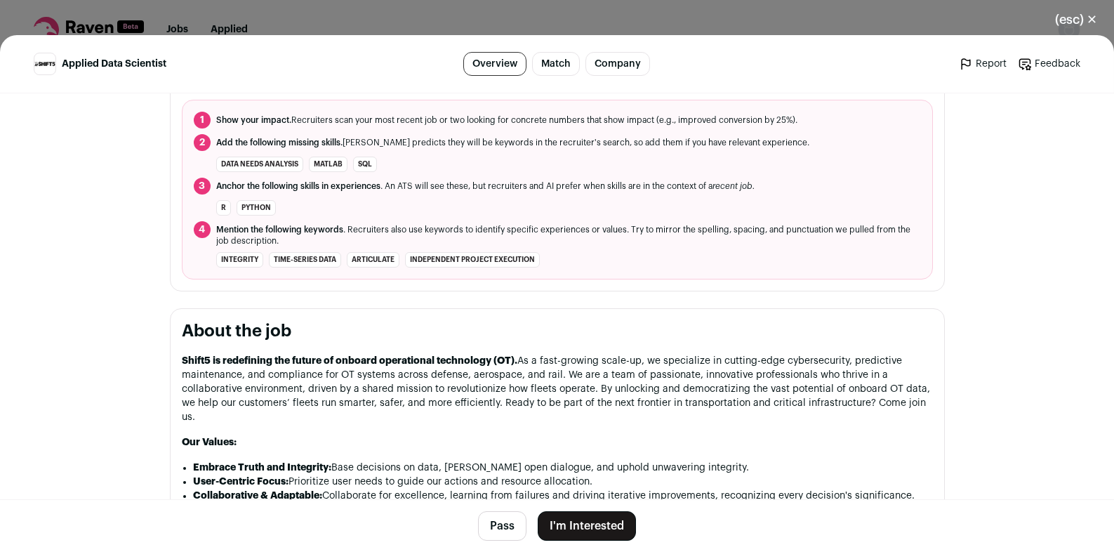
click at [429, 415] on p "Shift5 is redefining the future of onboard operational technology (OT). As a fa…" at bounding box center [557, 389] width 751 height 70
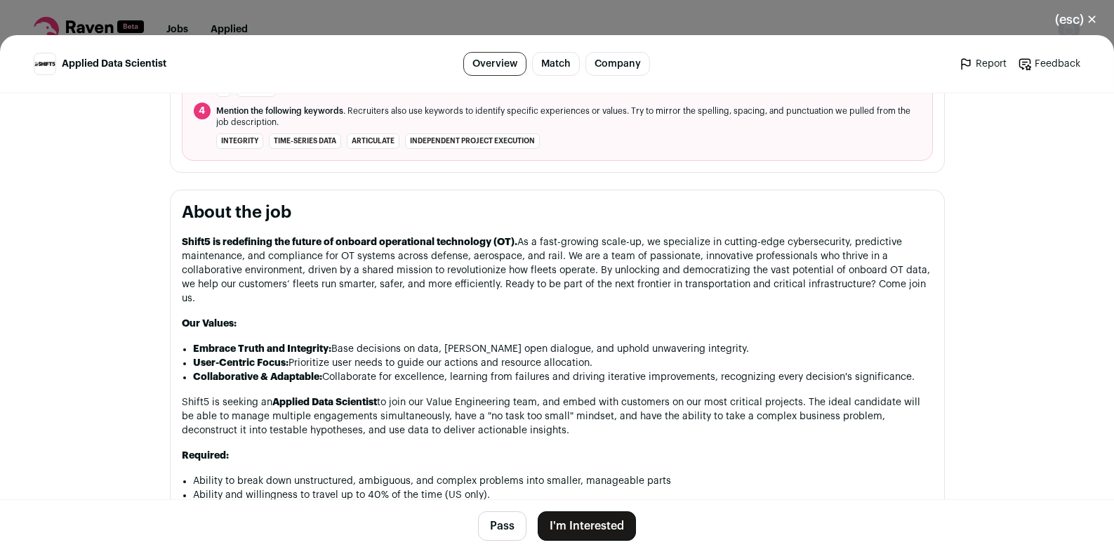
scroll to position [740, 0]
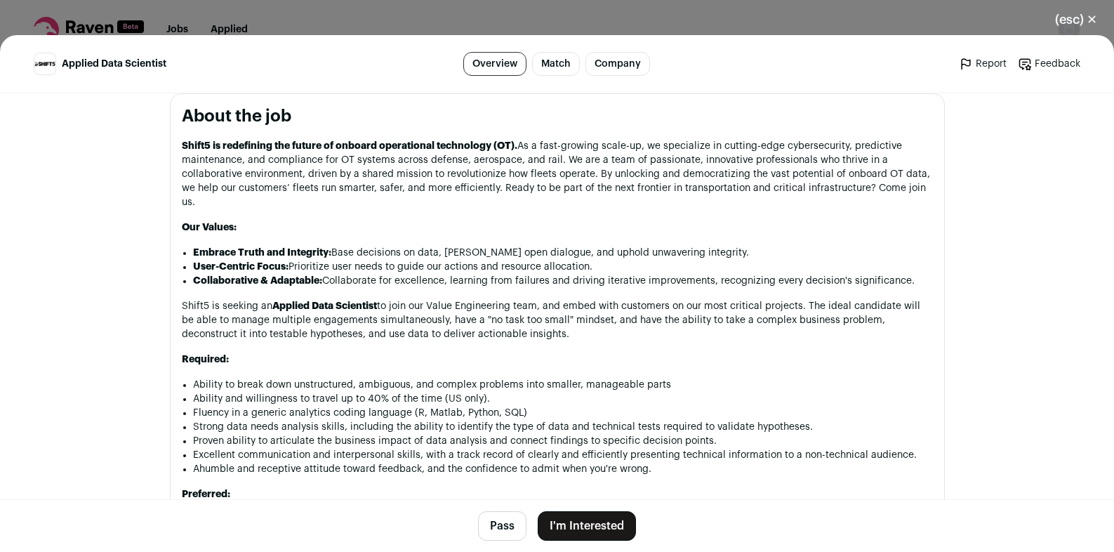
drag, startPoint x: 397, startPoint y: 315, endPoint x: 538, endPoint y: 343, distance: 143.2
click at [538, 341] on p "Shift5 is seeking an Applied Data Scientist to join our Value Engineering team,…" at bounding box center [557, 320] width 751 height 42
drag, startPoint x: 528, startPoint y: 310, endPoint x: 544, endPoint y: 345, distance: 38.6
click at [544, 341] on p "Shift5 is seeking an Applied Data Scientist to join our Value Engineering team,…" at bounding box center [557, 320] width 751 height 42
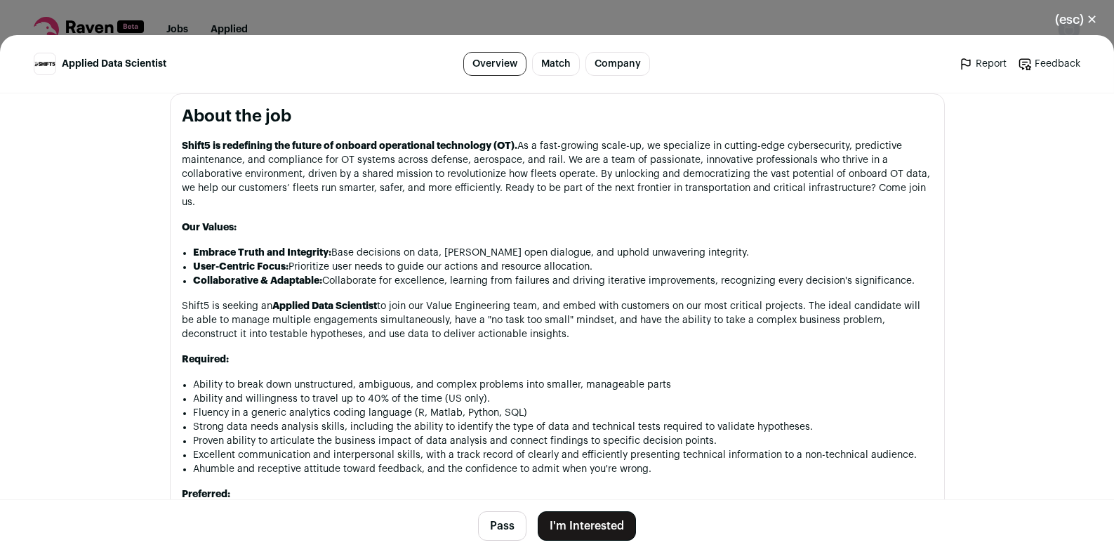
click at [544, 341] on p "Shift5 is seeking an Applied Data Scientist to join our Value Engineering team,…" at bounding box center [557, 320] width 751 height 42
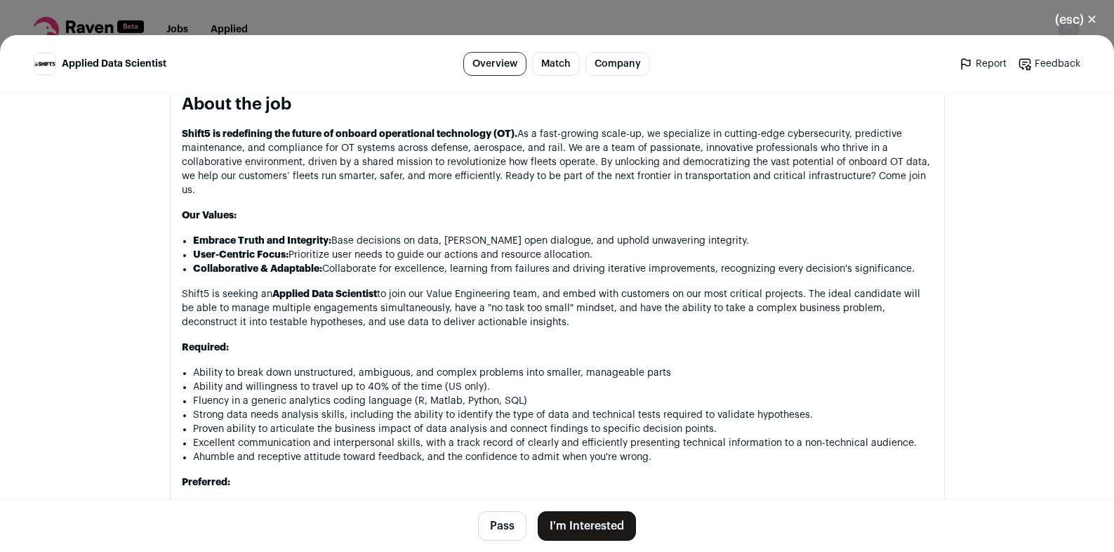
drag, startPoint x: 537, startPoint y: 305, endPoint x: 541, endPoint y: 329, distance: 23.6
click at [541, 329] on p "Shift5 is seeking an Applied Data Scientist to join our Value Engineering team,…" at bounding box center [557, 308] width 751 height 42
drag, startPoint x: 418, startPoint y: 312, endPoint x: 511, endPoint y: 328, distance: 94.8
click at [511, 328] on p "Shift5 is seeking an Applied Data Scientist to join our Value Engineering team,…" at bounding box center [557, 308] width 751 height 42
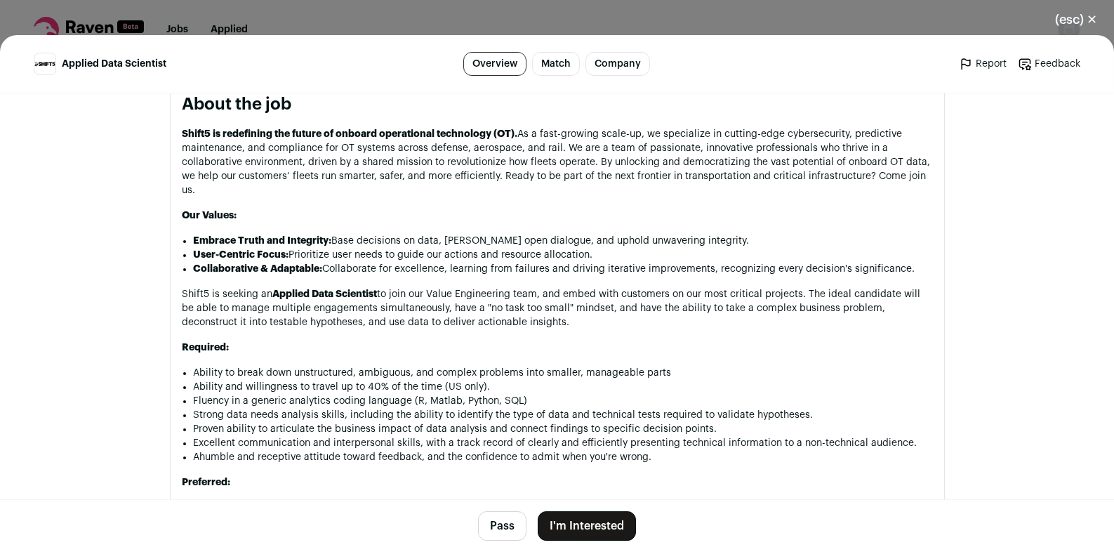
click at [511, 328] on p "Shift5 is seeking an Applied Data Scientist to join our Value Engineering team,…" at bounding box center [557, 308] width 751 height 42
drag, startPoint x: 509, startPoint y: 308, endPoint x: 520, endPoint y: 330, distance: 24.5
click at [520, 329] on p "Shift5 is seeking an Applied Data Scientist to join our Value Engineering team,…" at bounding box center [557, 308] width 751 height 42
drag, startPoint x: 549, startPoint y: 317, endPoint x: 557, endPoint y: 333, distance: 17.3
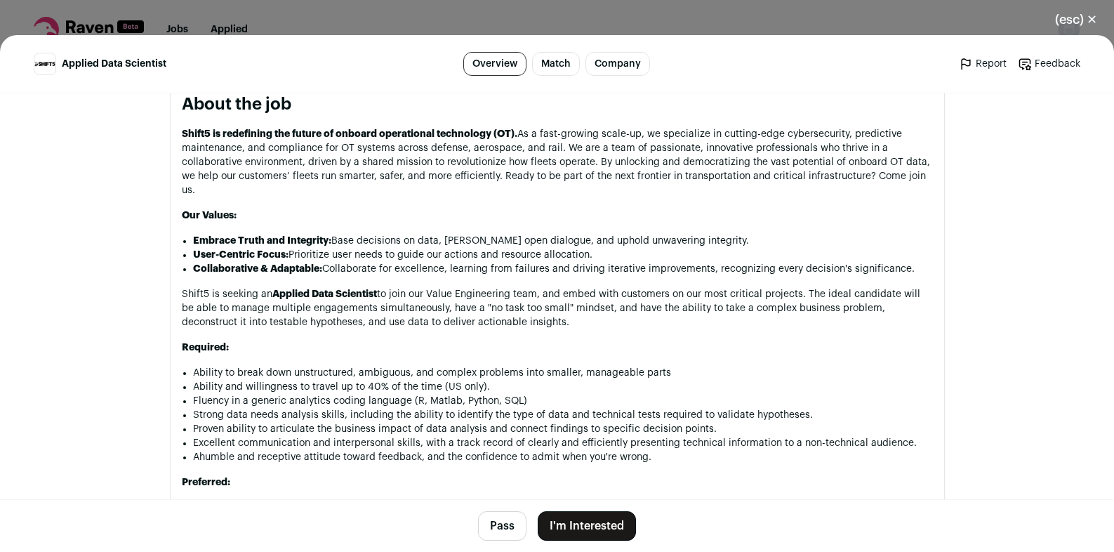
click at [557, 329] on p "Shift5 is seeking an Applied Data Scientist to join our Value Engineering team,…" at bounding box center [557, 308] width 751 height 42
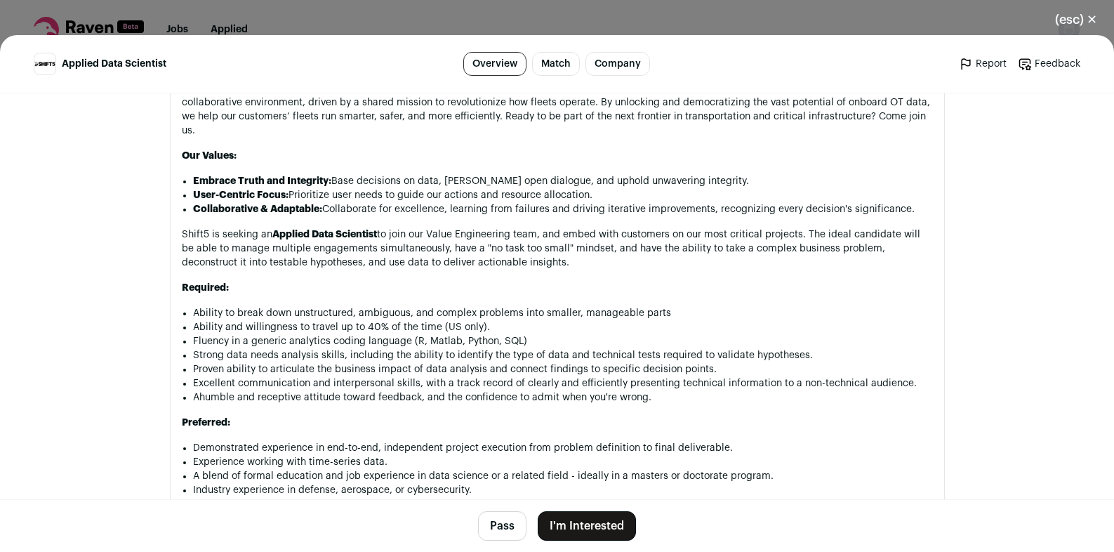
scroll to position [848, 0]
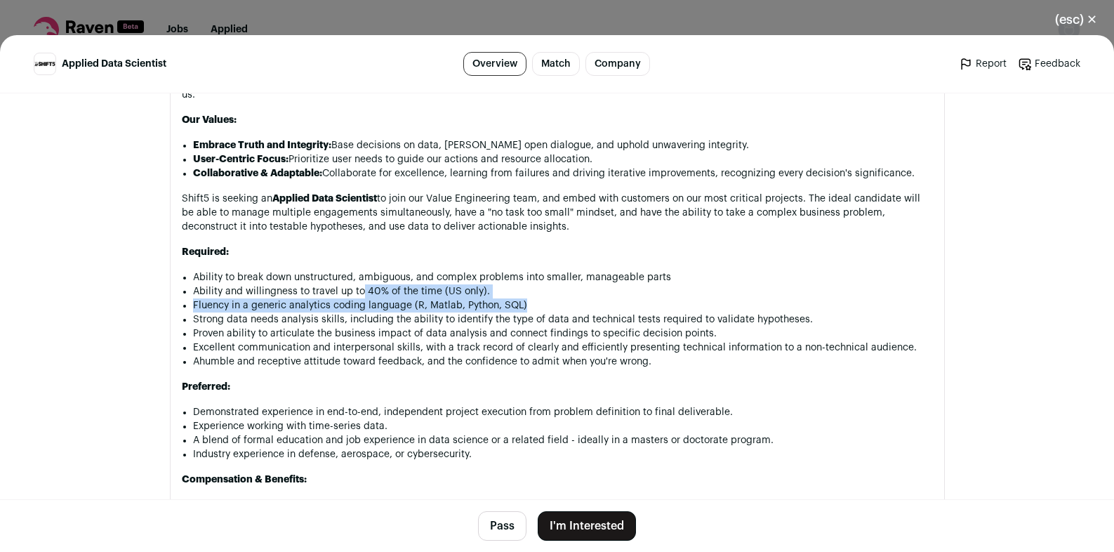
drag, startPoint x: 357, startPoint y: 295, endPoint x: 537, endPoint y: 321, distance: 180.9
click at [537, 321] on ul "Ability to break down unstructured, ambiguous, and complex problems into smalle…" at bounding box center [563, 319] width 740 height 98
click at [537, 312] on li "Fluency in a generic analytics coding language (R, Matlab, Python, SQL)" at bounding box center [563, 305] width 740 height 14
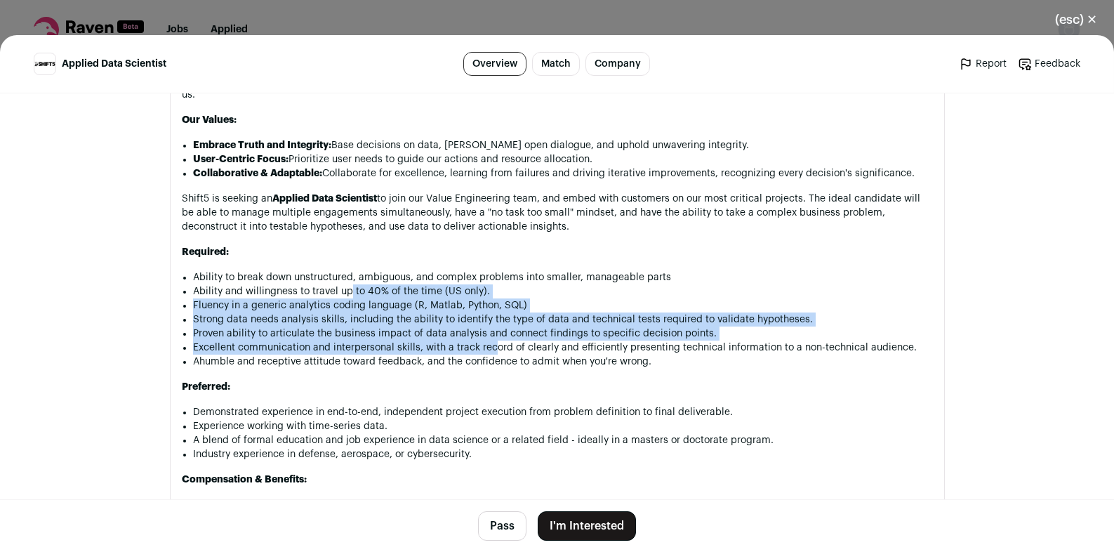
drag, startPoint x: 343, startPoint y: 298, endPoint x: 489, endPoint y: 352, distance: 154.9
click at [489, 352] on ul "Ability to break down unstructured, ambiguous, and complex problems into smalle…" at bounding box center [563, 319] width 740 height 98
click at [489, 352] on li "Excellent communication and interpersonal skills, with a track record of clearl…" at bounding box center [563, 348] width 740 height 14
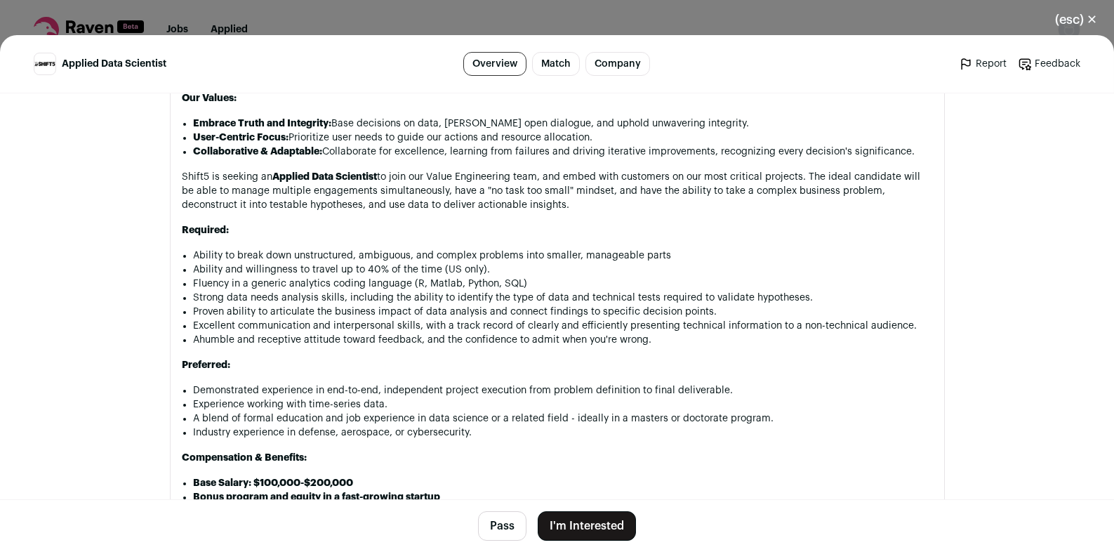
scroll to position [907, 0]
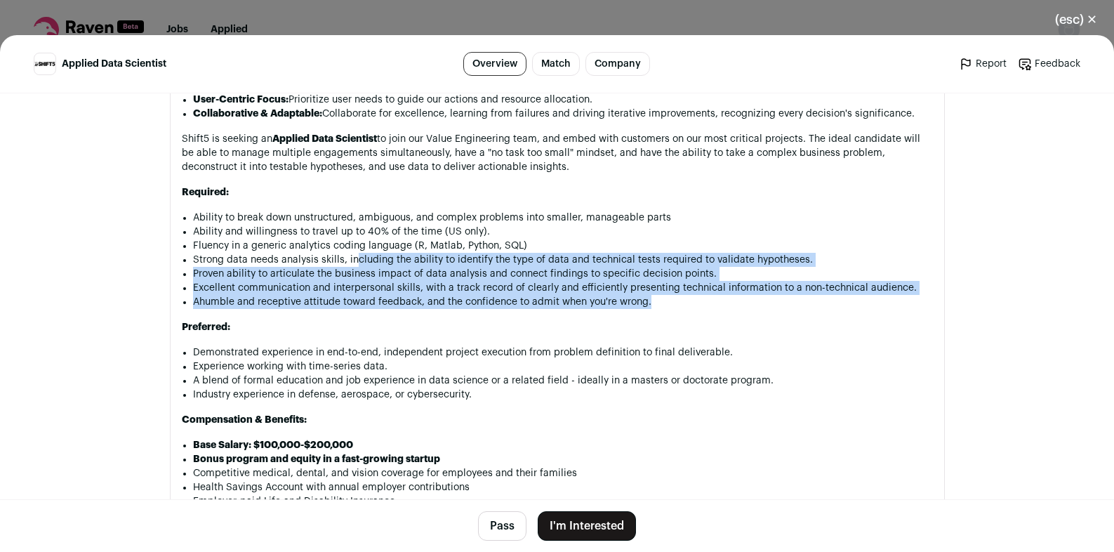
drag, startPoint x: 350, startPoint y: 274, endPoint x: 662, endPoint y: 312, distance: 314.1
click at [662, 309] on ul "Ability to break down unstructured, ambiguous, and complex problems into smalle…" at bounding box center [563, 260] width 740 height 98
click at [662, 309] on li "Ahumble and receptive attitude toward feedback, and the confidence to admit whe…" at bounding box center [563, 302] width 740 height 14
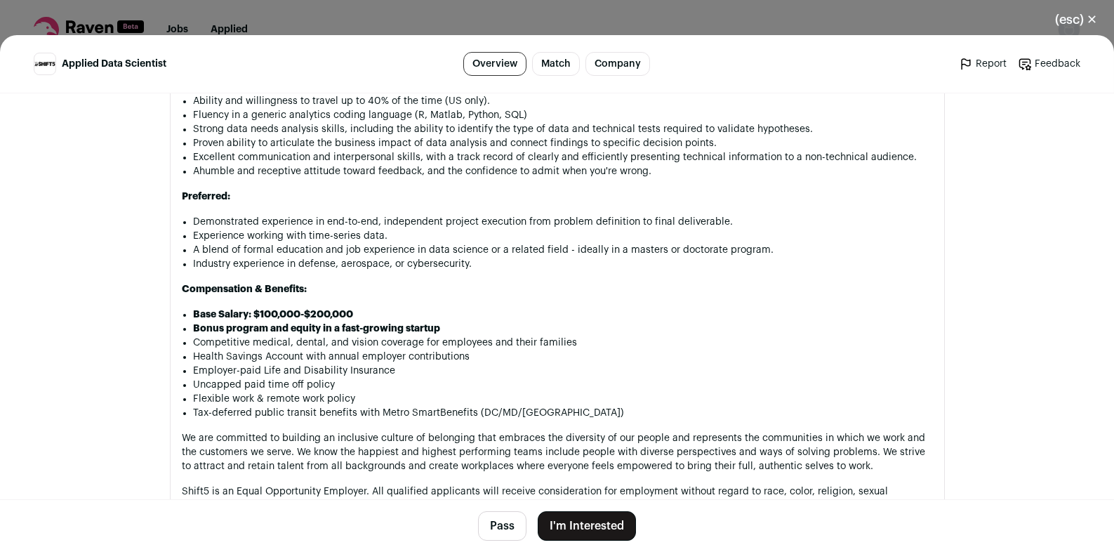
scroll to position [1039, 0]
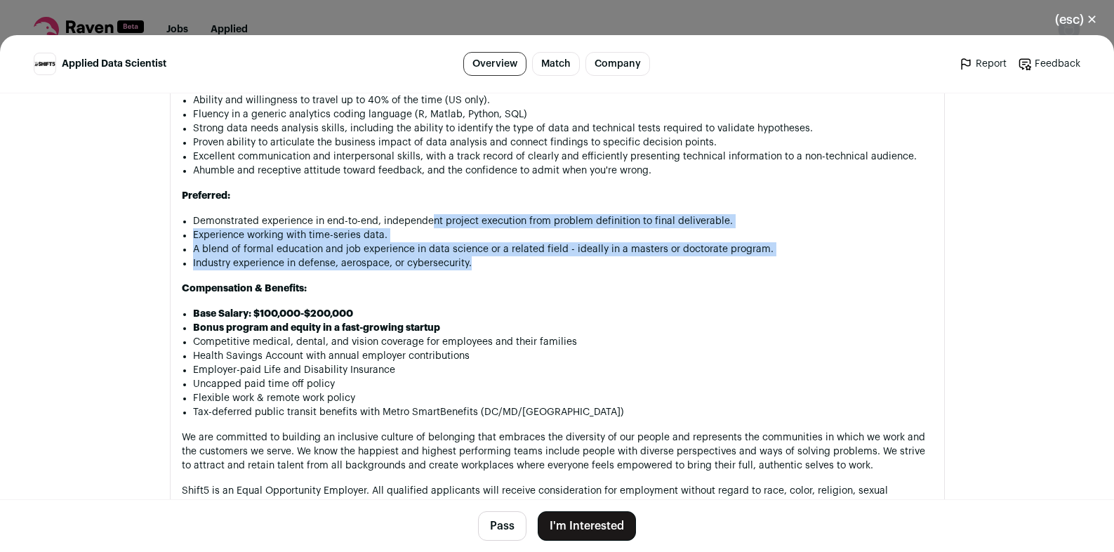
drag, startPoint x: 429, startPoint y: 230, endPoint x: 489, endPoint y: 289, distance: 83.4
click at [489, 289] on div "Shift5 is redefining the future of onboard operational technology (OT). As a fa…" at bounding box center [557, 189] width 751 height 697
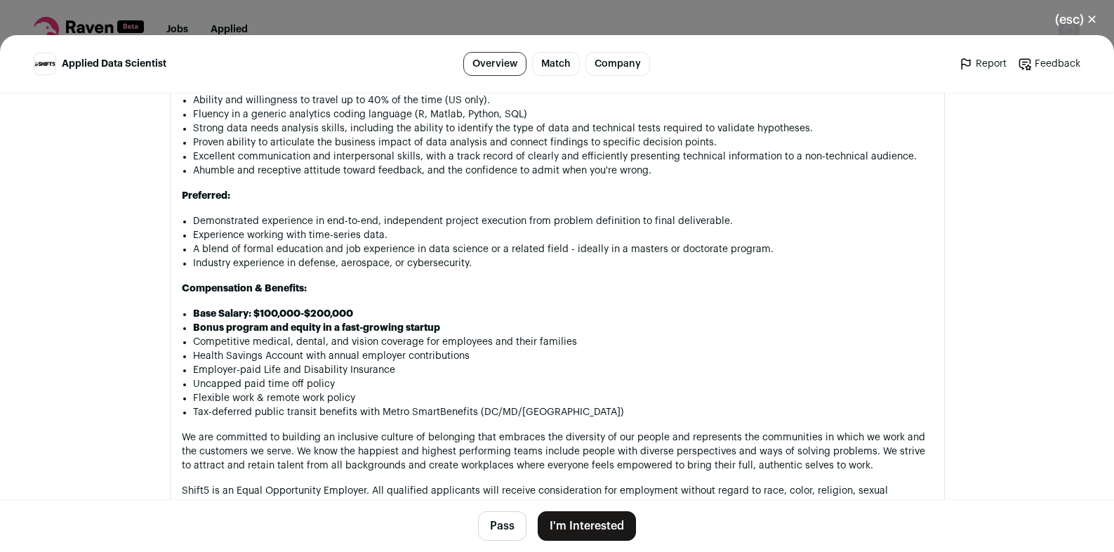
click at [489, 289] on div "Shift5 is redefining the future of onboard operational technology (OT). As a fa…" at bounding box center [557, 189] width 751 height 697
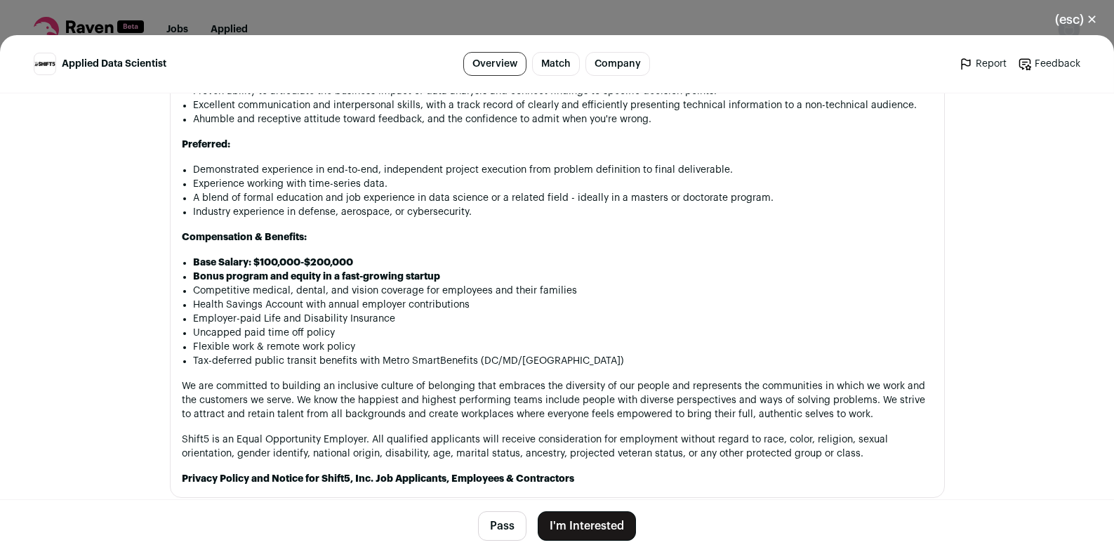
scroll to position [1074, 0]
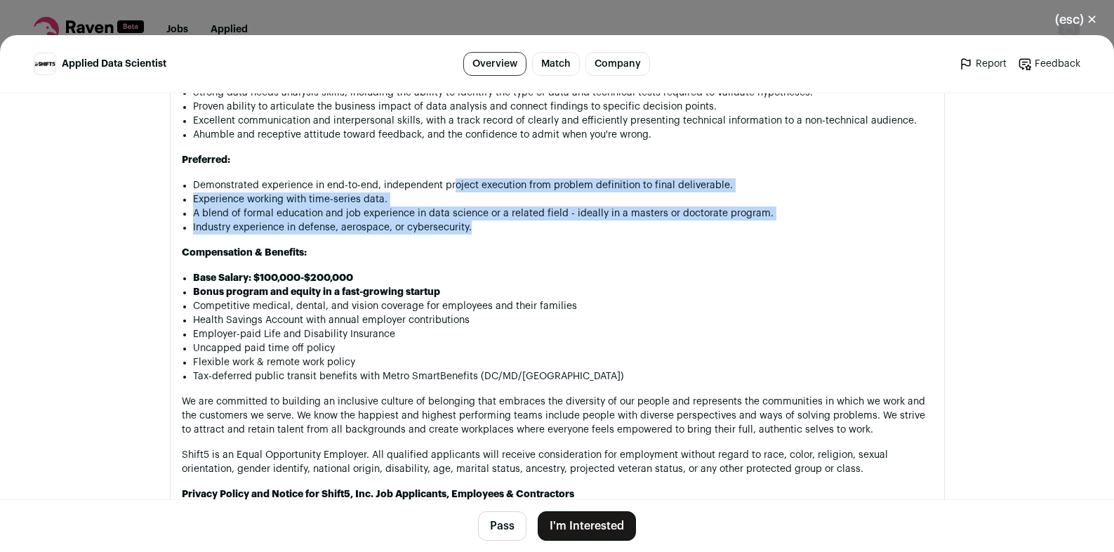
drag, startPoint x: 452, startPoint y: 200, endPoint x: 489, endPoint y: 254, distance: 64.7
click at [489, 254] on div "Shift5 is redefining the future of onboard operational technology (OT). As a fa…" at bounding box center [557, 153] width 751 height 697
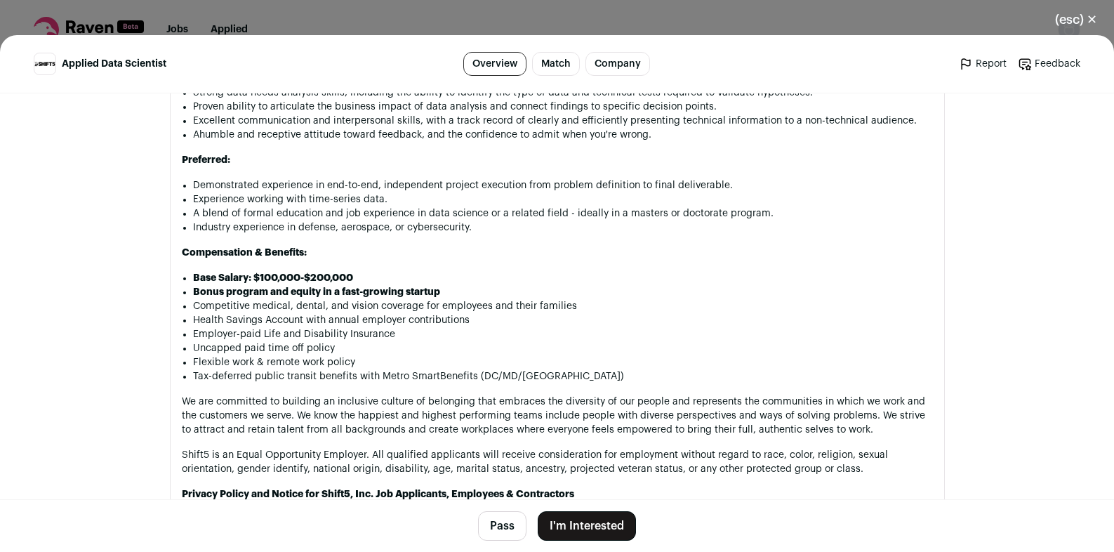
click at [489, 254] on div "Shift5 is redefining the future of onboard operational technology (OT). As a fa…" at bounding box center [557, 153] width 751 height 697
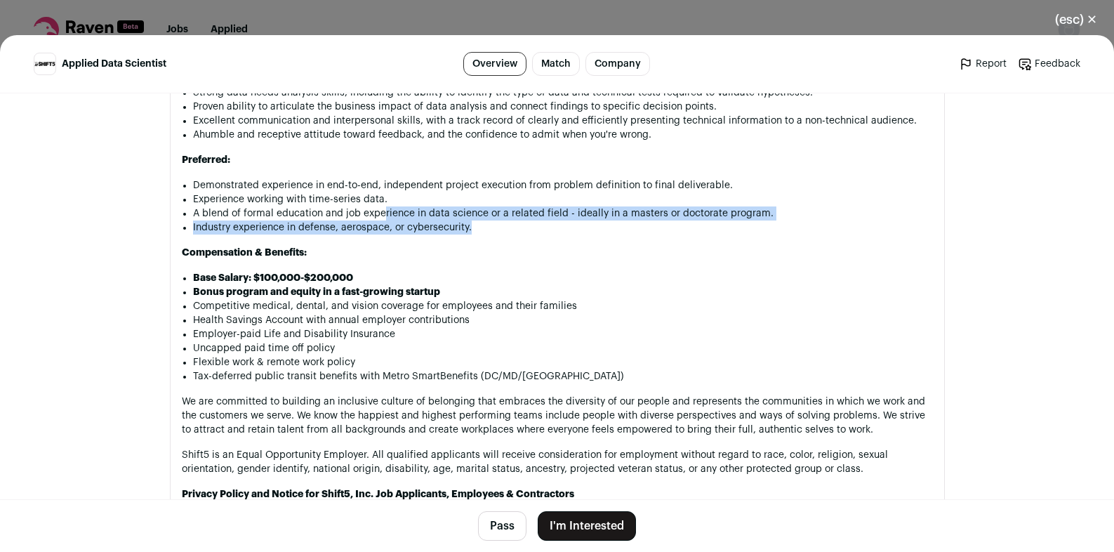
drag, startPoint x: 376, startPoint y: 228, endPoint x: 482, endPoint y: 249, distance: 108.1
click at [482, 235] on ul "Demonstrated experience in end-to-end, independent project execution from probl…" at bounding box center [563, 206] width 740 height 56
click at [482, 235] on li "Industry experience in defense, aerospace, or cybersecurity." at bounding box center [563, 228] width 740 height 14
drag, startPoint x: 457, startPoint y: 227, endPoint x: 471, endPoint y: 244, distance: 22.5
click at [471, 235] on ul "Demonstrated experience in end-to-end, independent project execution from probl…" at bounding box center [563, 206] width 740 height 56
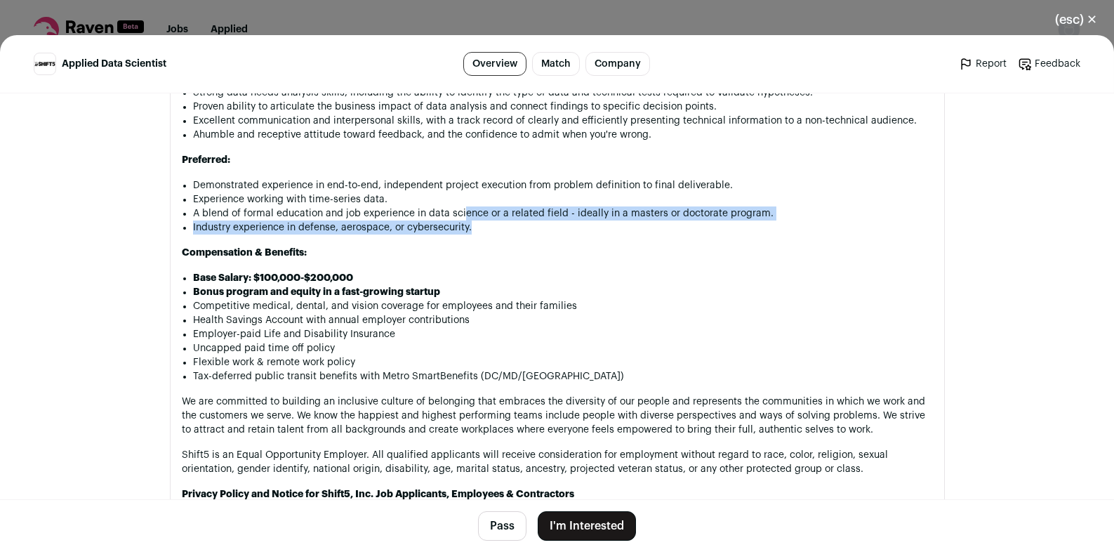
click at [471, 235] on li "Industry experience in defense, aerospace, or cybersecurity." at bounding box center [563, 228] width 740 height 14
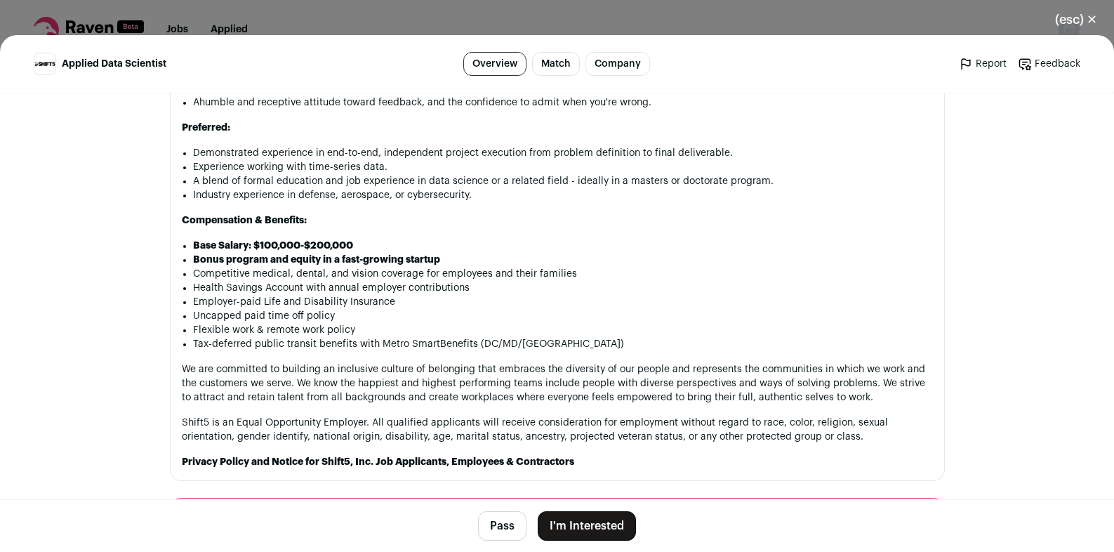
scroll to position [1110, 0]
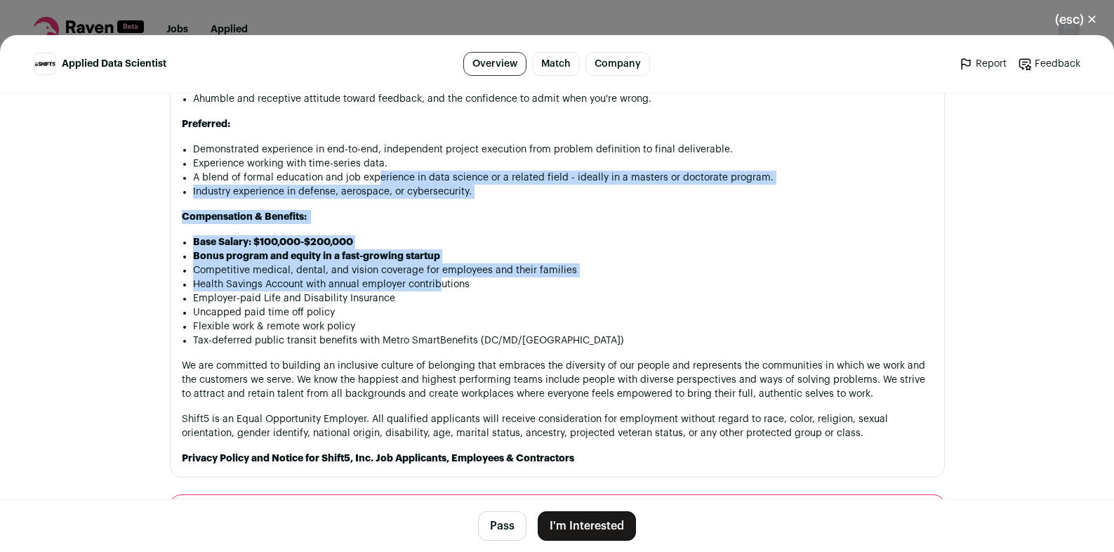
drag, startPoint x: 374, startPoint y: 194, endPoint x: 437, endPoint y: 297, distance: 121.4
click at [437, 297] on div "Shift5 is redefining the future of onboard operational technology (OT). As a fa…" at bounding box center [557, 117] width 751 height 697
click at [437, 291] on li "Health Savings Account with annual employer contributions" at bounding box center [563, 284] width 740 height 14
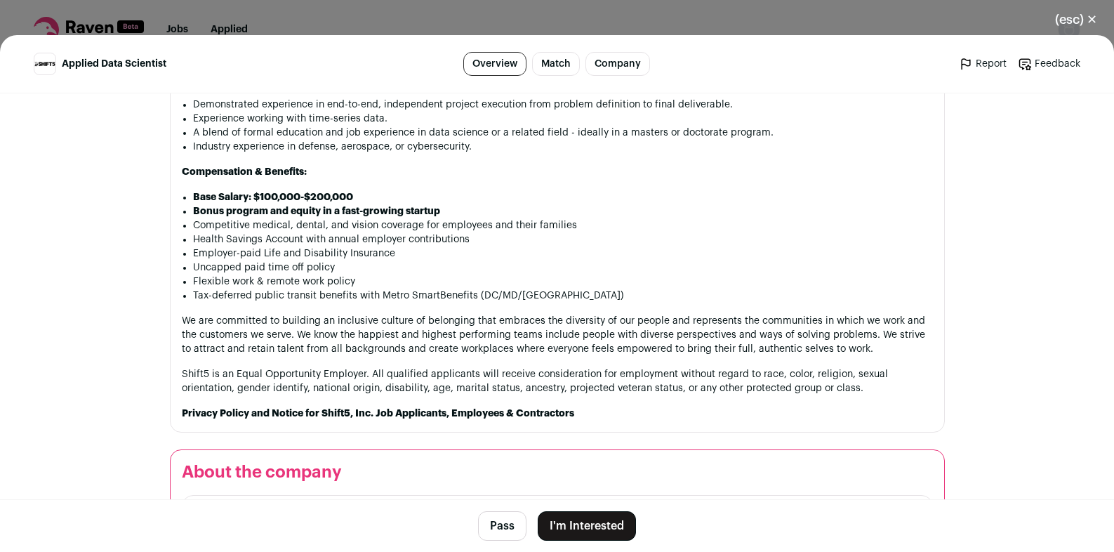
scroll to position [1158, 0]
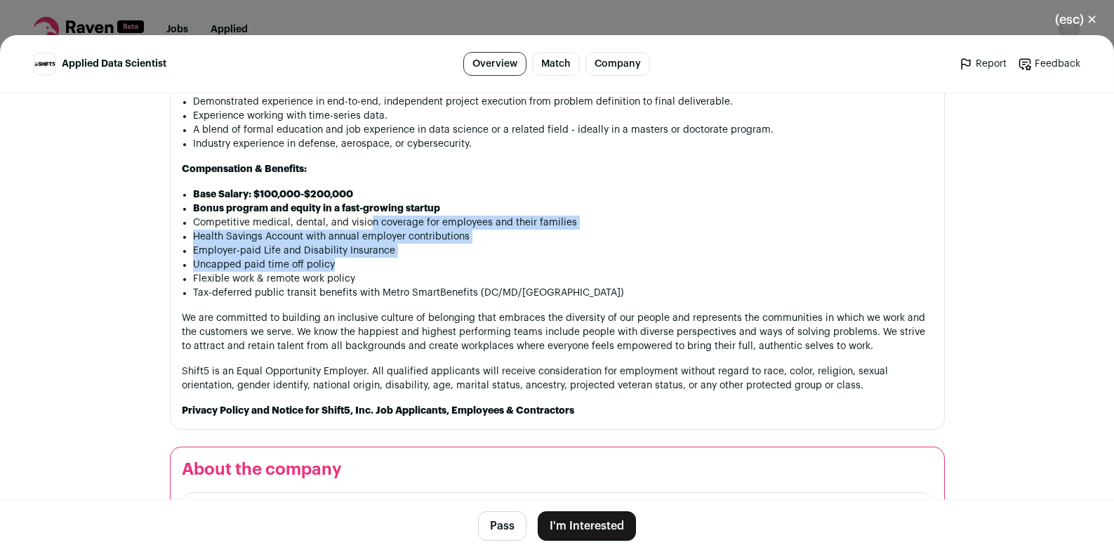
drag, startPoint x: 361, startPoint y: 237, endPoint x: 391, endPoint y: 284, distance: 55.9
click at [391, 284] on ul "Base Salary: $100,000-$200,000 Bonus program and equity in a fast-growing start…" at bounding box center [563, 243] width 740 height 112
click at [391, 272] on li "Uncapped paid time off policy" at bounding box center [563, 265] width 740 height 14
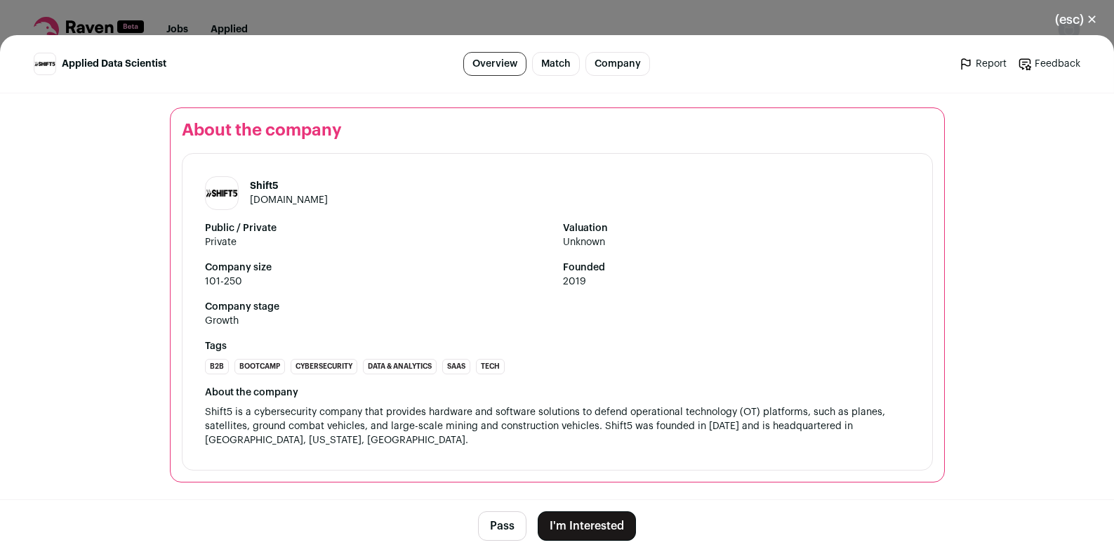
scroll to position [1518, 0]
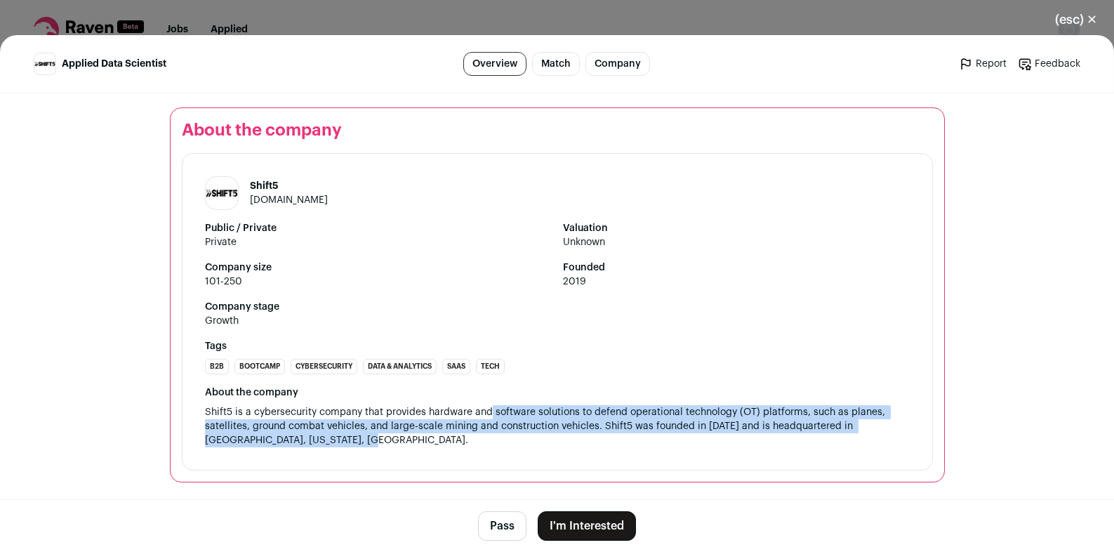
drag, startPoint x: 485, startPoint y: 415, endPoint x: 633, endPoint y: 443, distance: 151.5
click at [633, 443] on div "About the company Shift5 is a cybersecurity company that provides hardware and …" at bounding box center [557, 417] width 705 height 62
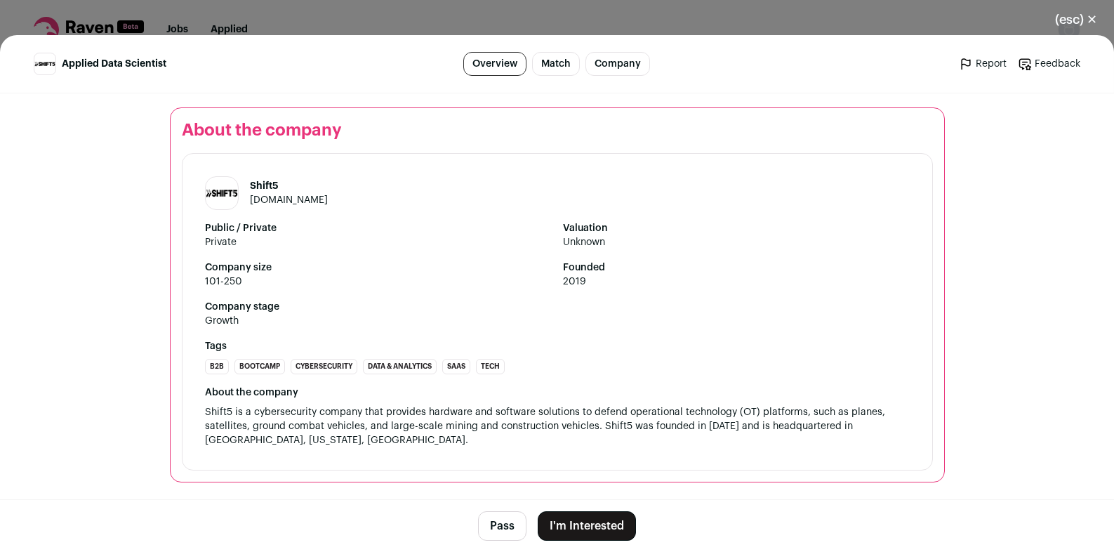
click at [633, 443] on div "About the company Shift5 is a cybersecurity company that provides hardware and …" at bounding box center [557, 417] width 705 height 62
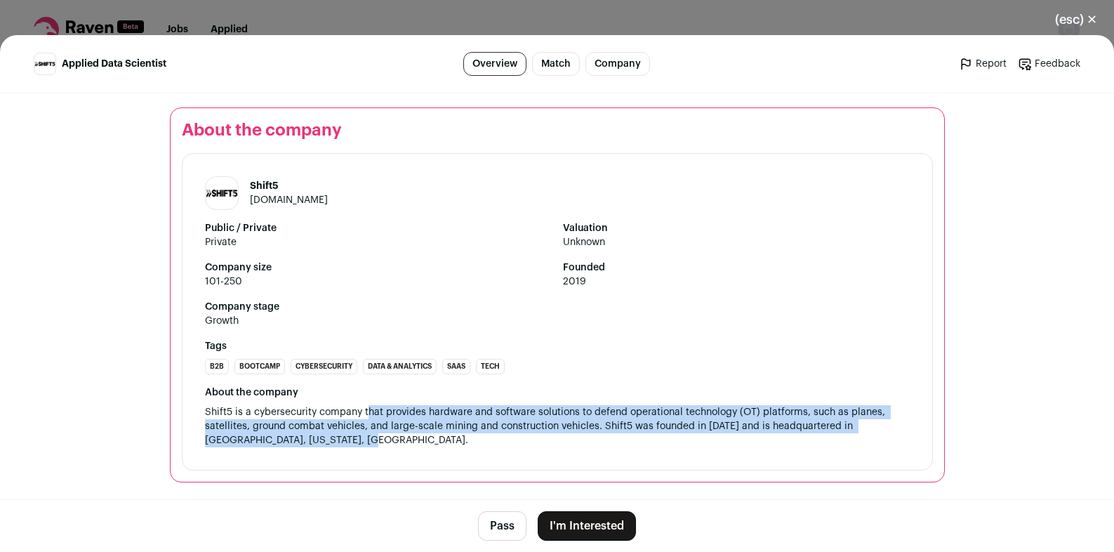
drag, startPoint x: 372, startPoint y: 415, endPoint x: 439, endPoint y: 442, distance: 72.1
click at [439, 442] on div "About the company Shift5 is a cybersecurity company that provides hardware and …" at bounding box center [557, 417] width 705 height 62
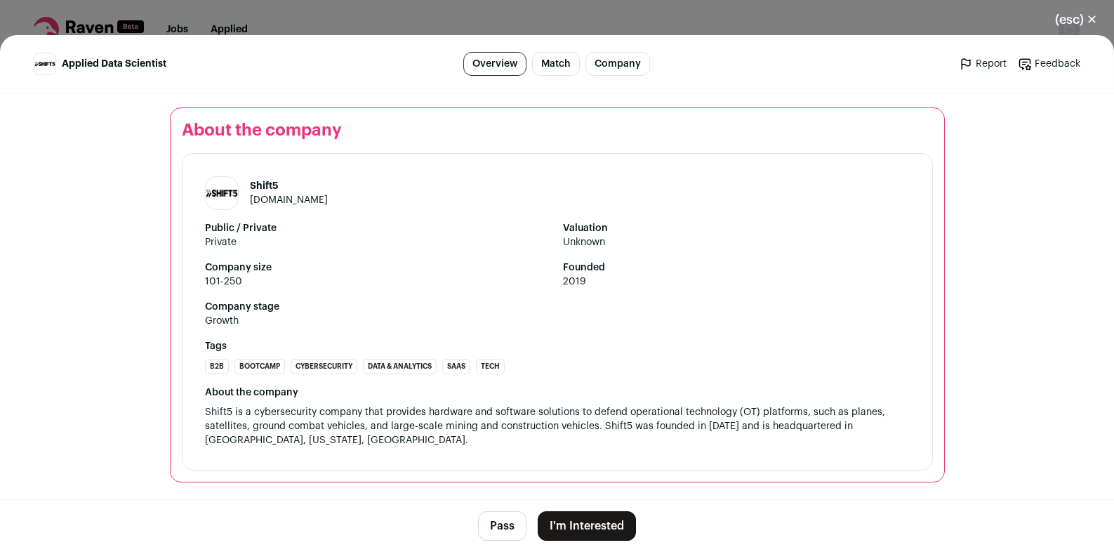
click at [439, 442] on div "About the company Shift5 is a cybersecurity company that provides hardware and …" at bounding box center [557, 417] width 705 height 62
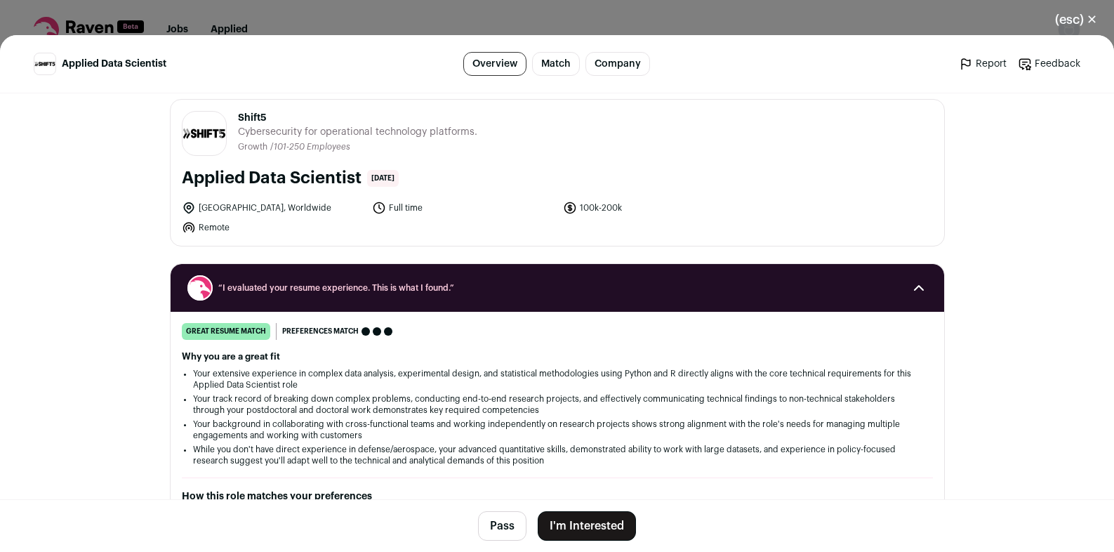
scroll to position [0, 0]
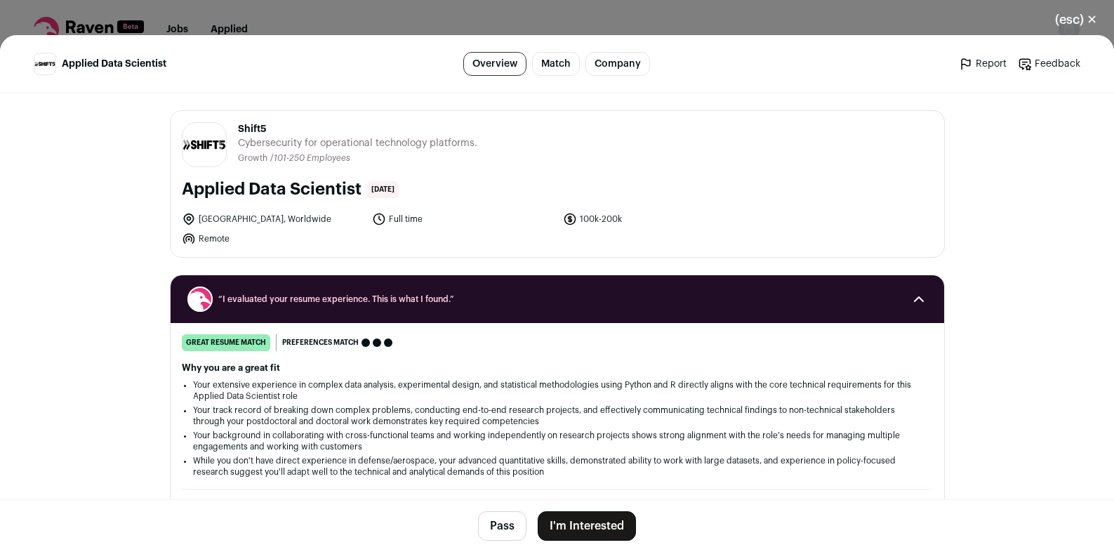
click at [1087, 20] on button "(esc) ✕" at bounding box center [1077, 19] width 76 height 31
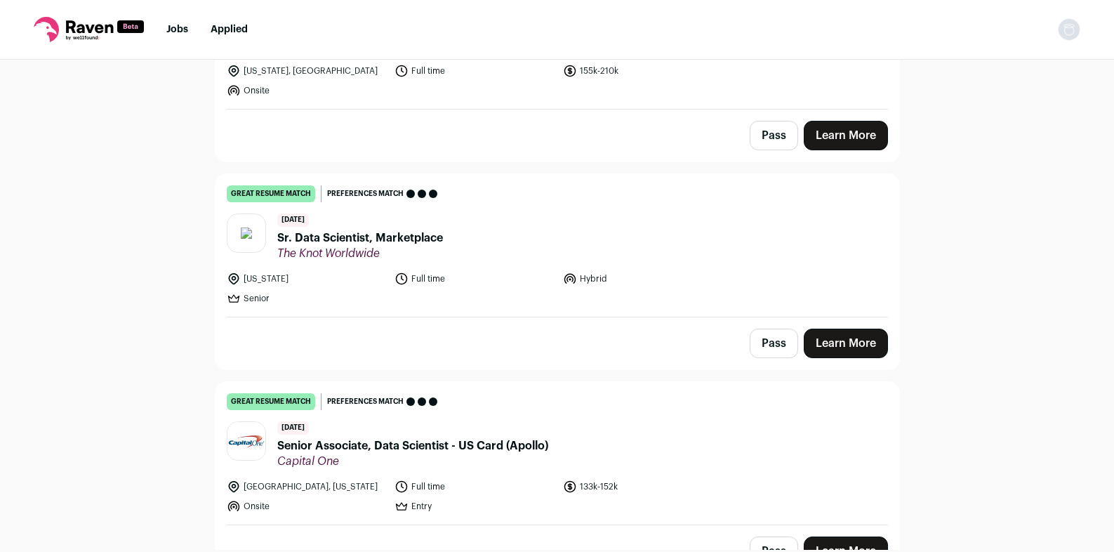
scroll to position [1480, 0]
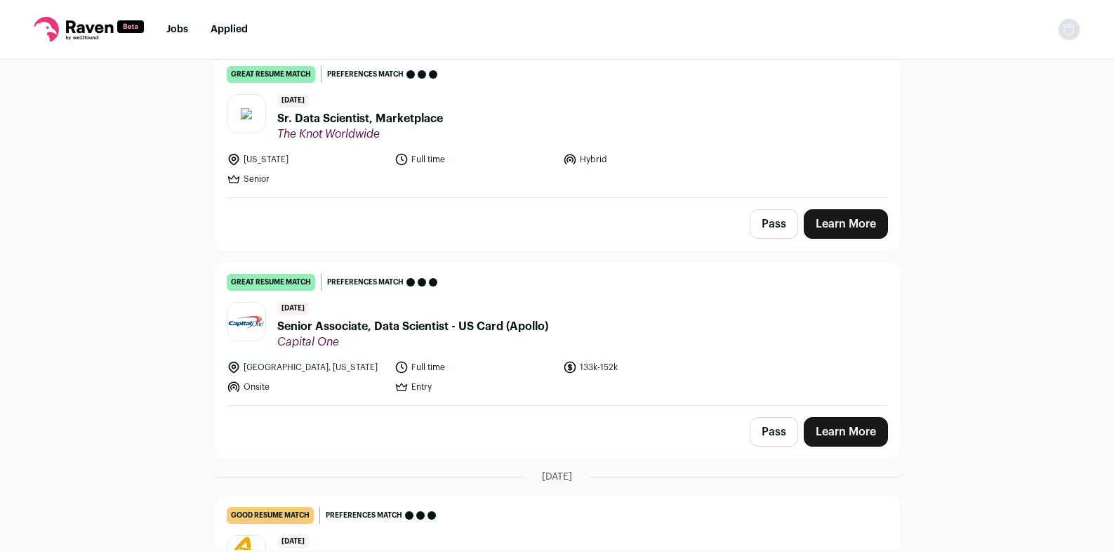
click at [392, 110] on span "Sr. Data Scientist, Marketplace" at bounding box center [360, 118] width 166 height 17
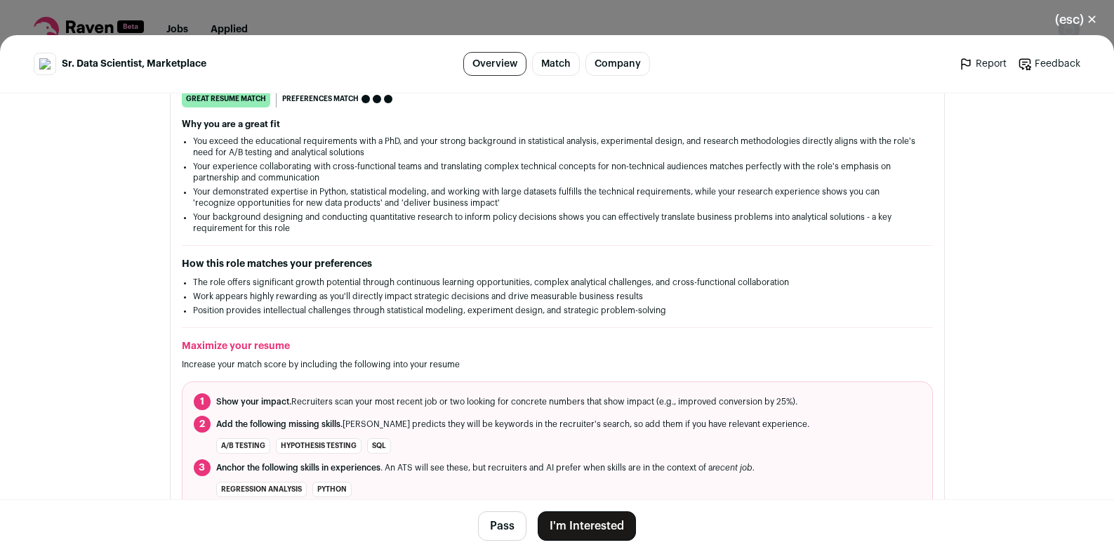
scroll to position [263, 0]
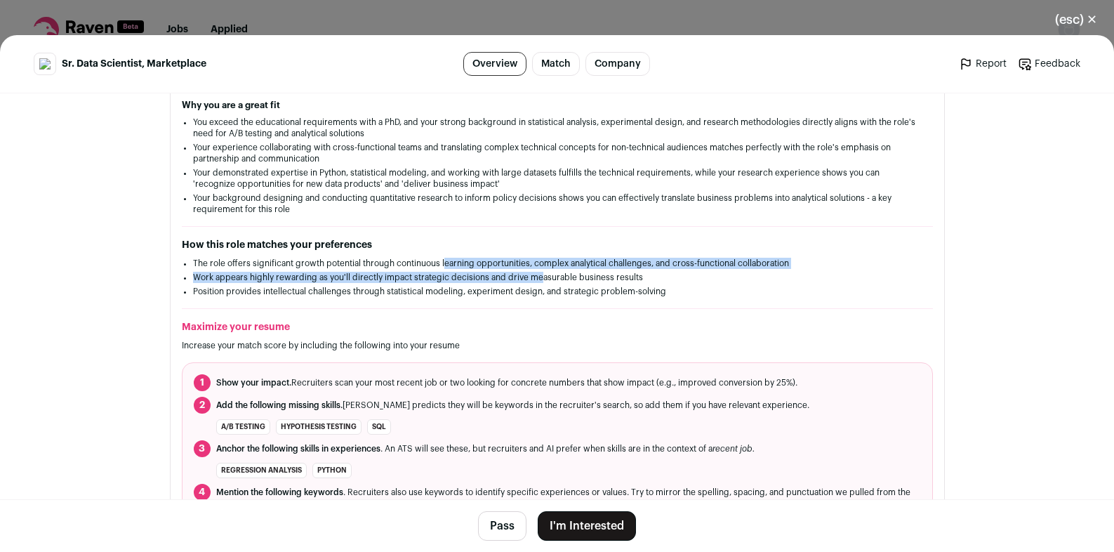
drag, startPoint x: 464, startPoint y: 268, endPoint x: 537, endPoint y: 279, distance: 74.0
click at [537, 279] on ul "The role offers significant growth potential through continuous learning opport…" at bounding box center [557, 277] width 729 height 39
click at [537, 279] on li "Work appears highly rewarding as you'll directly impact strategic decisions and…" at bounding box center [557, 277] width 729 height 11
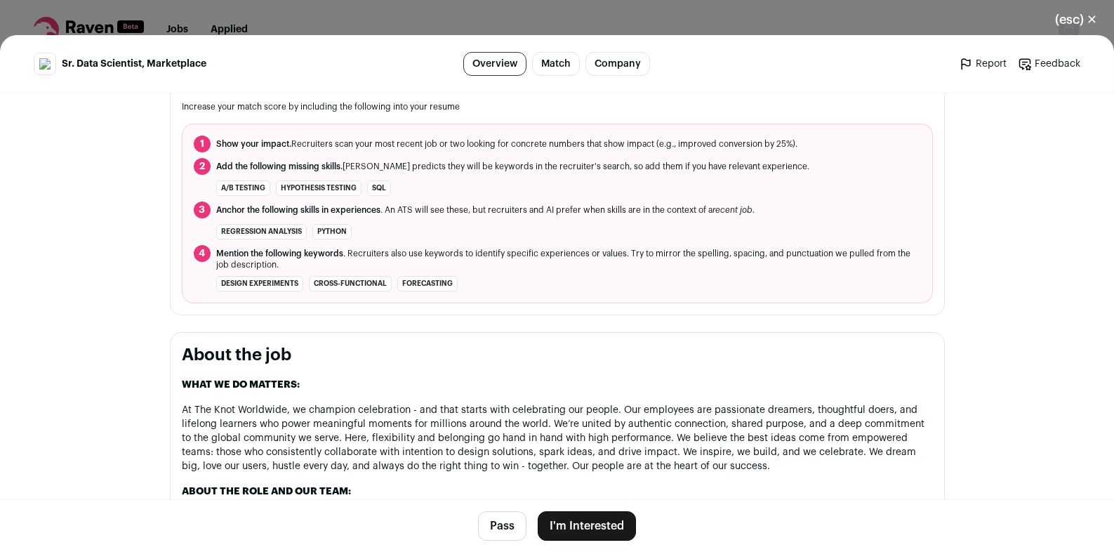
scroll to position [740, 0]
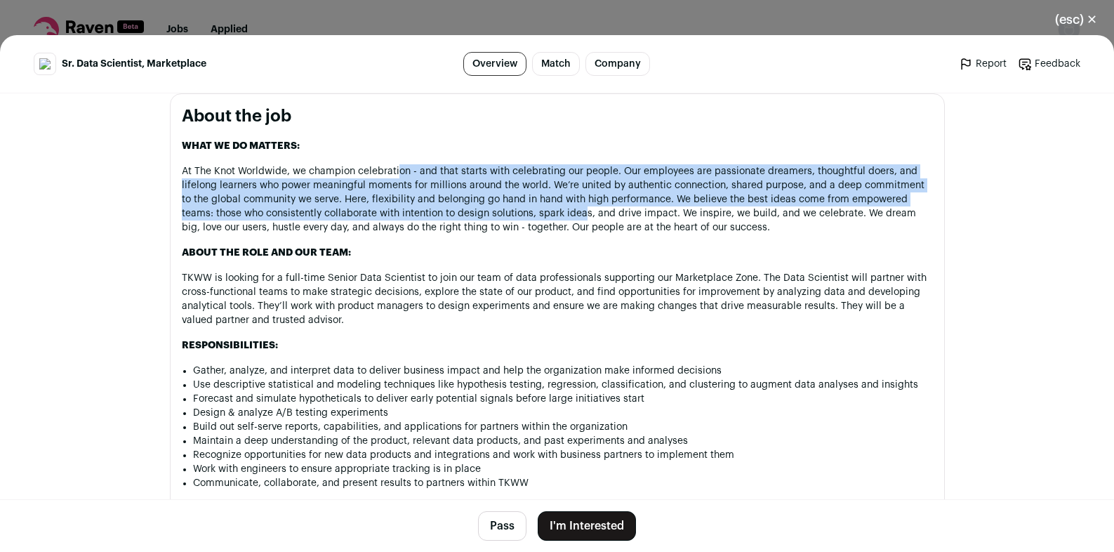
drag, startPoint x: 395, startPoint y: 173, endPoint x: 546, endPoint y: 218, distance: 157.5
click at [546, 218] on p "At The Knot Worldwide, we champion celebration - and that starts with celebrati…" at bounding box center [557, 199] width 751 height 70
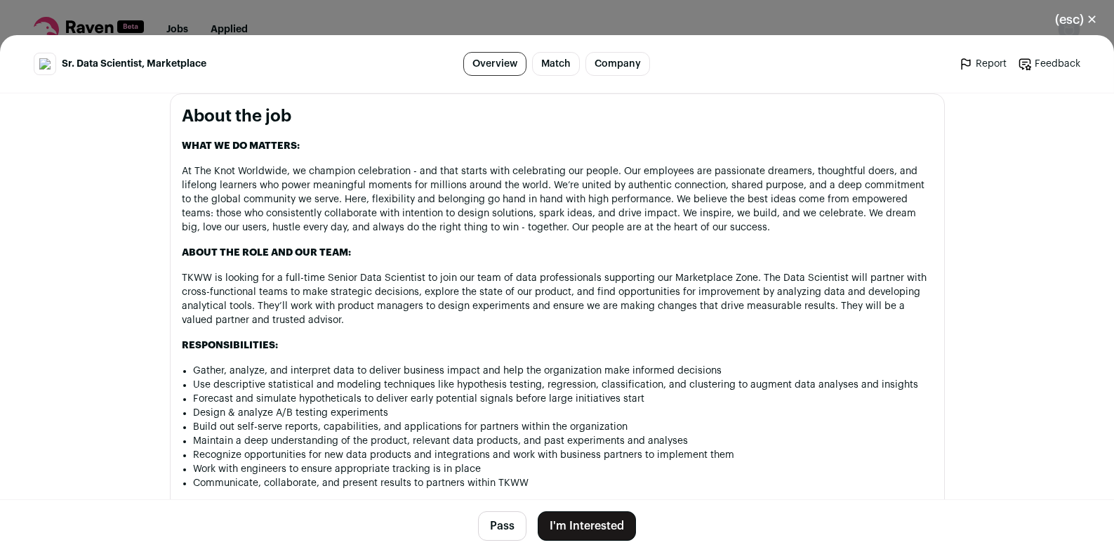
click at [550, 219] on p "At The Knot Worldwide, we champion celebration - and that starts with celebrati…" at bounding box center [557, 199] width 751 height 70
click at [1095, 25] on button "(esc) ✕" at bounding box center [1077, 19] width 76 height 31
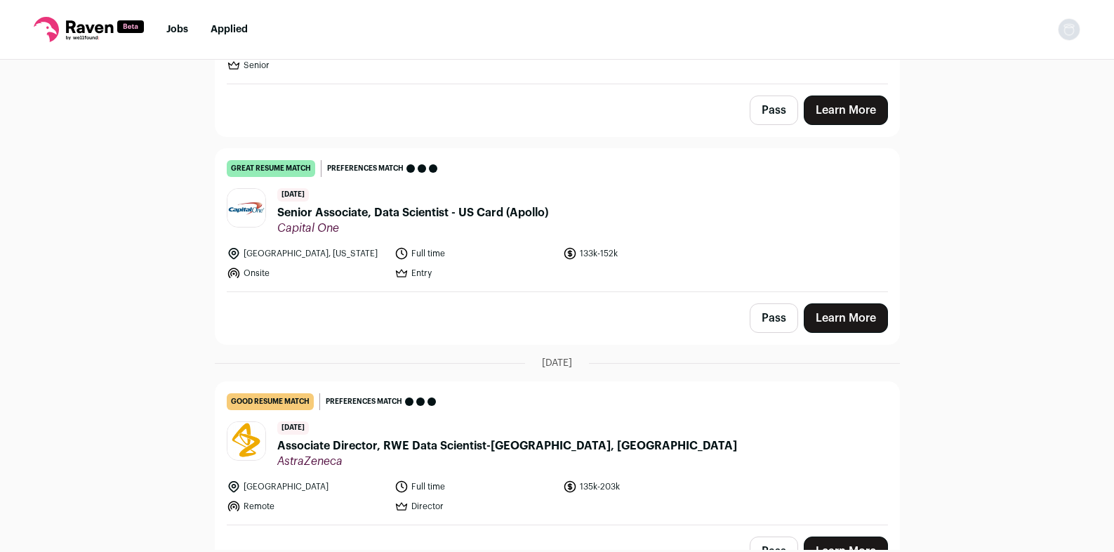
scroll to position [1564, 0]
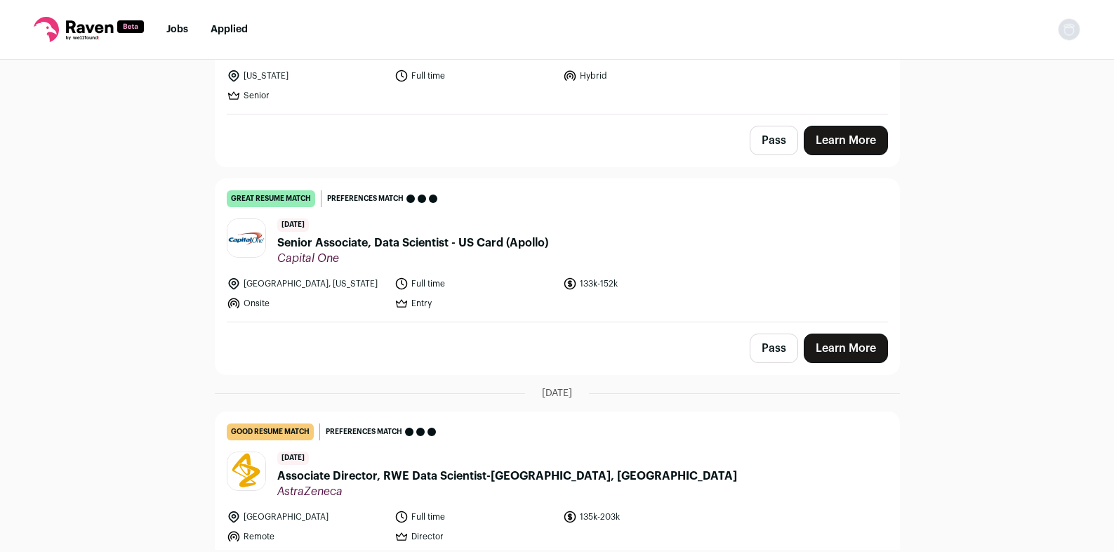
click at [492, 235] on span "Senior Associate, Data Scientist - US Card (Apollo)" at bounding box center [412, 243] width 271 height 17
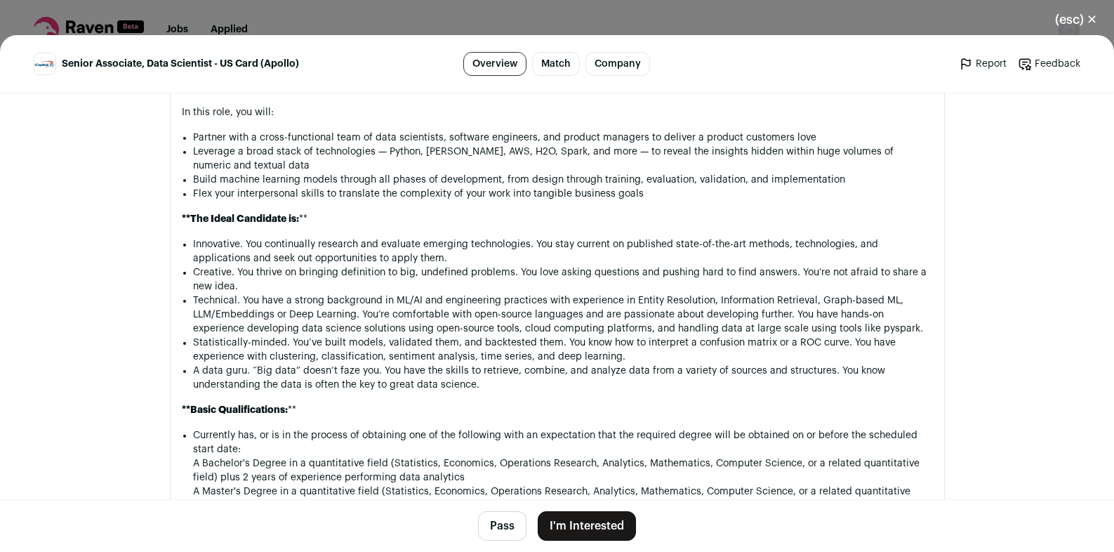
scroll to position [1313, 0]
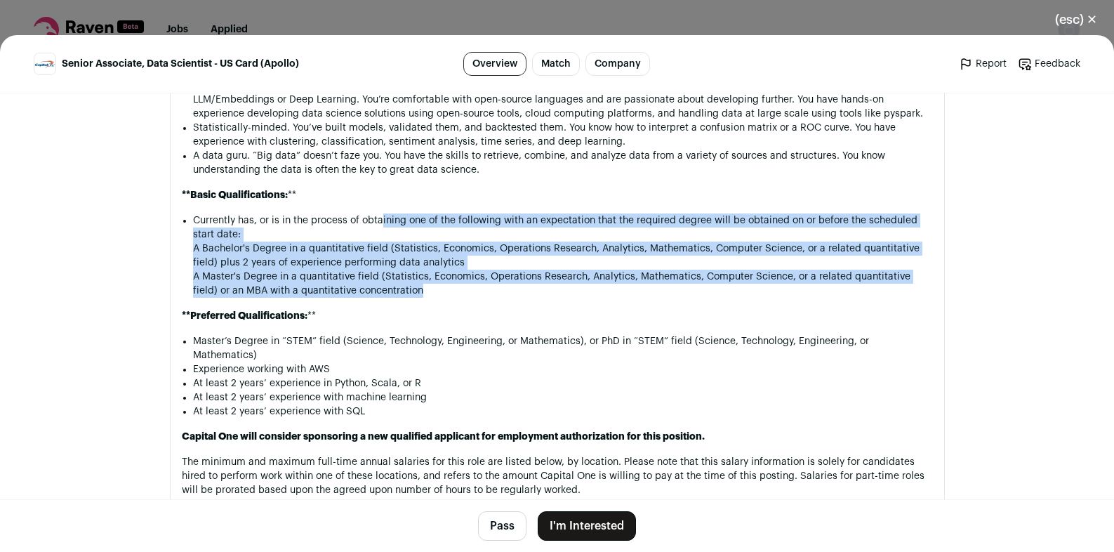
drag, startPoint x: 382, startPoint y: 232, endPoint x: 425, endPoint y: 300, distance: 79.9
click at [425, 298] on li "Currently has, or is in the process of obtaining one of the following with an e…" at bounding box center [563, 255] width 740 height 84
click at [425, 298] on li "A Master's Degree in a quantitative field (Statistics, Economics, Operations Re…" at bounding box center [563, 284] width 740 height 28
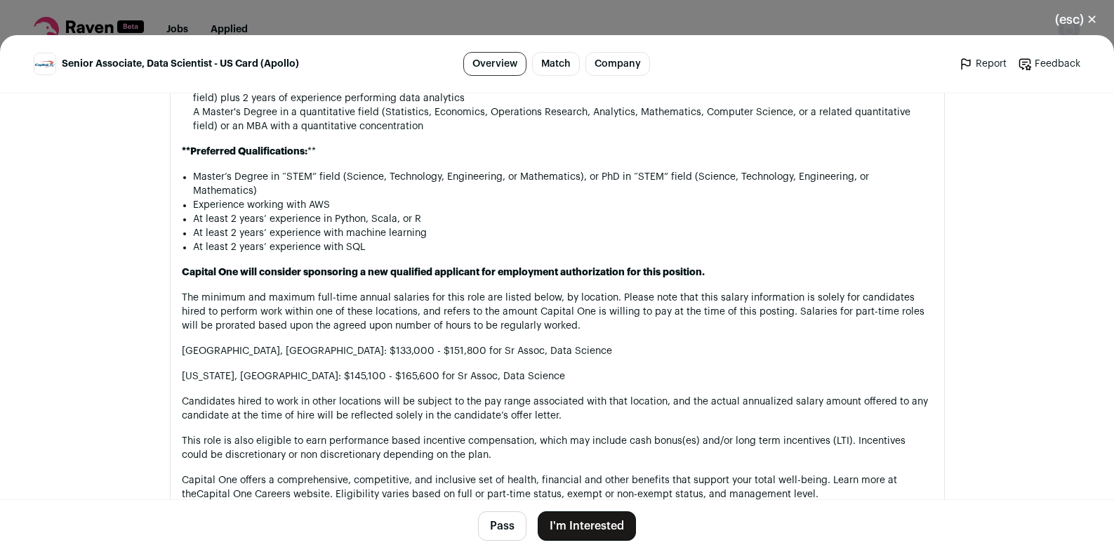
scroll to position [1480, 0]
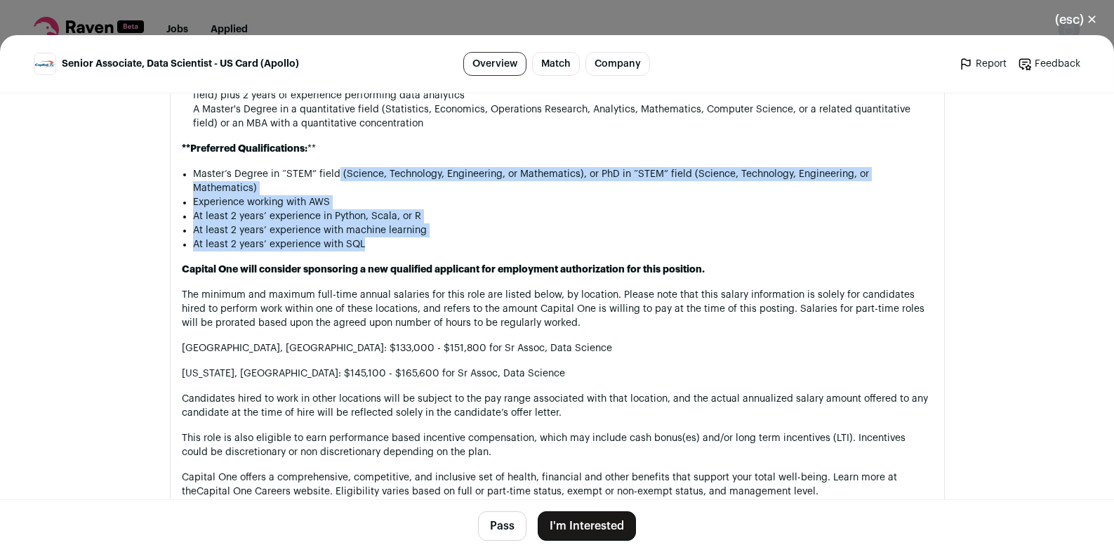
drag, startPoint x: 331, startPoint y: 190, endPoint x: 388, endPoint y: 249, distance: 82.5
click at [388, 249] on ul "Master’s Degree in “STEM” field (Science, Technology, Engineering, or Mathemati…" at bounding box center [563, 209] width 740 height 84
click at [388, 249] on li "At least 2 years’ experience with SQL" at bounding box center [563, 244] width 740 height 14
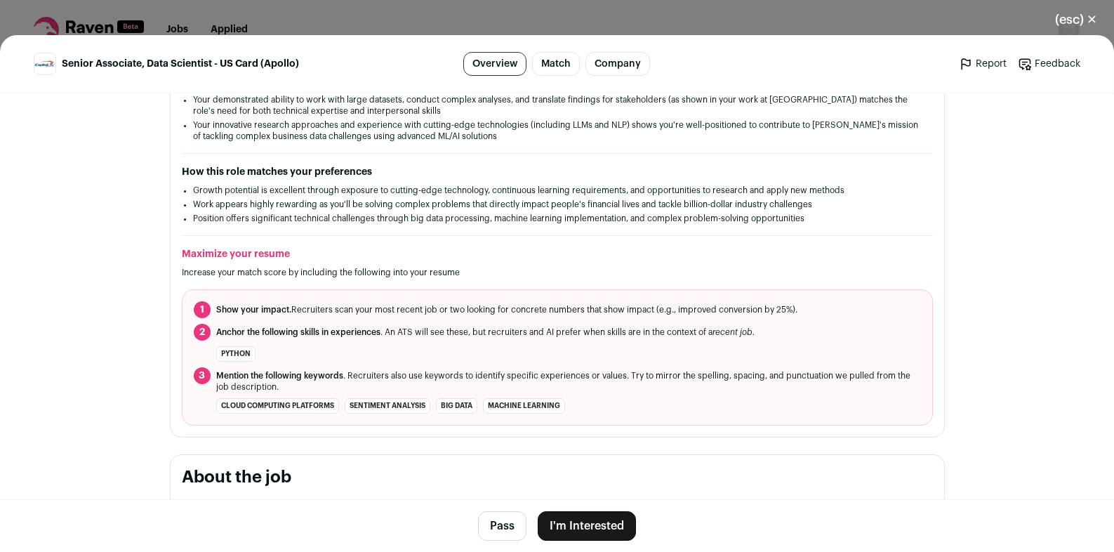
scroll to position [191, 0]
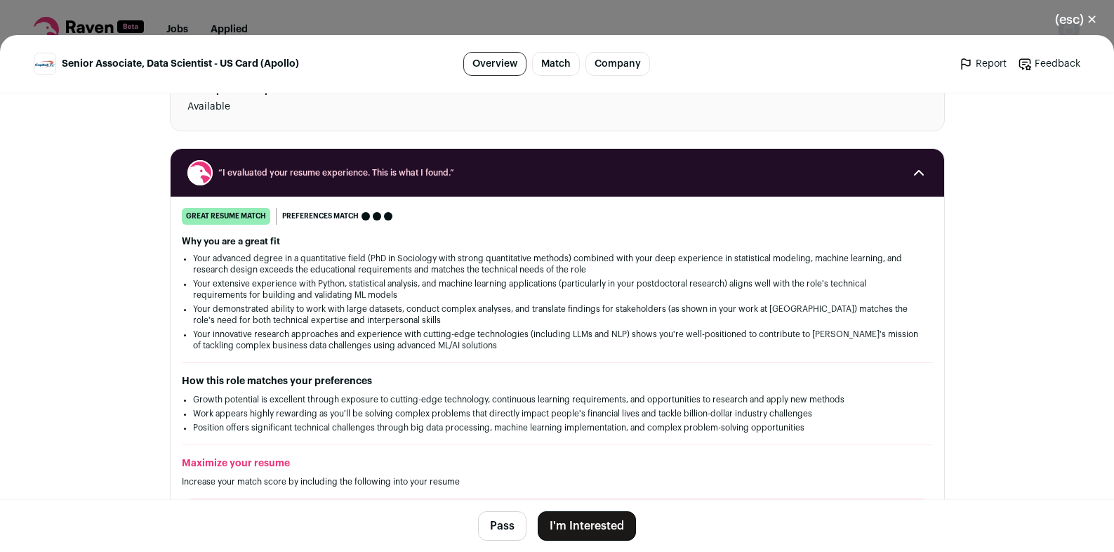
click at [589, 523] on button "I'm Interested" at bounding box center [587, 525] width 98 height 29
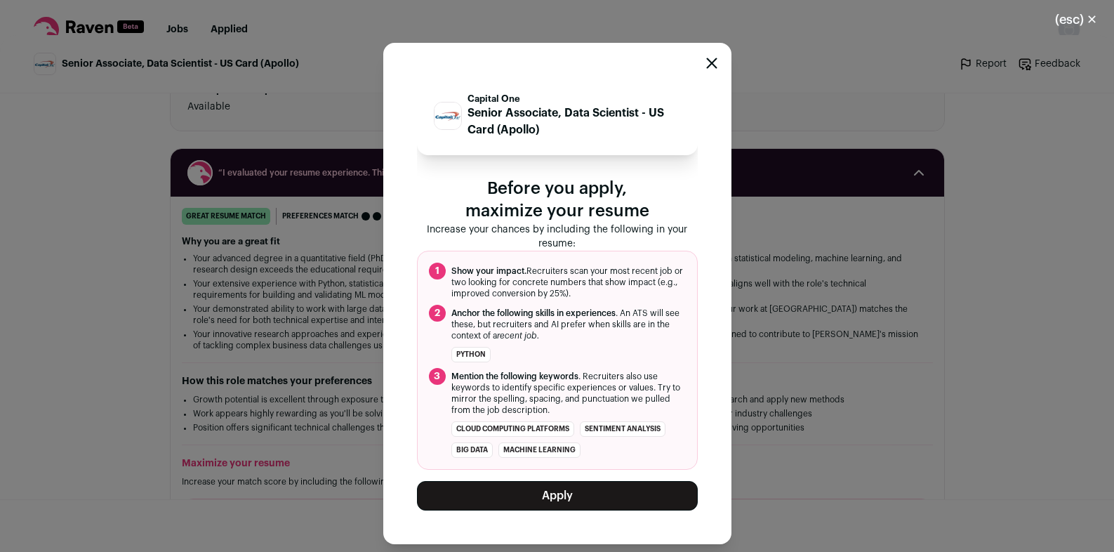
click at [577, 499] on button "Apply" at bounding box center [557, 495] width 281 height 29
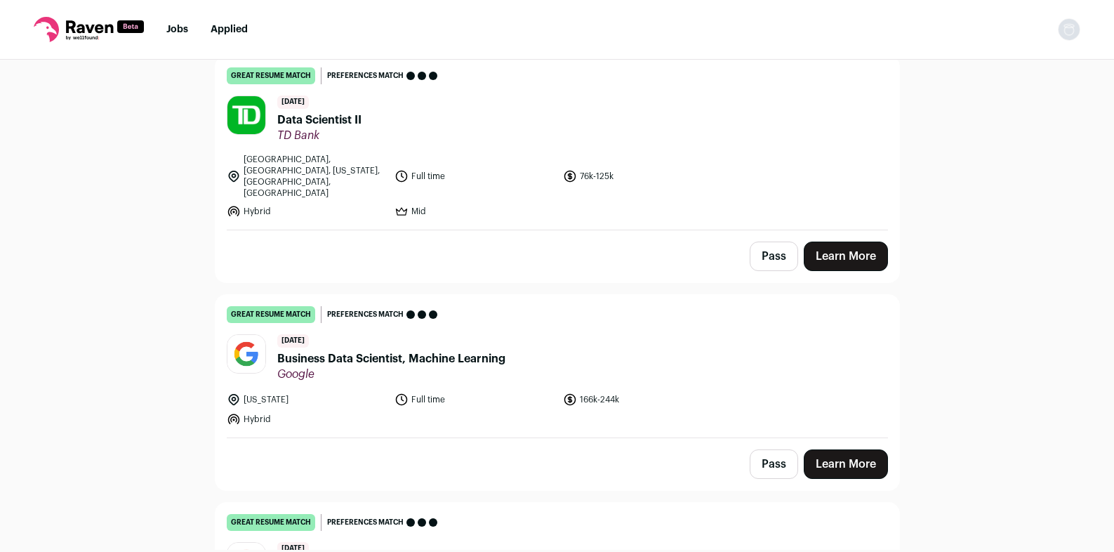
scroll to position [0, 0]
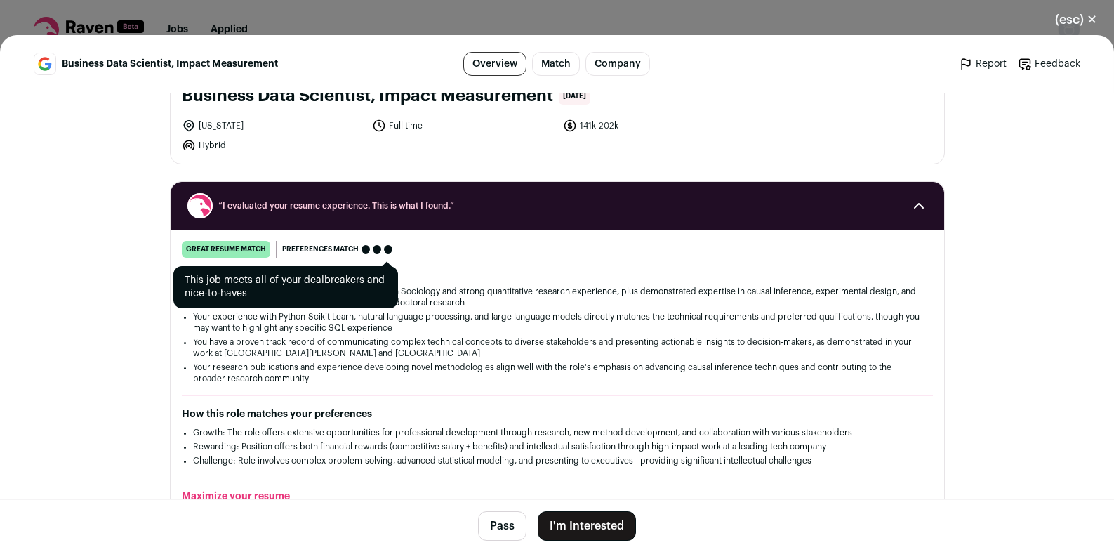
scroll to position [96, 0]
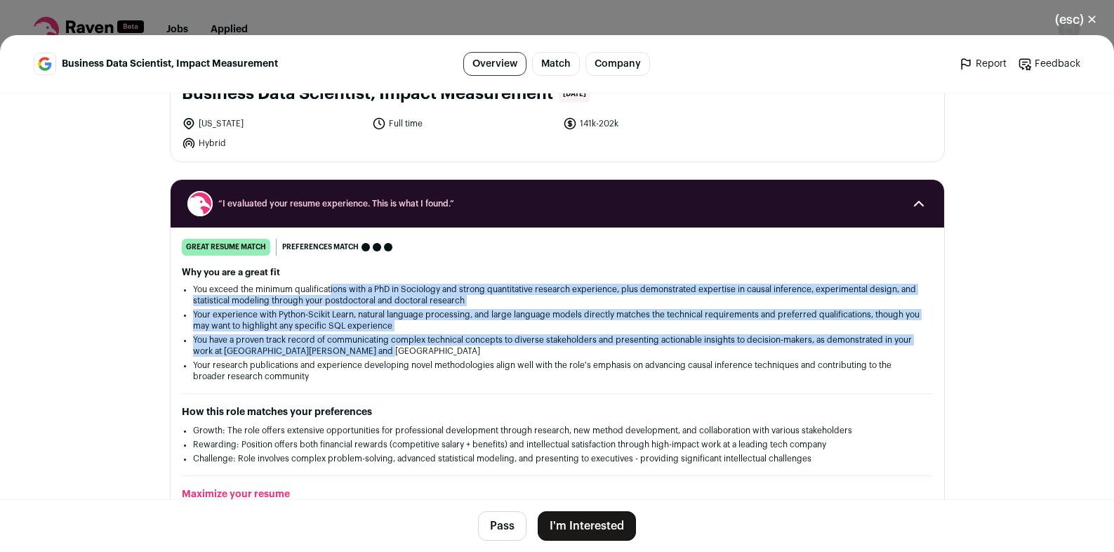
drag, startPoint x: 327, startPoint y: 291, endPoint x: 419, endPoint y: 360, distance: 115.5
click at [419, 360] on ul "You exceed the minimum qualifications with a PhD in Sociology and strong quanti…" at bounding box center [557, 333] width 729 height 98
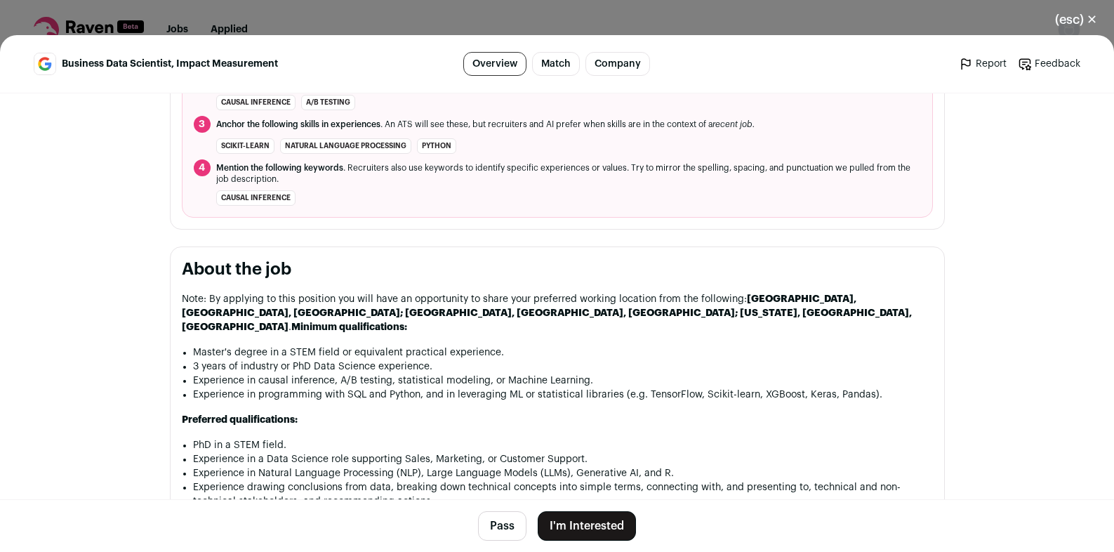
scroll to position [597, 0]
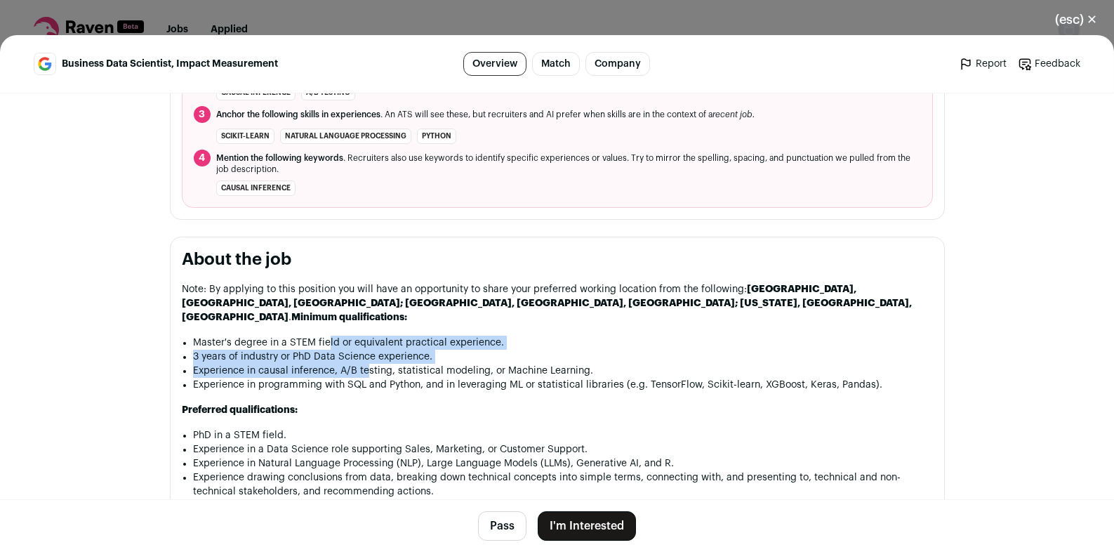
drag, startPoint x: 322, startPoint y: 339, endPoint x: 359, endPoint y: 371, distance: 48.3
click at [359, 371] on ul "Master's degree in a STEM field or equivalent practical experience. 3 years of …" at bounding box center [563, 364] width 740 height 56
click at [359, 371] on li "Experience in causal inference, A/B testing, statistical modeling, or Machine L…" at bounding box center [563, 371] width 740 height 14
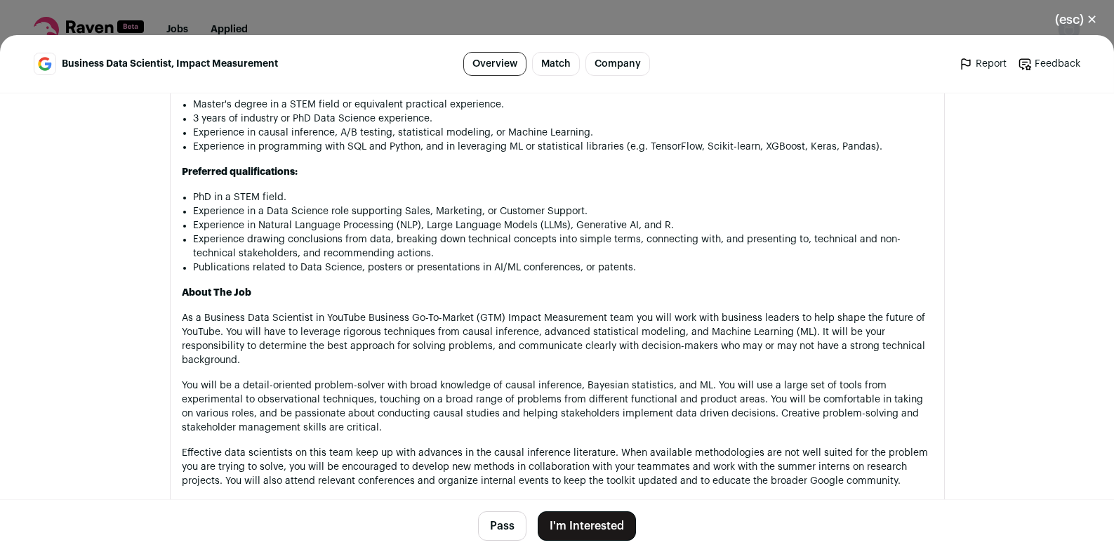
scroll to position [836, 0]
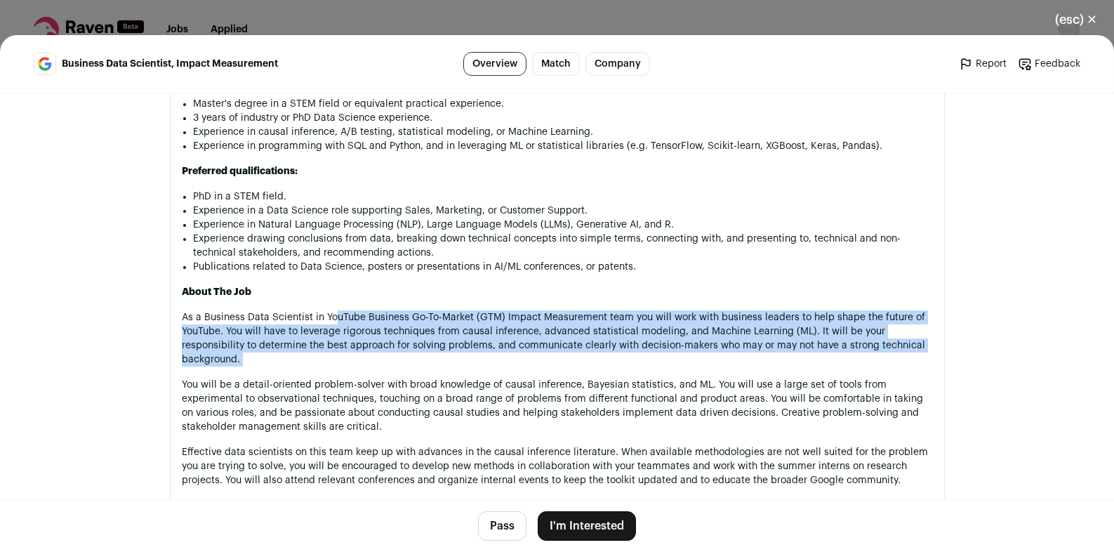
drag, startPoint x: 329, startPoint y: 313, endPoint x: 350, endPoint y: 372, distance: 62.6
click at [350, 372] on div "Note: By applying to this position you will have an opportunity to share your p…" at bounding box center [557, 419] width 751 height 750
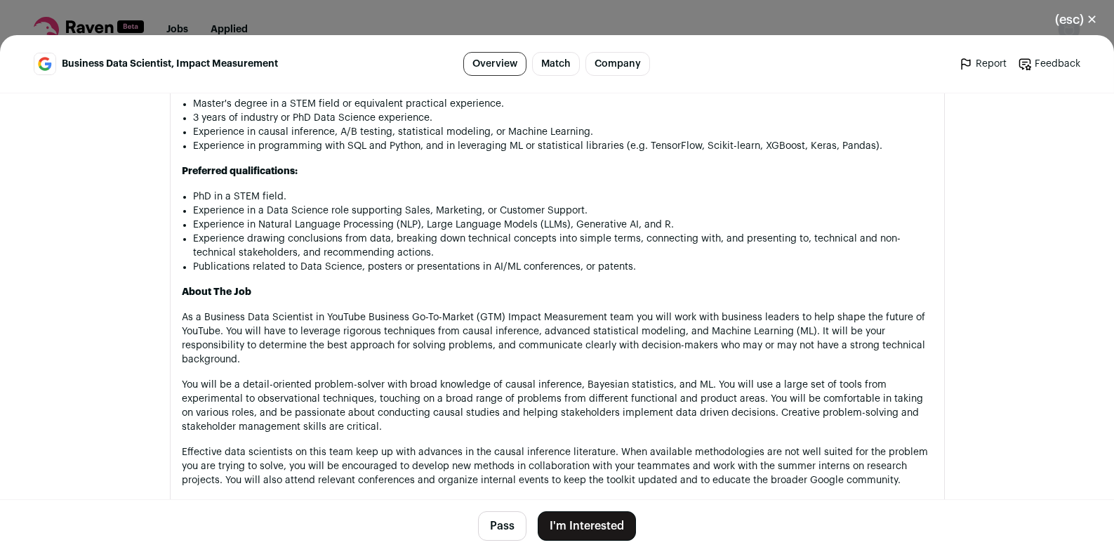
drag, startPoint x: 350, startPoint y: 372, endPoint x: 402, endPoint y: 370, distance: 52.7
click at [353, 372] on div "Note: By applying to this position you will have an opportunity to share your p…" at bounding box center [557, 419] width 751 height 750
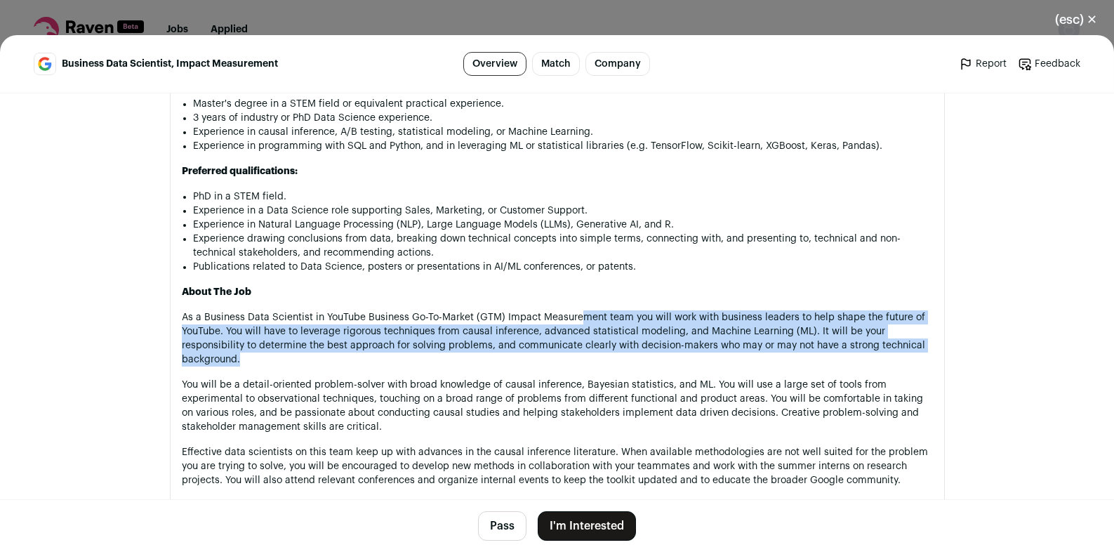
drag, startPoint x: 574, startPoint y: 313, endPoint x: 604, endPoint y: 357, distance: 53.2
click at [604, 357] on p "As a Business Data Scientist in YouTube Business Go-To-Market (GTM) Impact Meas…" at bounding box center [557, 338] width 751 height 56
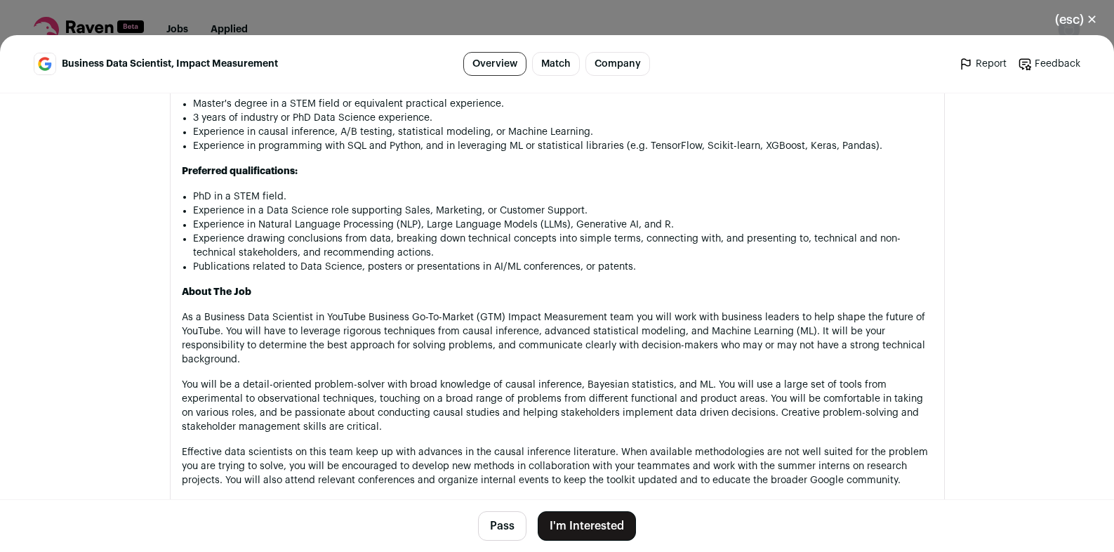
click at [604, 357] on p "As a Business Data Scientist in YouTube Business Go-To-Market (GTM) Impact Meas…" at bounding box center [557, 338] width 751 height 56
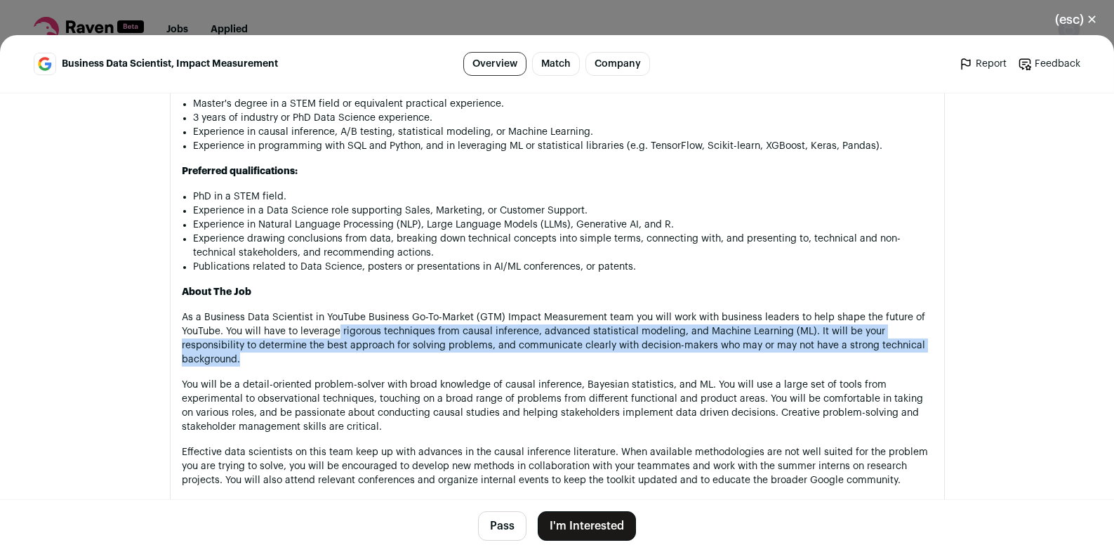
drag, startPoint x: 334, startPoint y: 329, endPoint x: 376, endPoint y: 364, distance: 55.3
click at [376, 364] on div "Note: By applying to this position you will have an opportunity to share your p…" at bounding box center [557, 419] width 751 height 750
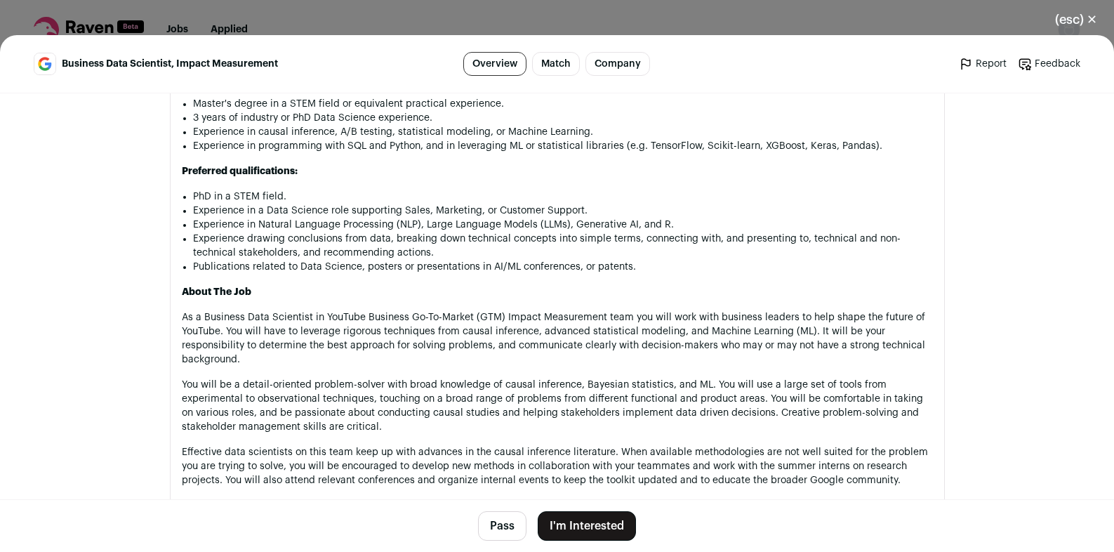
click at [376, 364] on div "Note: By applying to this position you will have an opportunity to share your p…" at bounding box center [557, 419] width 751 height 750
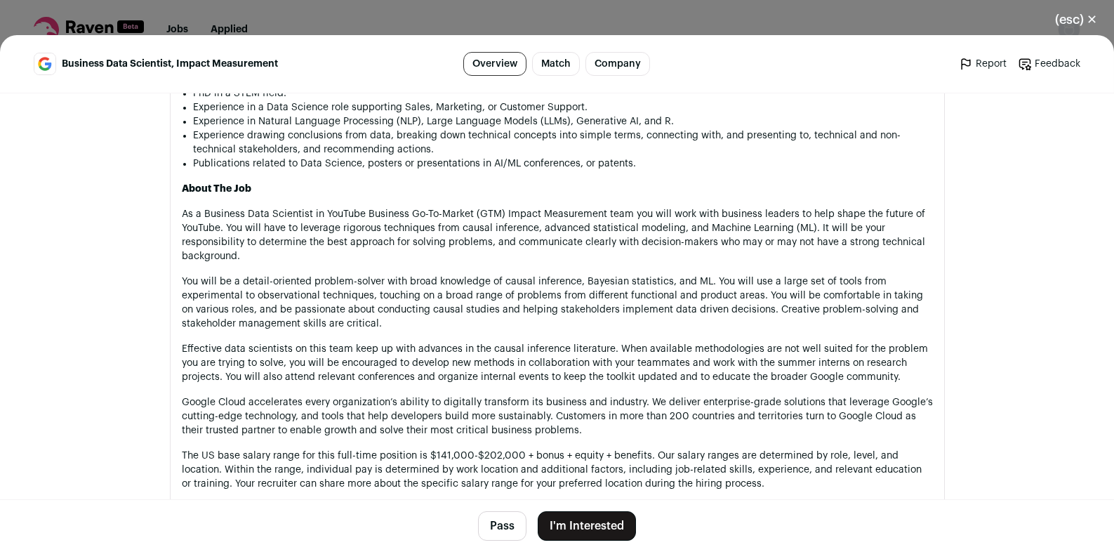
scroll to position [943, 0]
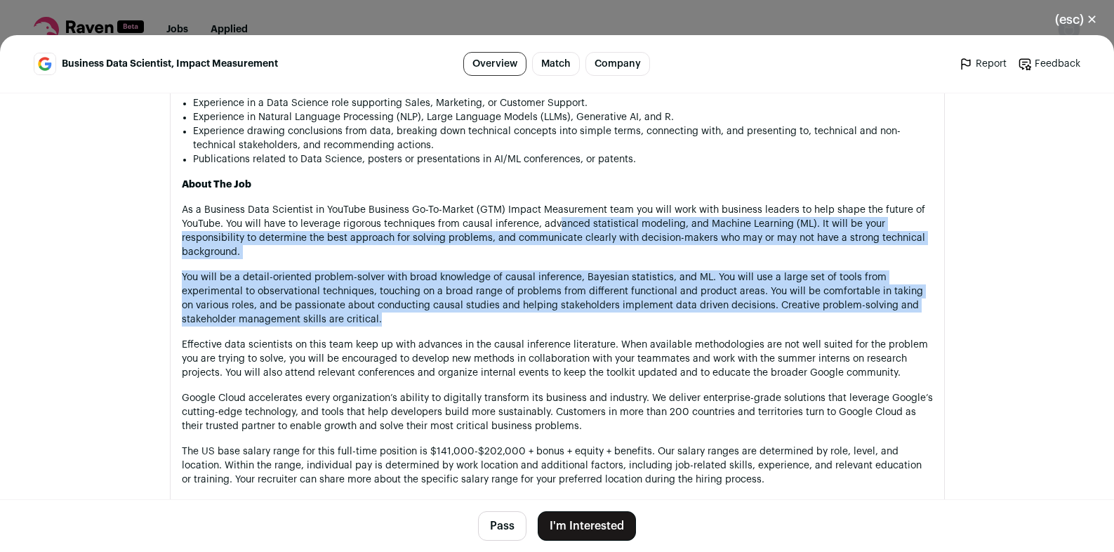
drag, startPoint x: 556, startPoint y: 226, endPoint x: 391, endPoint y: 322, distance: 190.7
click at [391, 322] on div "Note: By applying to this position you will have an opportunity to share your p…" at bounding box center [557, 311] width 751 height 750
click at [391, 322] on p "You will be a detail-oriented problem-solver with broad knowledge of causal inf…" at bounding box center [557, 298] width 751 height 56
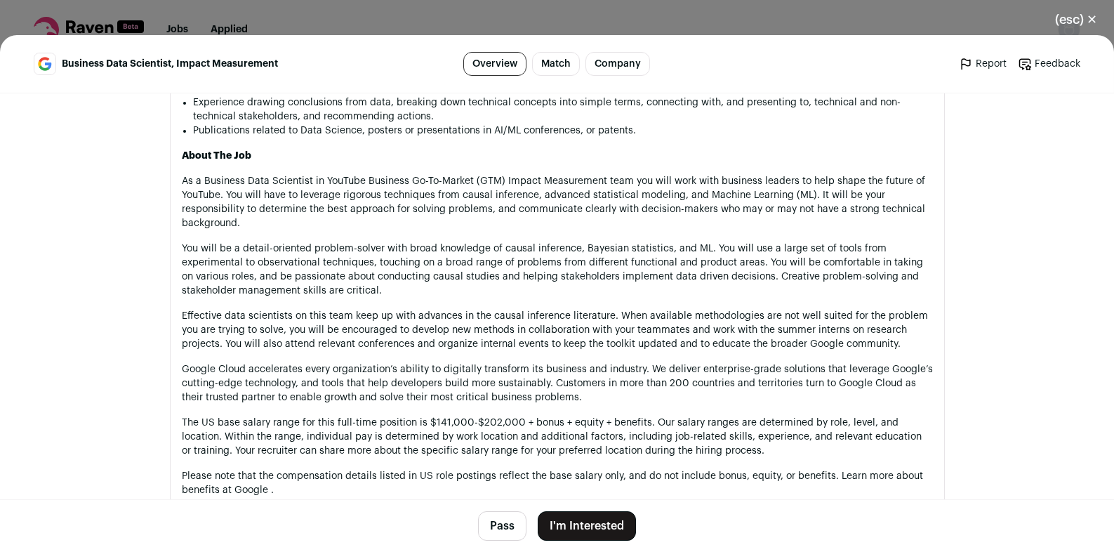
scroll to position [1062, 0]
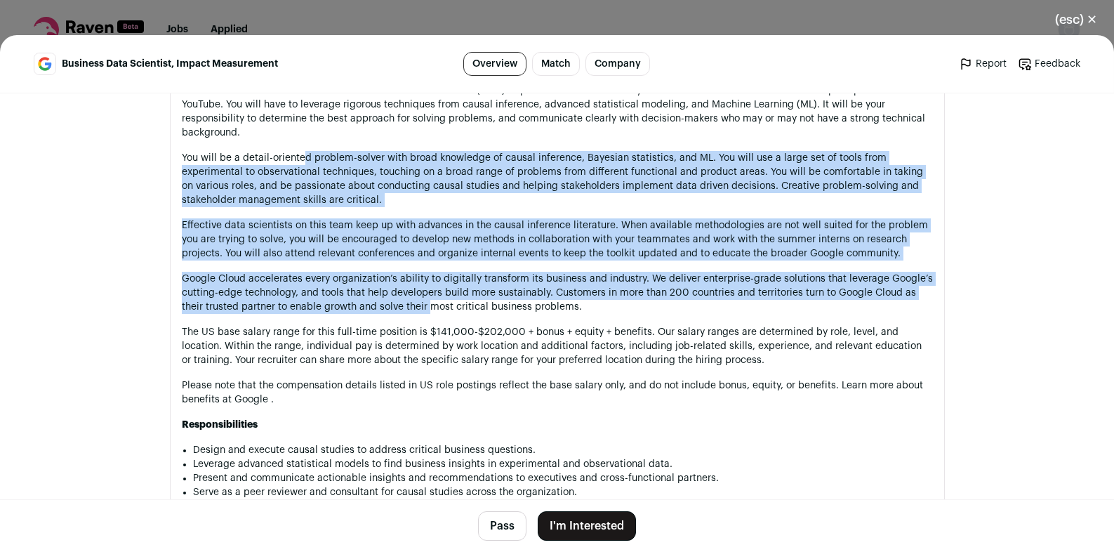
drag, startPoint x: 307, startPoint y: 163, endPoint x: 423, endPoint y: 298, distance: 177.8
click at [423, 298] on div "Note: By applying to this position you will have an opportunity to share your p…" at bounding box center [557, 192] width 751 height 750
click at [423, 298] on p "Google Cloud accelerates every organization’s ability to digitally transform it…" at bounding box center [557, 293] width 751 height 42
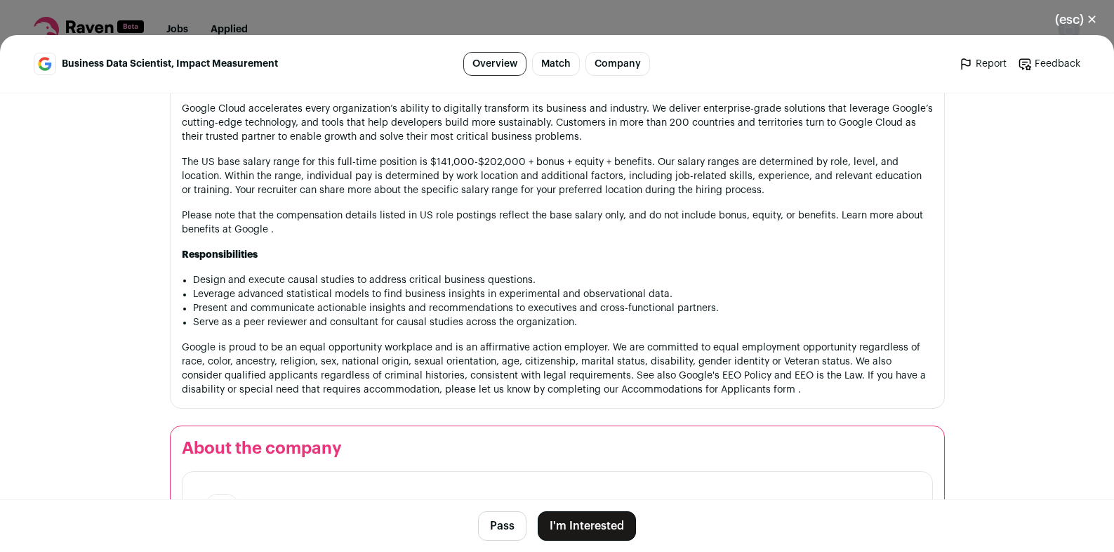
scroll to position [1242, 0]
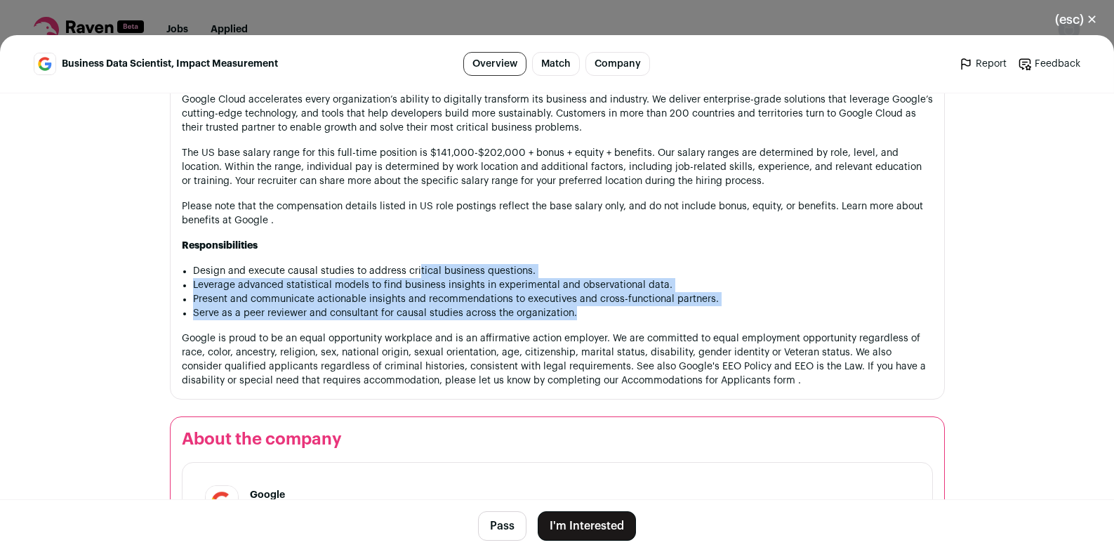
drag, startPoint x: 410, startPoint y: 275, endPoint x: 584, endPoint y: 314, distance: 178.4
click at [584, 314] on ul "Design and execute causal studies to address critical business questions. Lever…" at bounding box center [563, 292] width 740 height 56
drag, startPoint x: 584, startPoint y: 314, endPoint x: 569, endPoint y: 315, distance: 15.5
click at [582, 315] on li "Serve as a peer reviewer and consultant for causal studies across the organizat…" at bounding box center [563, 313] width 740 height 14
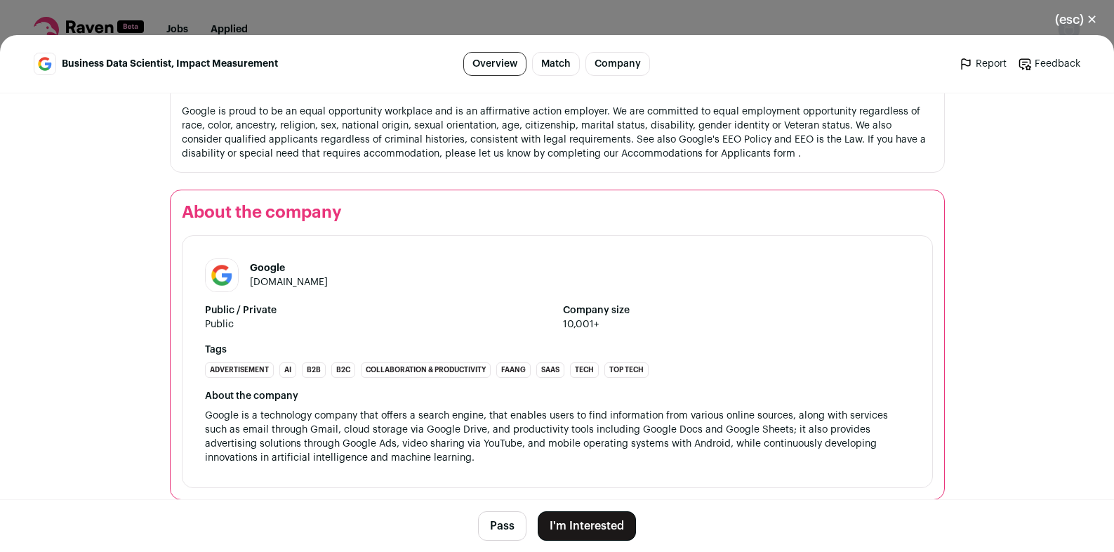
scroll to position [1456, 0]
